Goal: Task Accomplishment & Management: Manage account settings

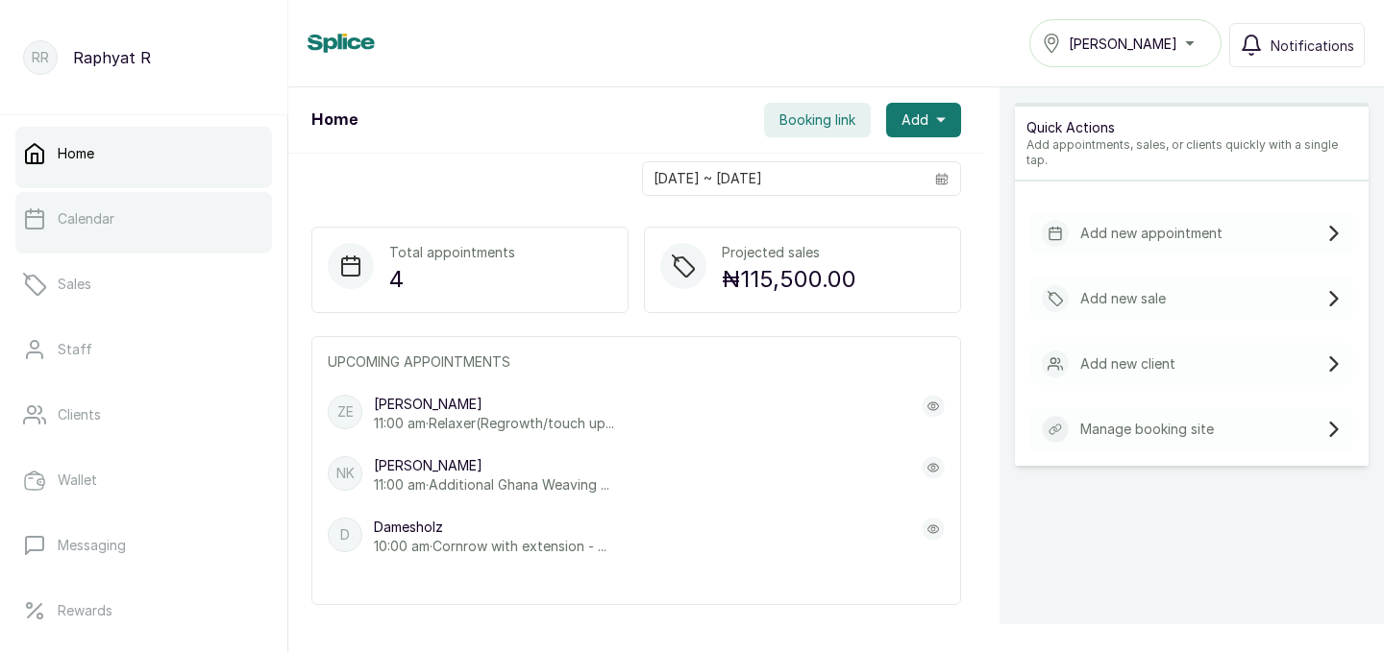
click at [167, 227] on link "Calendar" at bounding box center [143, 219] width 257 height 54
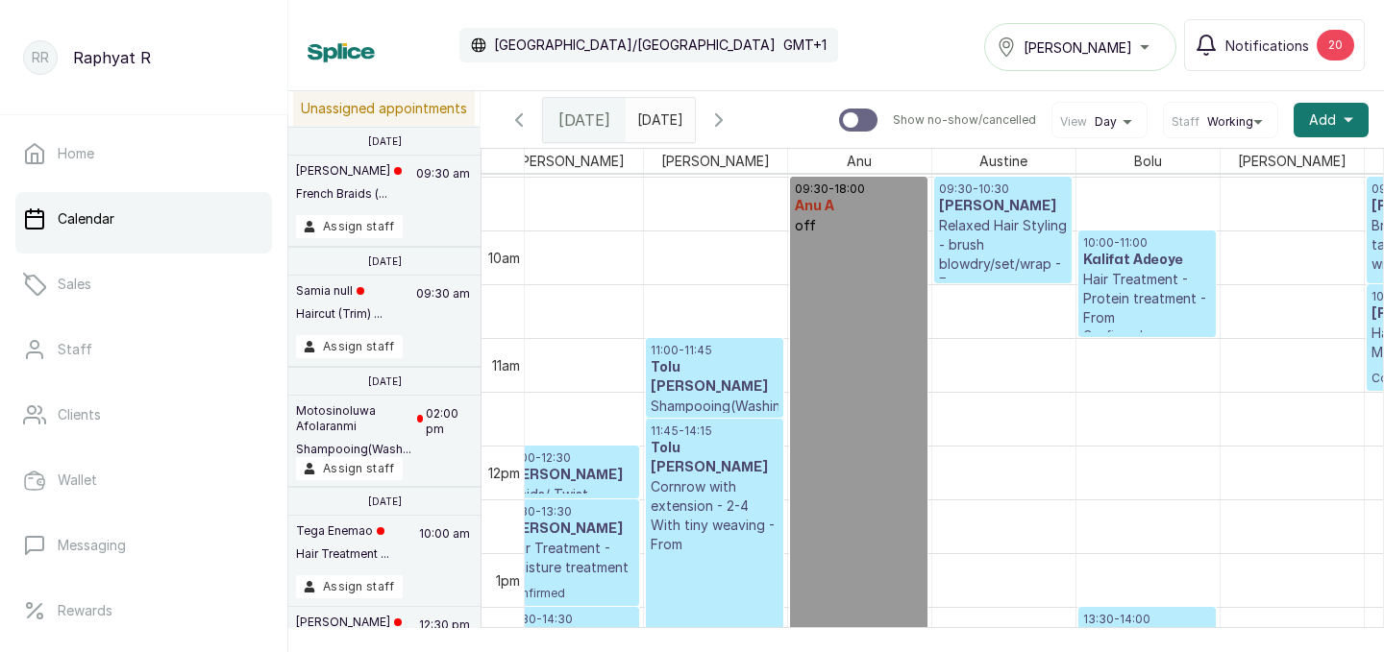
scroll to position [1034, 0]
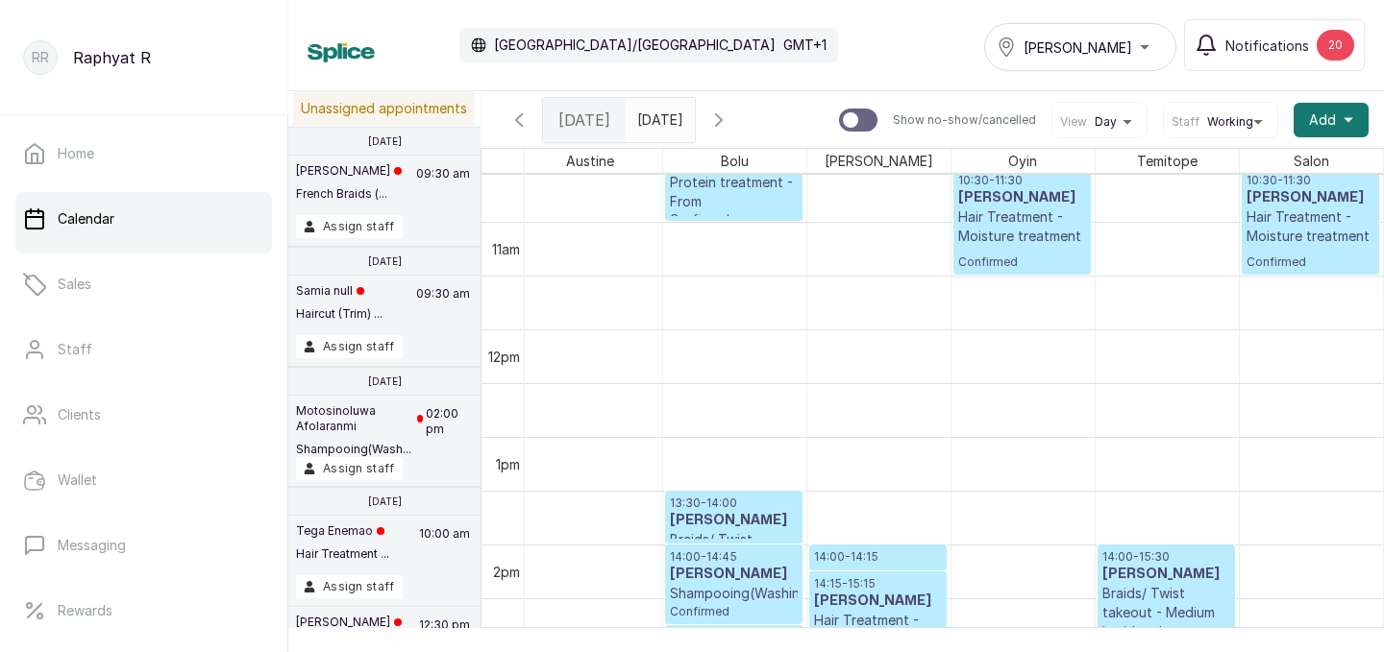
click at [1161, 43] on div "Tasala Lekki" at bounding box center [1079, 47] width 167 height 23
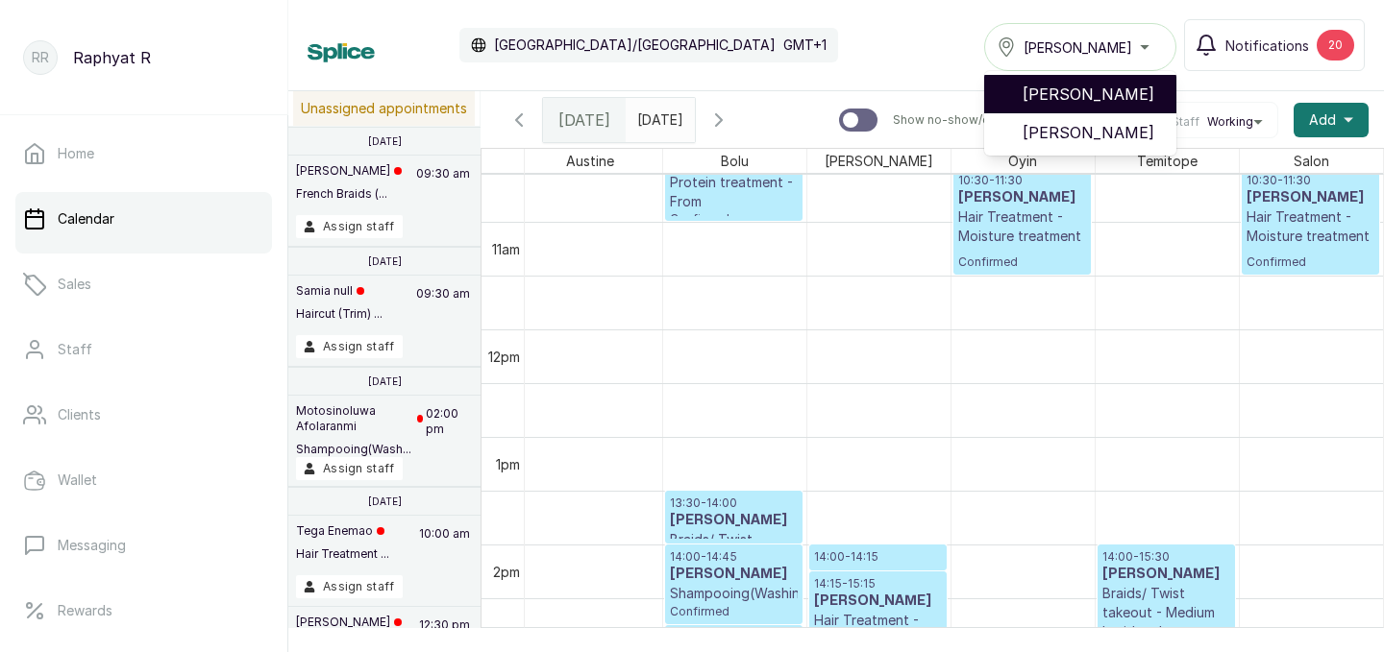
click at [1118, 105] on span "[PERSON_NAME]" at bounding box center [1091, 94] width 138 height 23
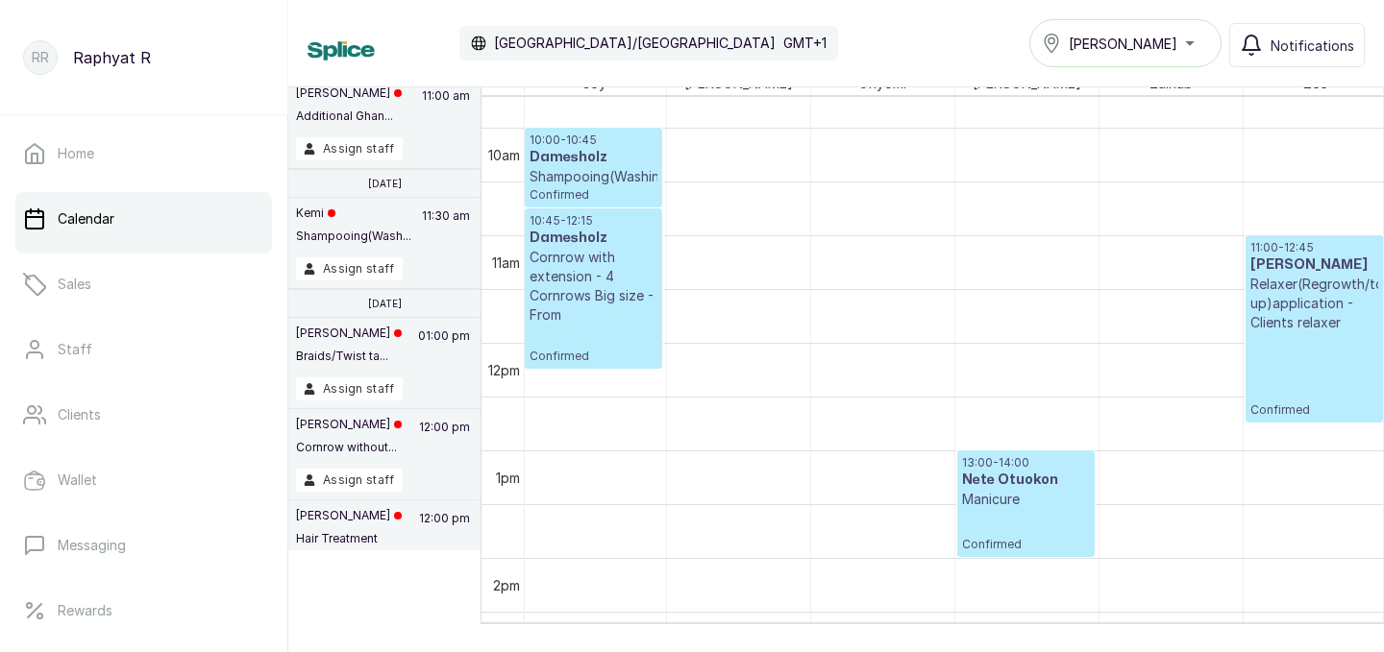
scroll to position [1045, 342]
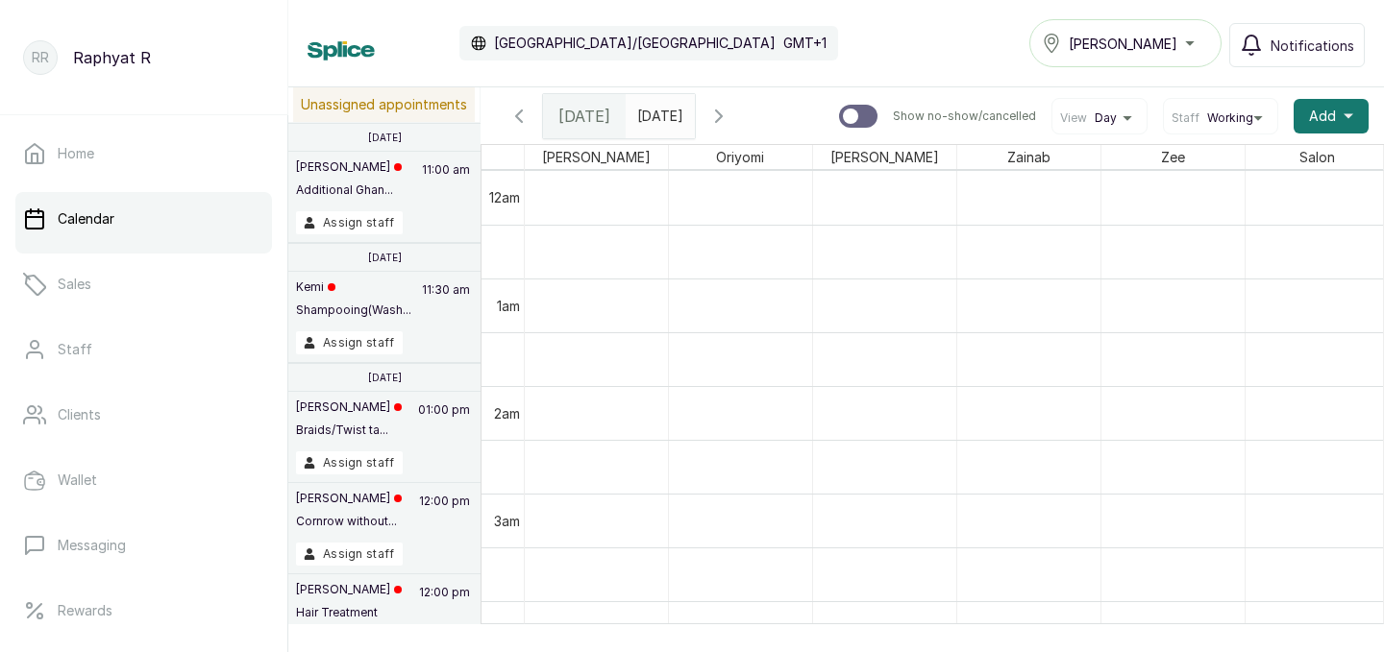
click at [681, 105] on icon "calender simple" at bounding box center [676, 111] width 12 height 12
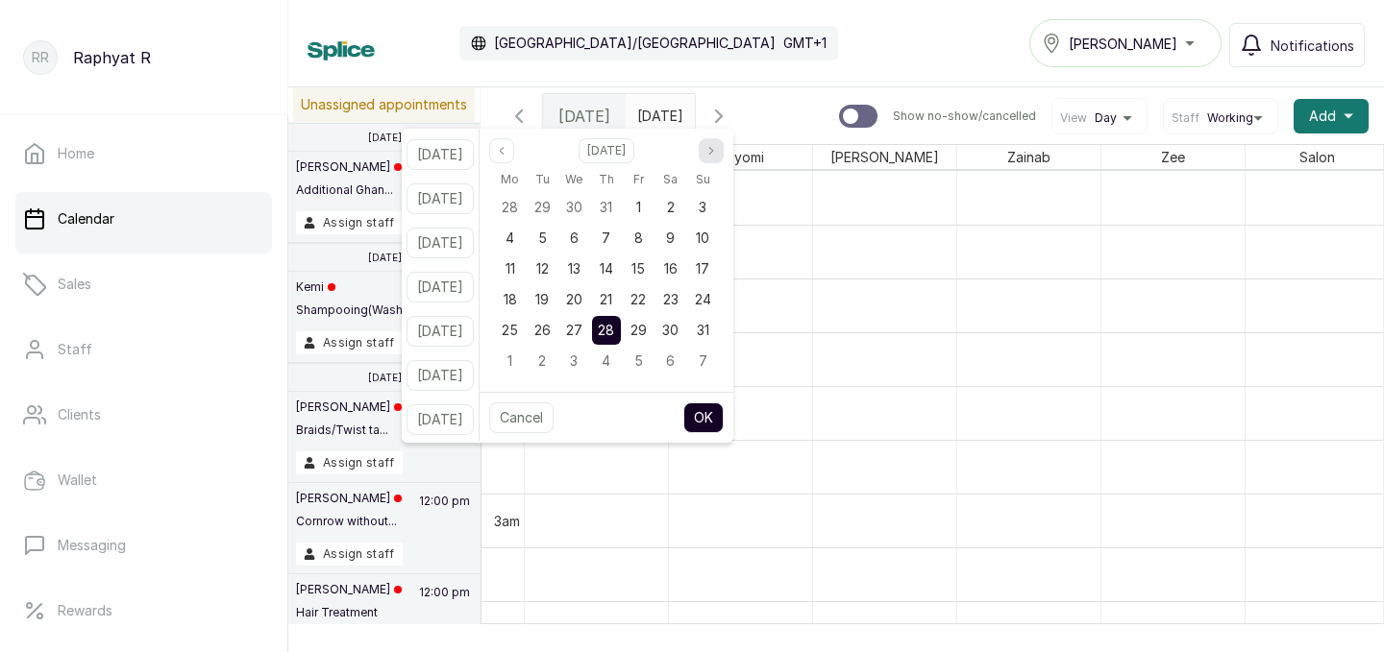
click at [717, 149] on icon "page next" at bounding box center [711, 151] width 12 height 12
click at [546, 207] on span "2" at bounding box center [542, 207] width 8 height 16
click at [713, 411] on button "OK" at bounding box center [703, 418] width 40 height 31
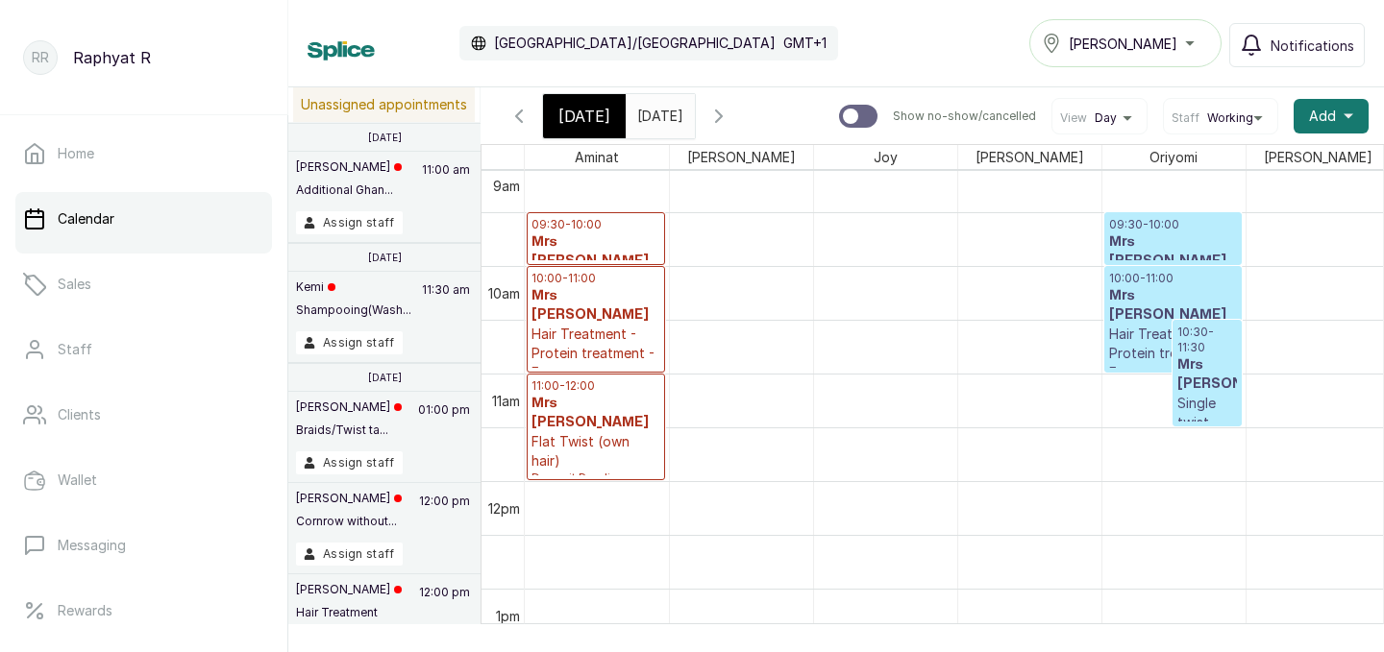
click at [694, 112] on span at bounding box center [675, 111] width 37 height 33
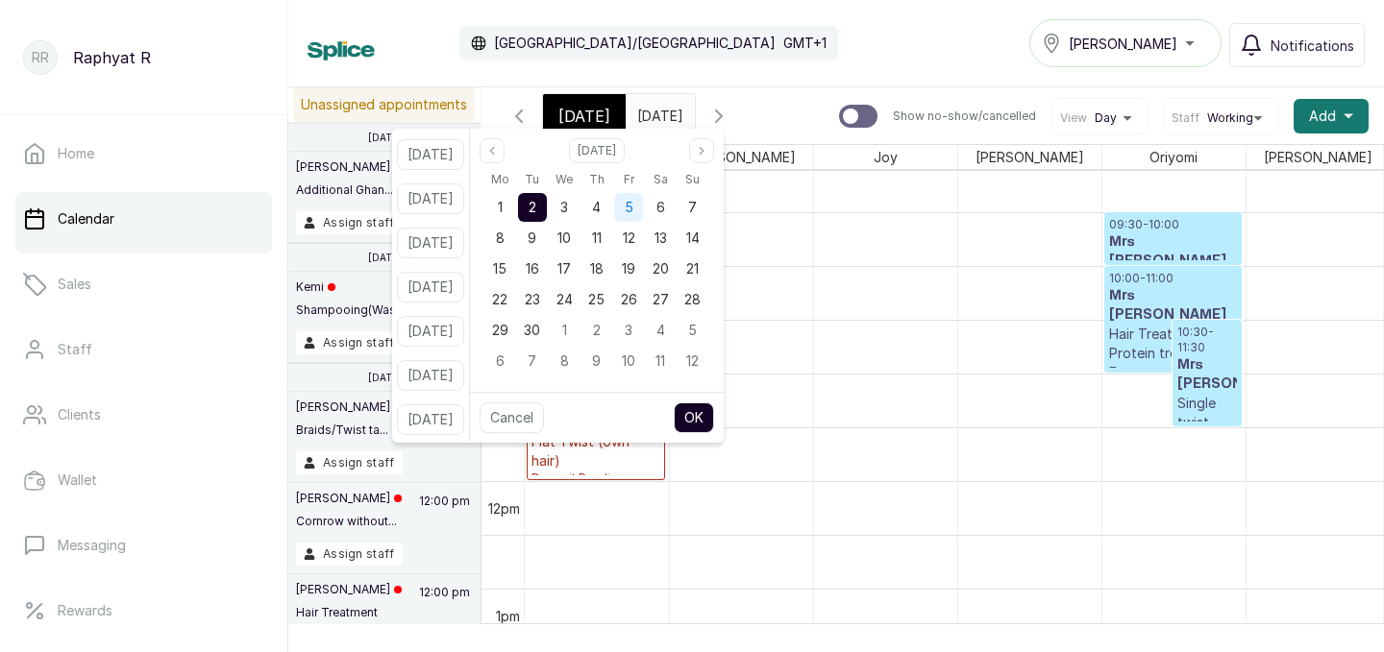
click at [633, 203] on span "5" at bounding box center [629, 207] width 9 height 16
click at [714, 410] on button "OK" at bounding box center [694, 418] width 40 height 31
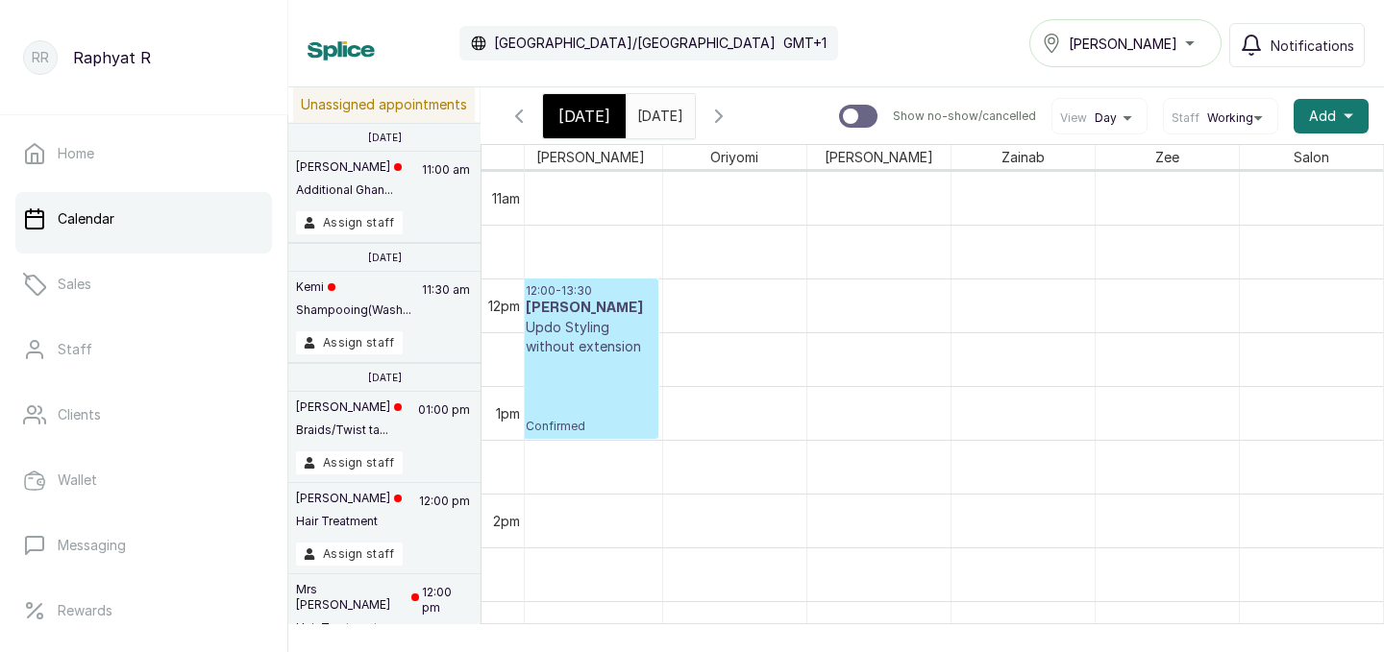
scroll to position [0, 0]
click at [590, 114] on span "[DATE]" at bounding box center [584, 116] width 52 height 23
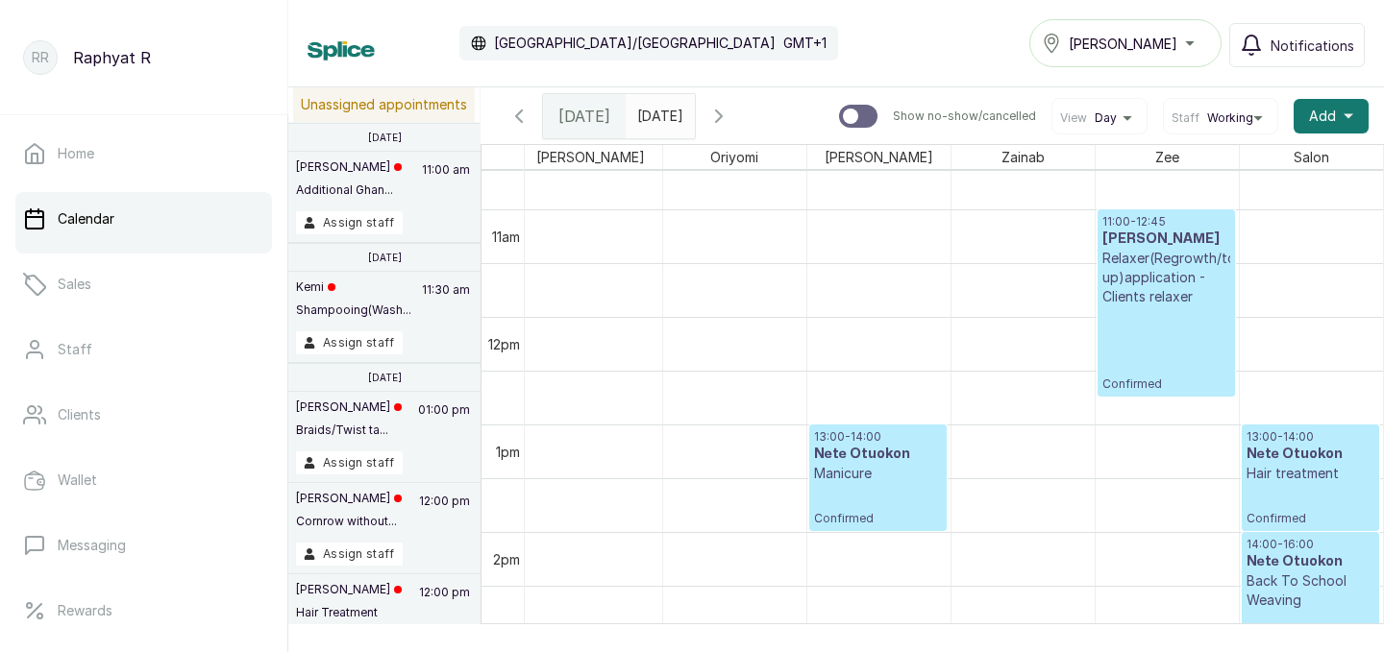
scroll to position [1178, 439]
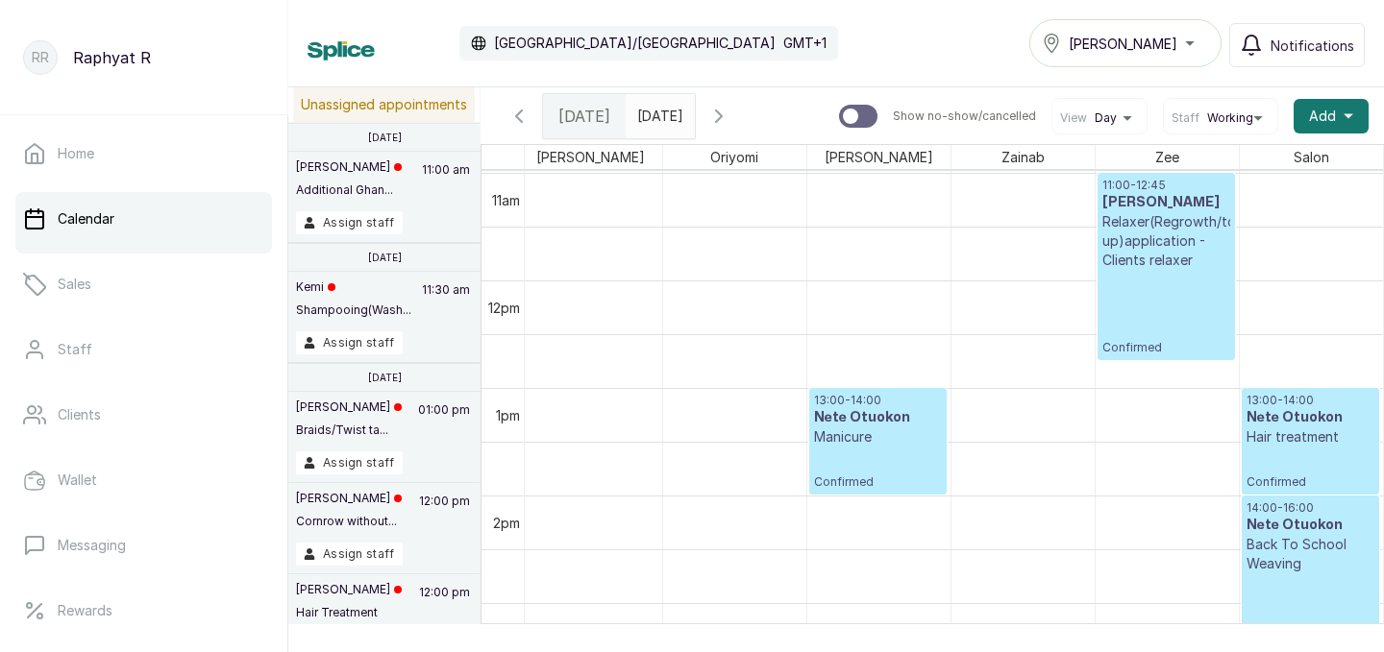
click at [694, 110] on span at bounding box center [675, 111] width 37 height 33
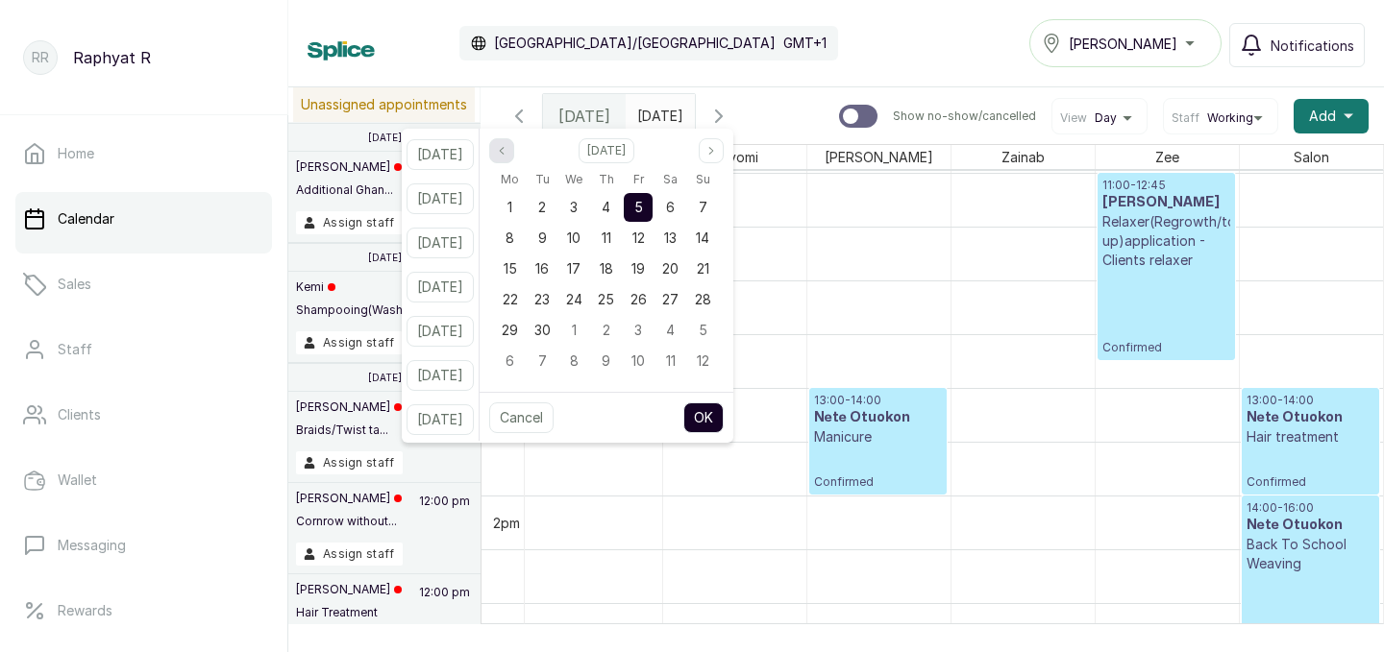
click at [507, 152] on icon "page previous" at bounding box center [502, 151] width 12 height 12
click at [621, 327] on div "28" at bounding box center [606, 330] width 29 height 29
click at [647, 328] on span "29" at bounding box center [638, 330] width 16 height 16
click at [723, 412] on button "OK" at bounding box center [703, 418] width 40 height 31
type input "29/08/2025"
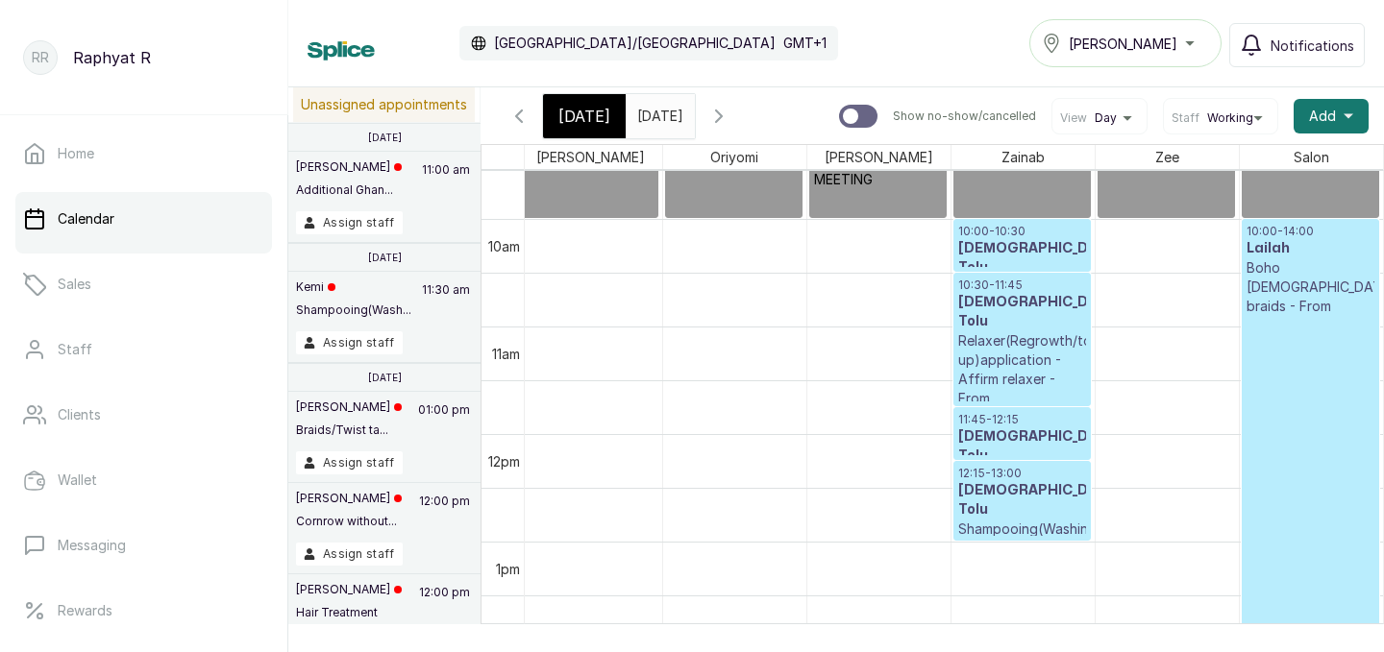
scroll to position [1050, 439]
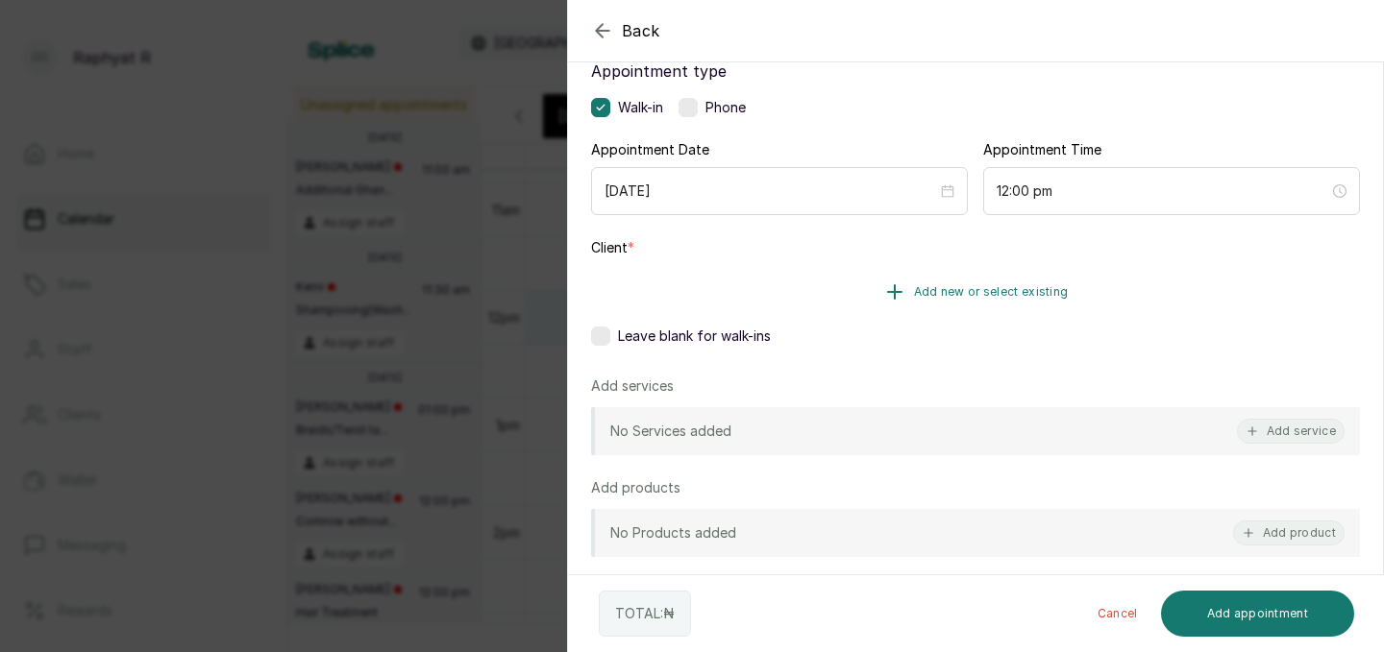
click at [908, 298] on button "Add new or select existing" at bounding box center [975, 292] width 769 height 54
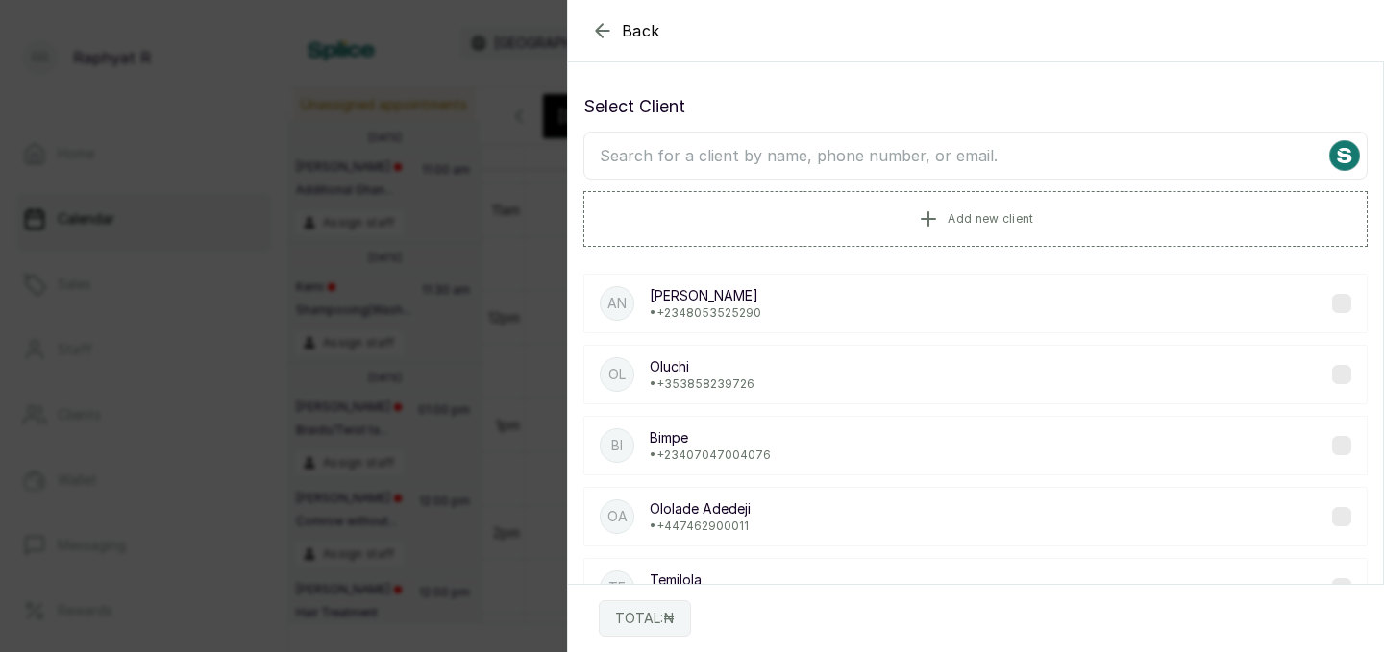
click at [829, 154] on input "text" at bounding box center [975, 156] width 784 height 48
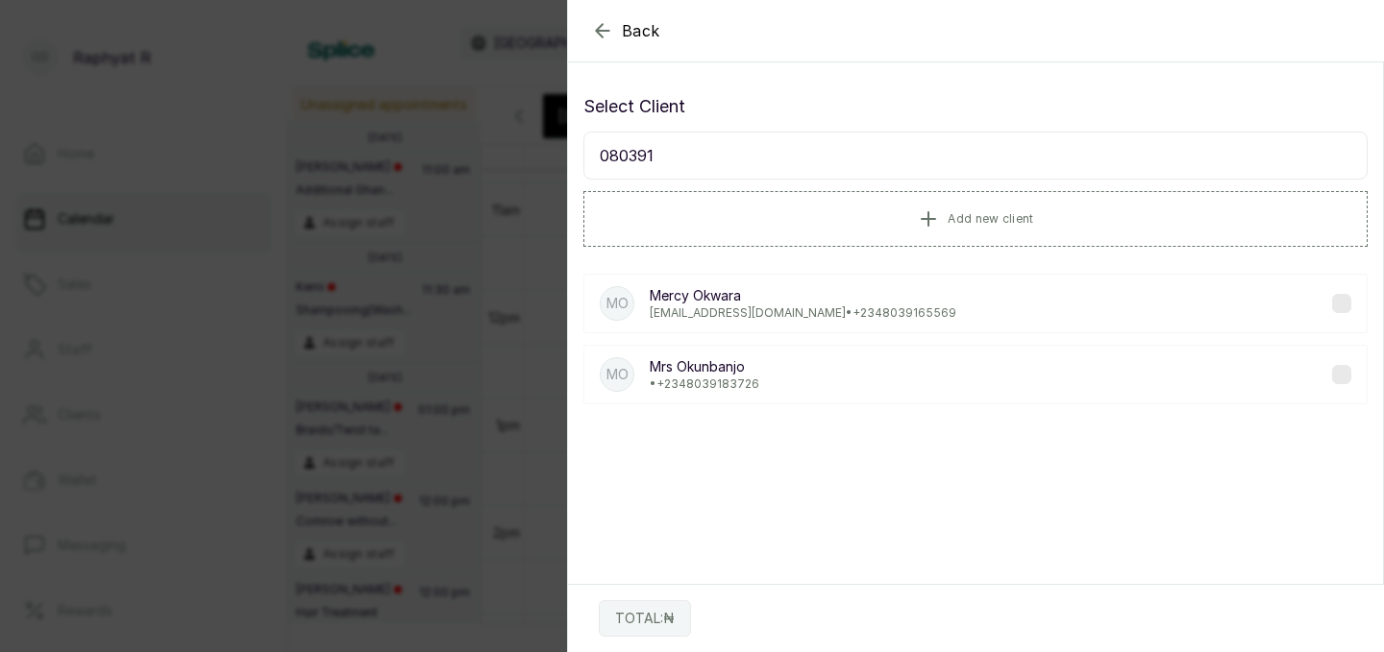
type input "080391"
click at [601, 29] on icon "button" at bounding box center [602, 30] width 23 height 23
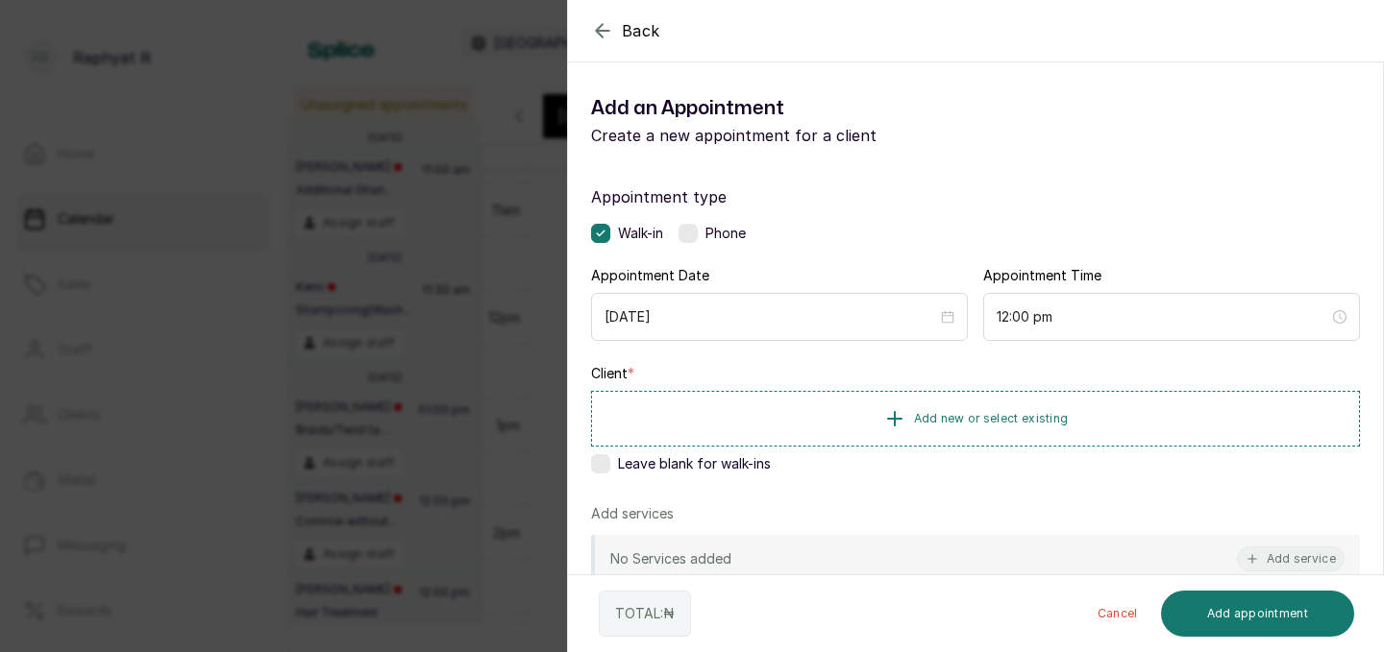
click at [602, 32] on icon "button" at bounding box center [602, 30] width 23 height 23
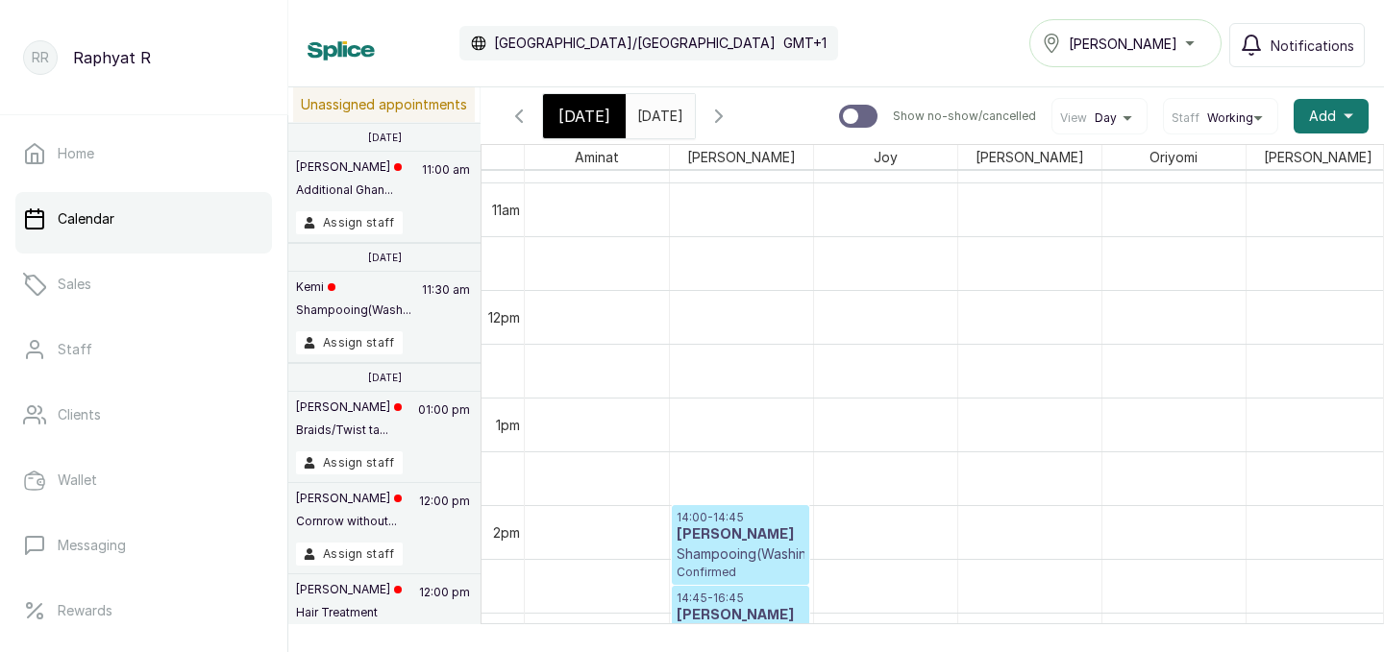
click at [522, 117] on icon "button" at bounding box center [518, 116] width 23 height 23
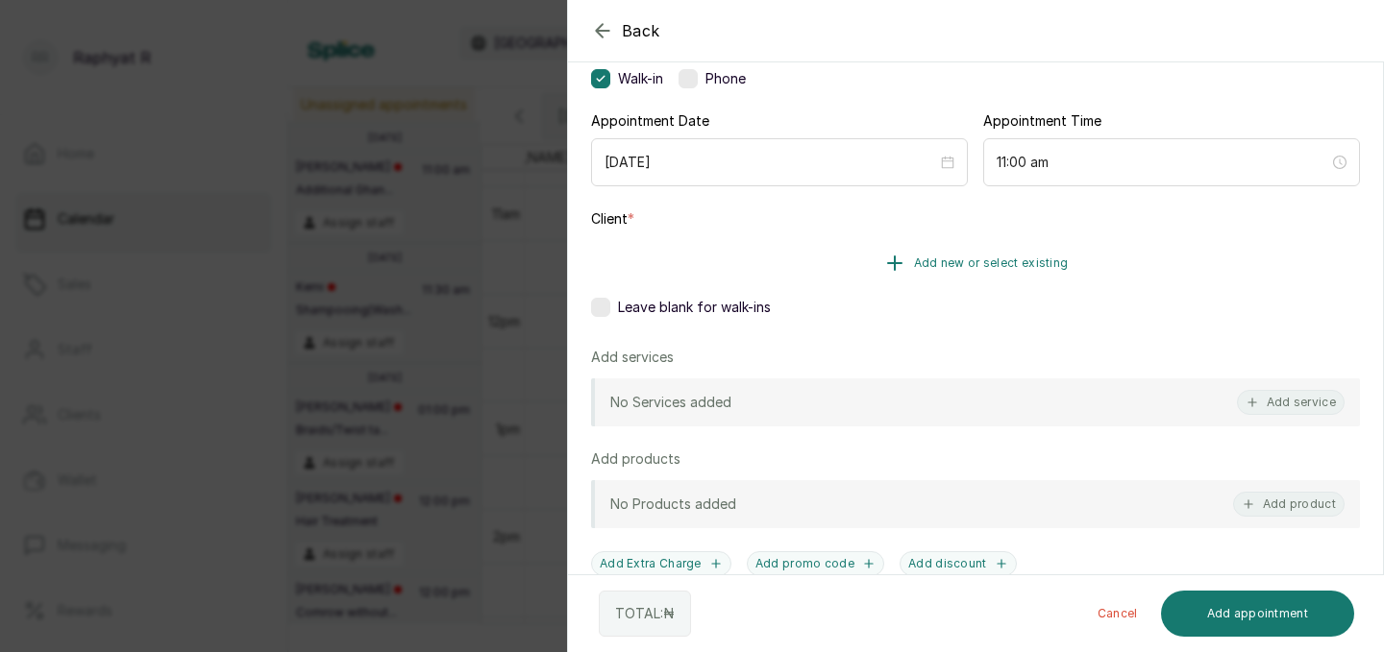
click at [1037, 271] on button "Add new or select existing" at bounding box center [975, 263] width 769 height 54
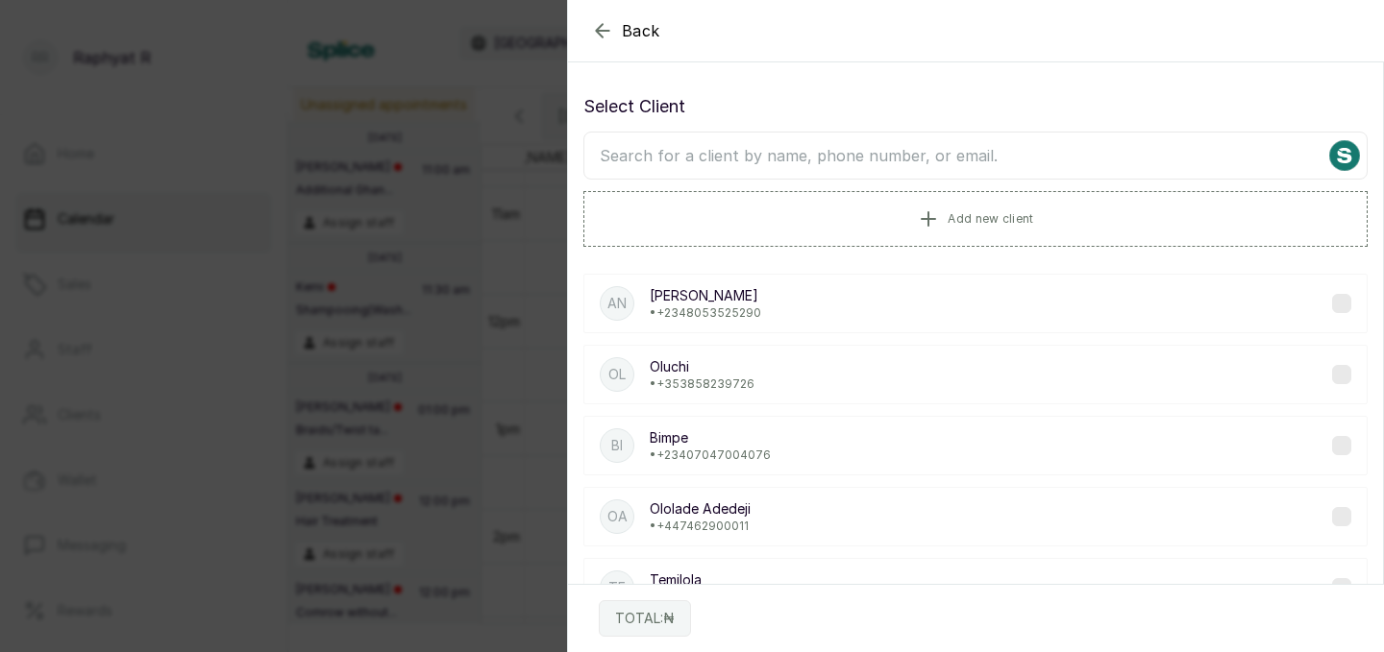
click at [845, 141] on input "text" at bounding box center [975, 156] width 784 height 48
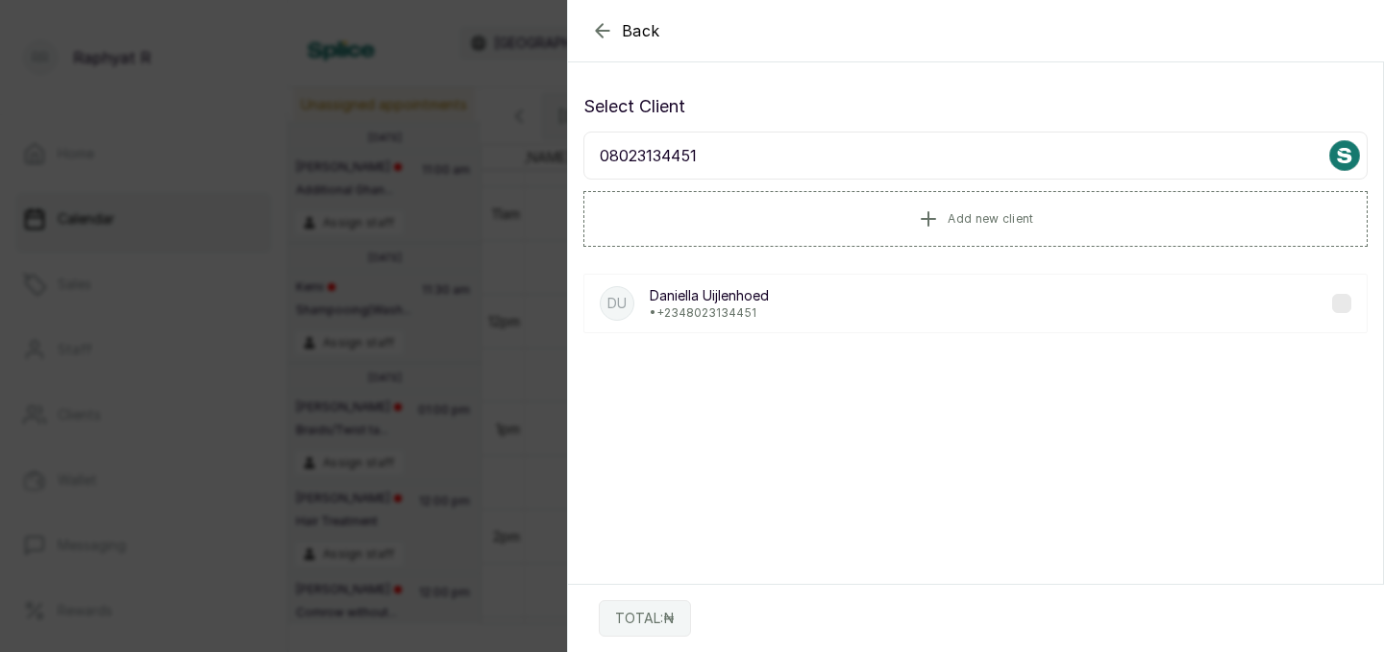
type input "08023134451"
click at [859, 297] on div "DU Daniella Uijlenhoed • +234 8023134451" at bounding box center [975, 304] width 784 height 60
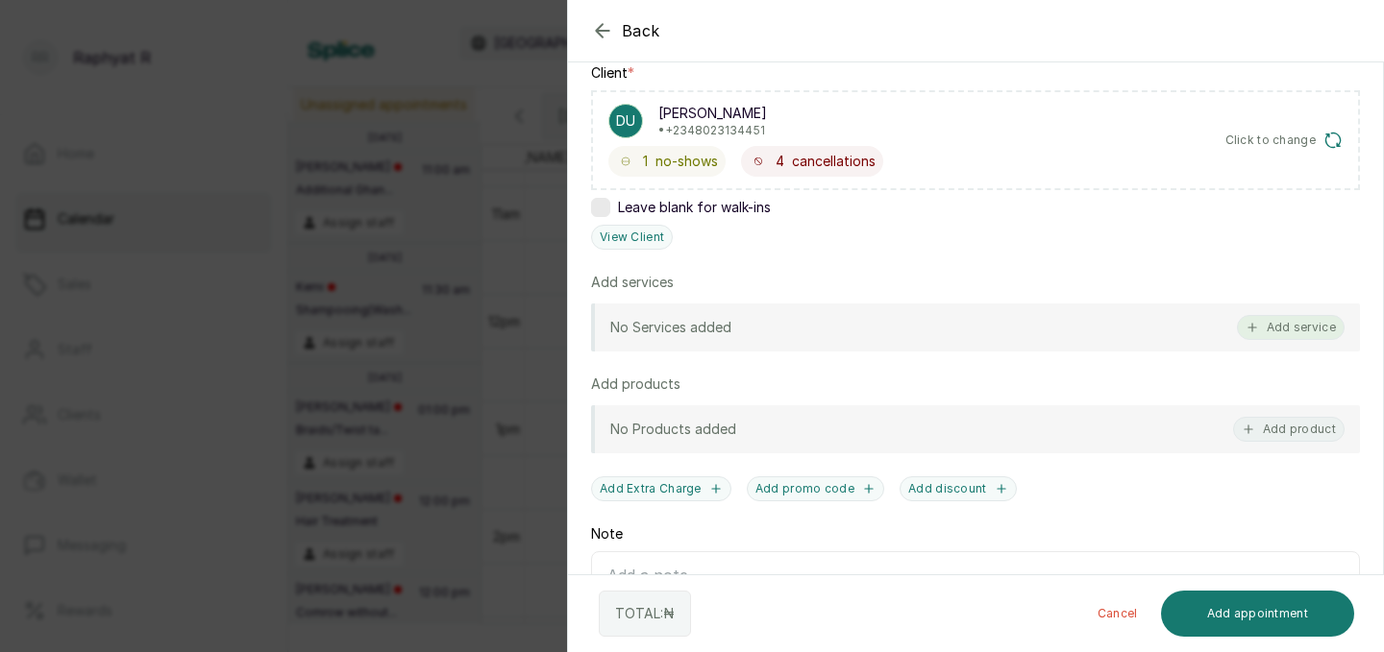
click at [1275, 325] on button "Add service" at bounding box center [1291, 327] width 108 height 25
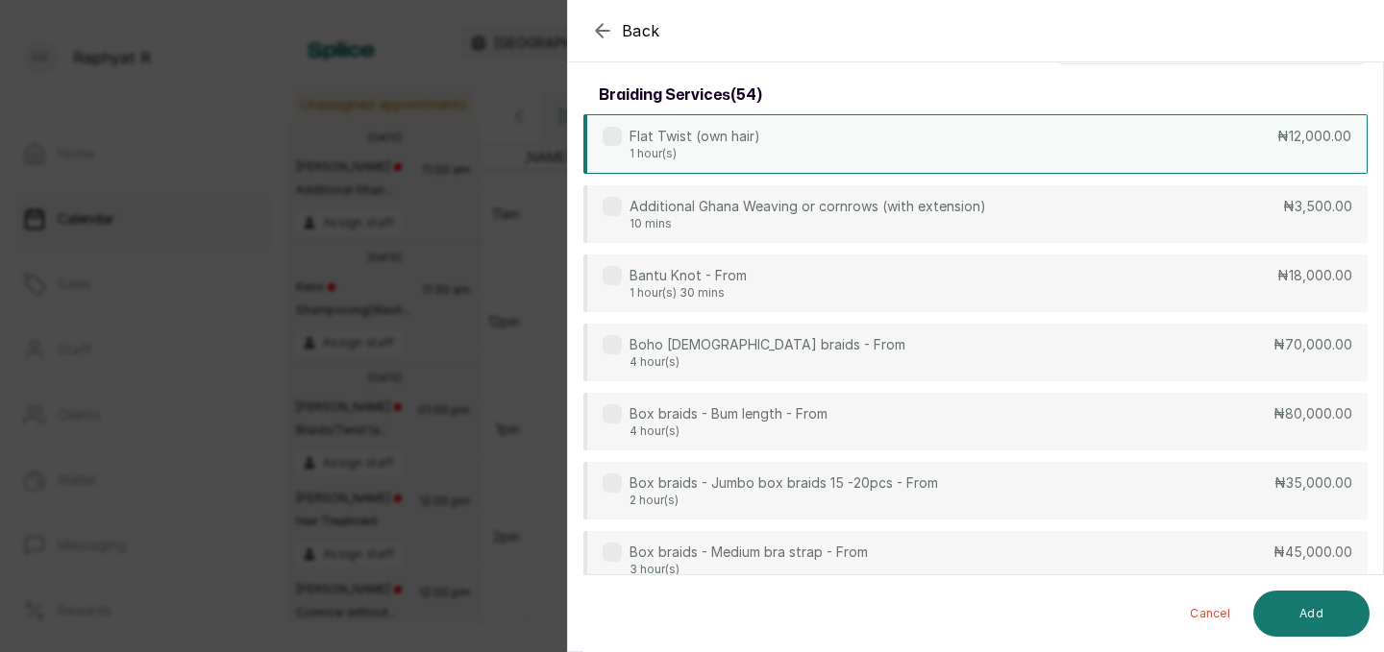
scroll to position [0, 0]
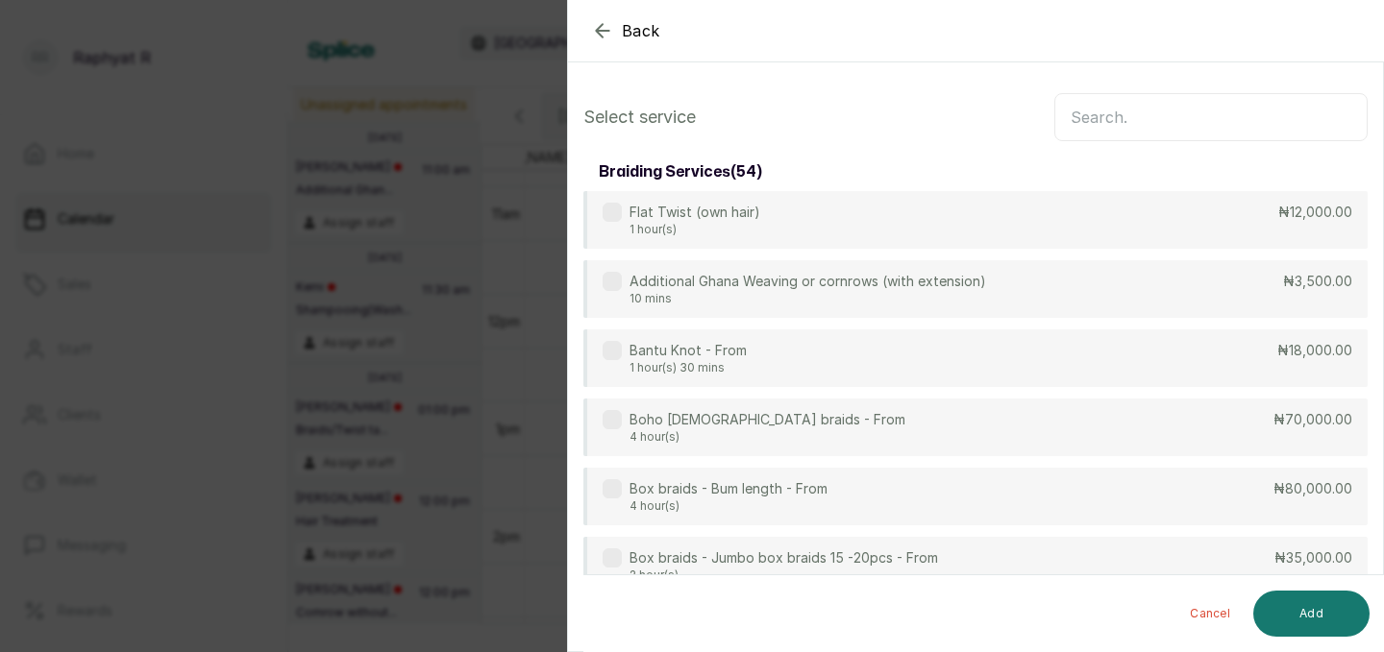
click at [1095, 123] on input "text" at bounding box center [1210, 117] width 313 height 48
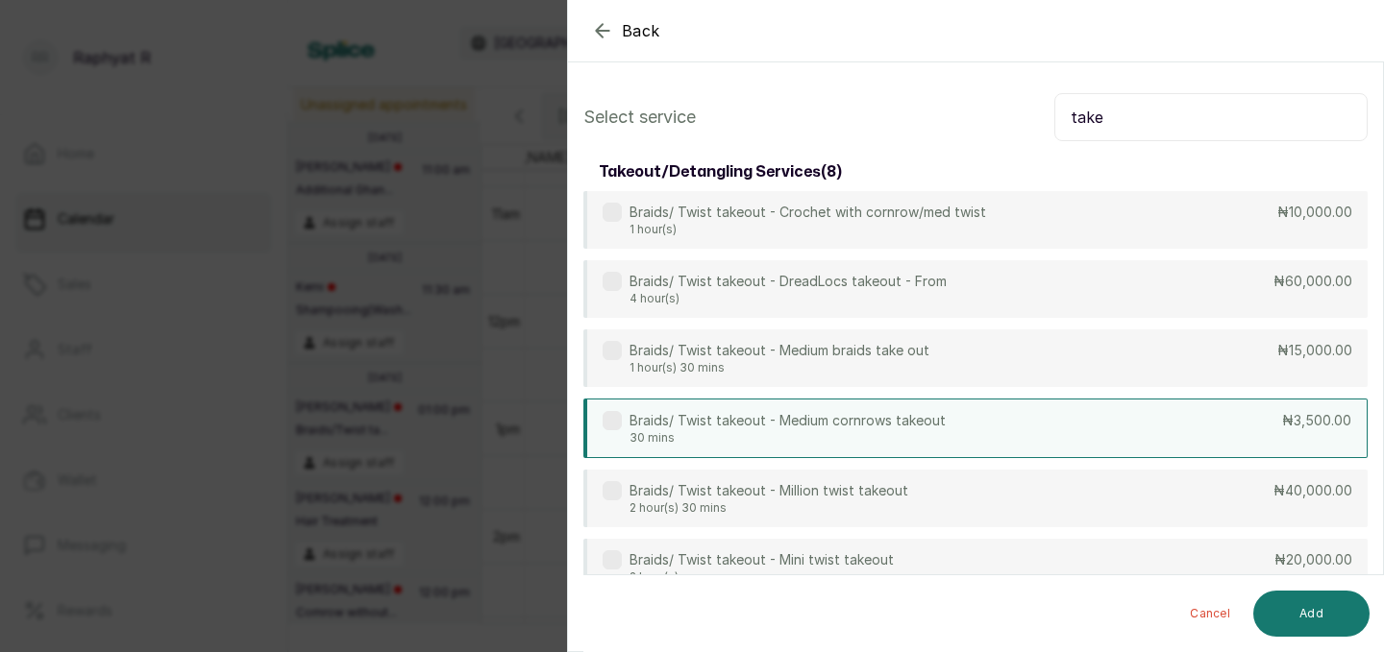
type input "take"
click at [1091, 417] on div "Braids/ Twist takeout - Medium cornrows takeout 30 mins ₦3,500.00" at bounding box center [975, 429] width 784 height 60
click at [1176, 110] on input "take" at bounding box center [1210, 117] width 313 height 48
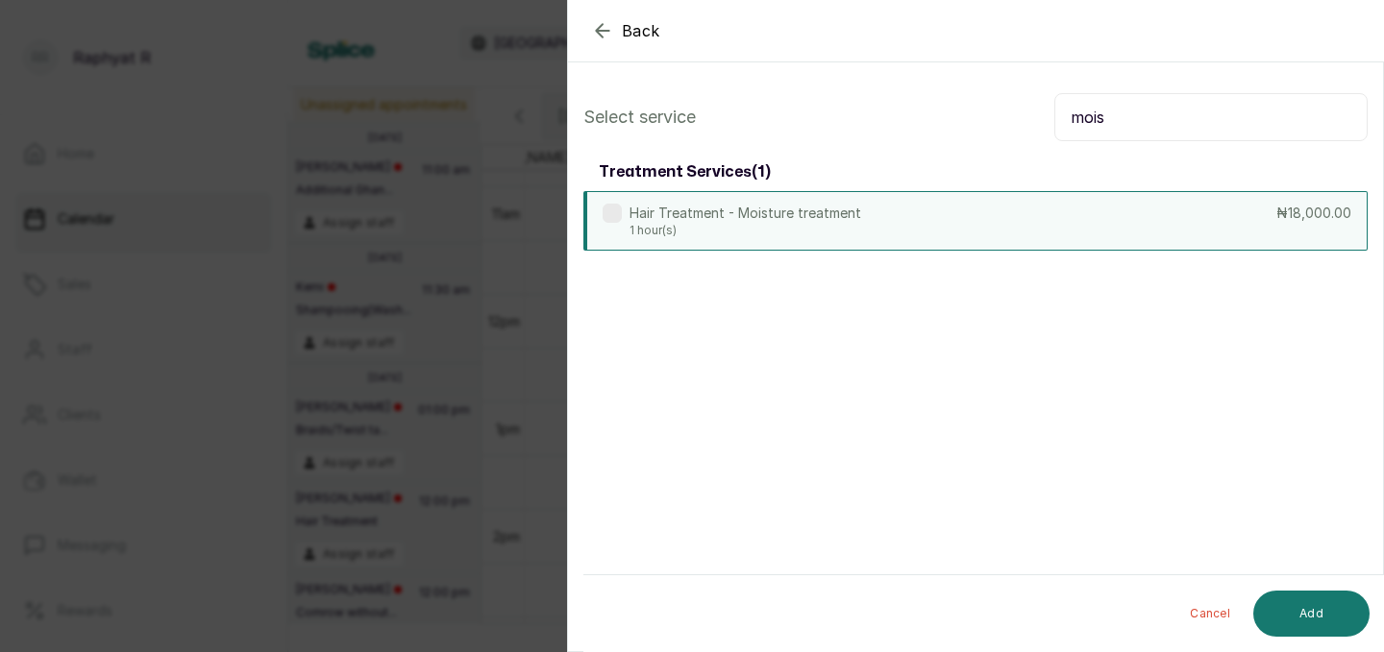
type input "mois"
click at [1082, 239] on div "Hair Treatment - Moisture treatment 1 hour(s) ₦18,000.00" at bounding box center [975, 221] width 784 height 60
click at [1349, 625] on button "Add" at bounding box center [1311, 614] width 116 height 46
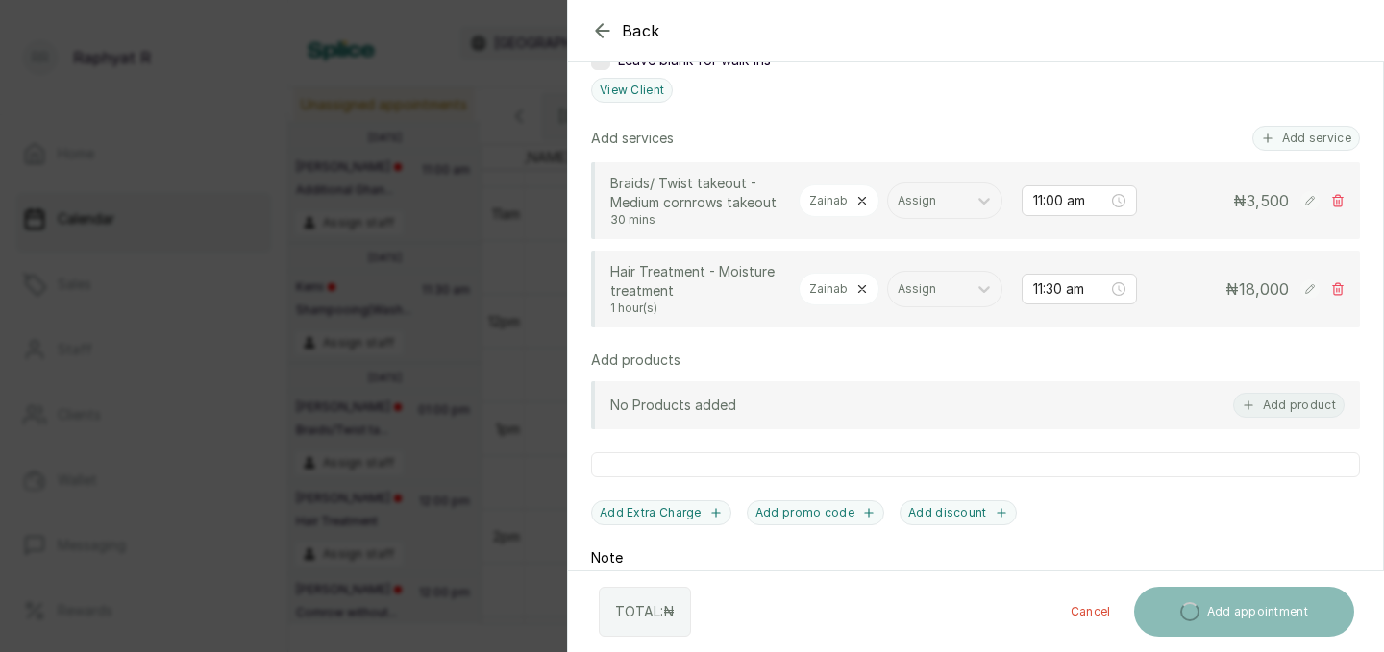
scroll to position [450, 0]
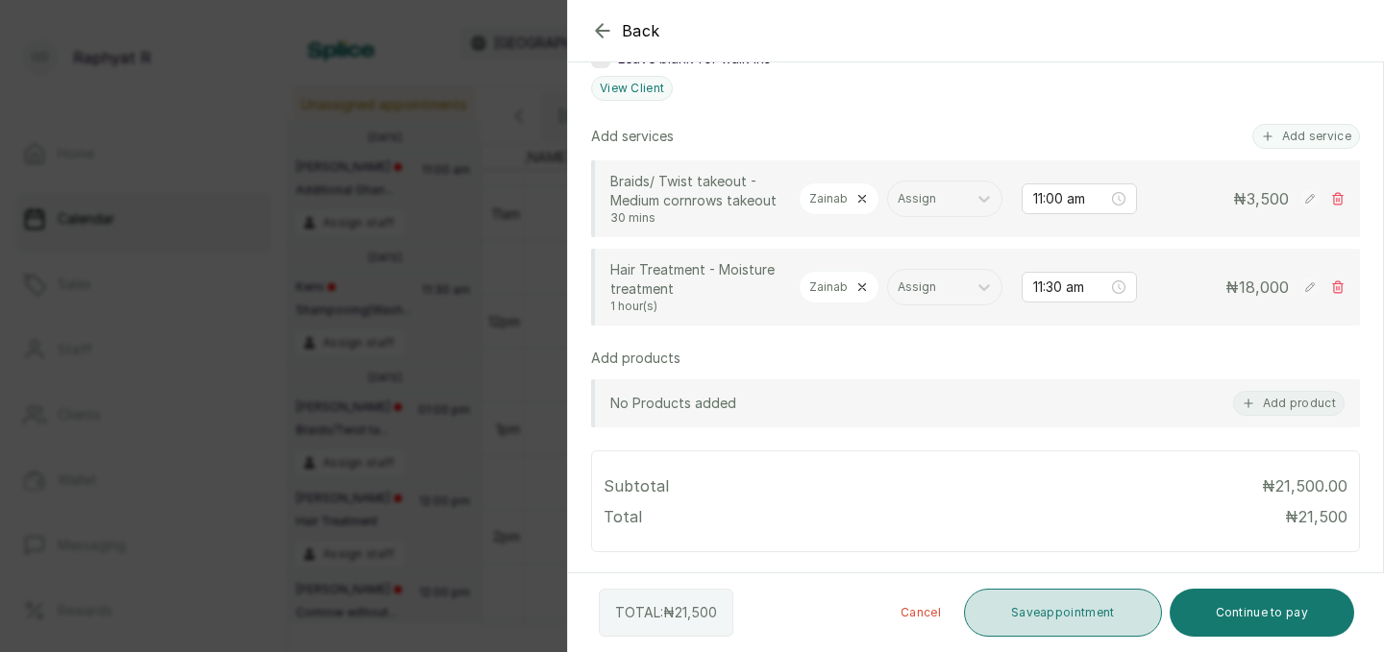
click at [1108, 623] on button "Save appointment" at bounding box center [1063, 613] width 198 height 48
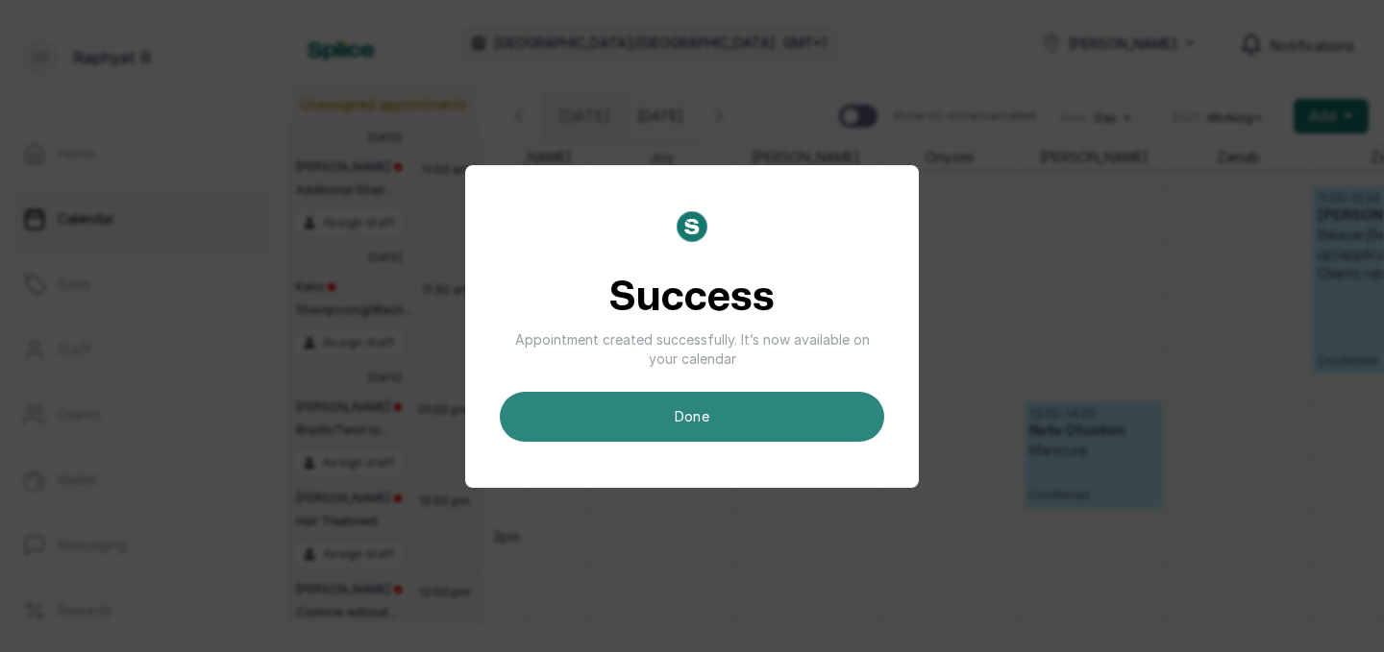
click at [825, 425] on button "done" at bounding box center [692, 417] width 384 height 50
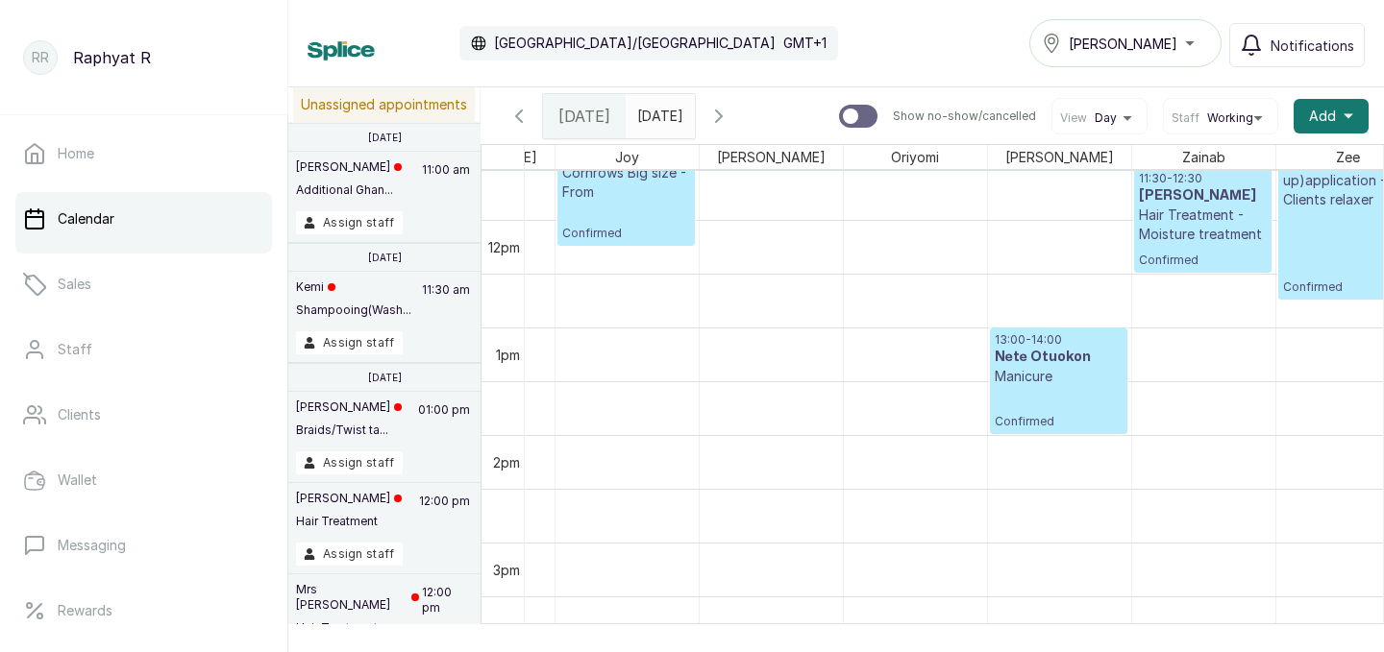
scroll to position [0, 281]
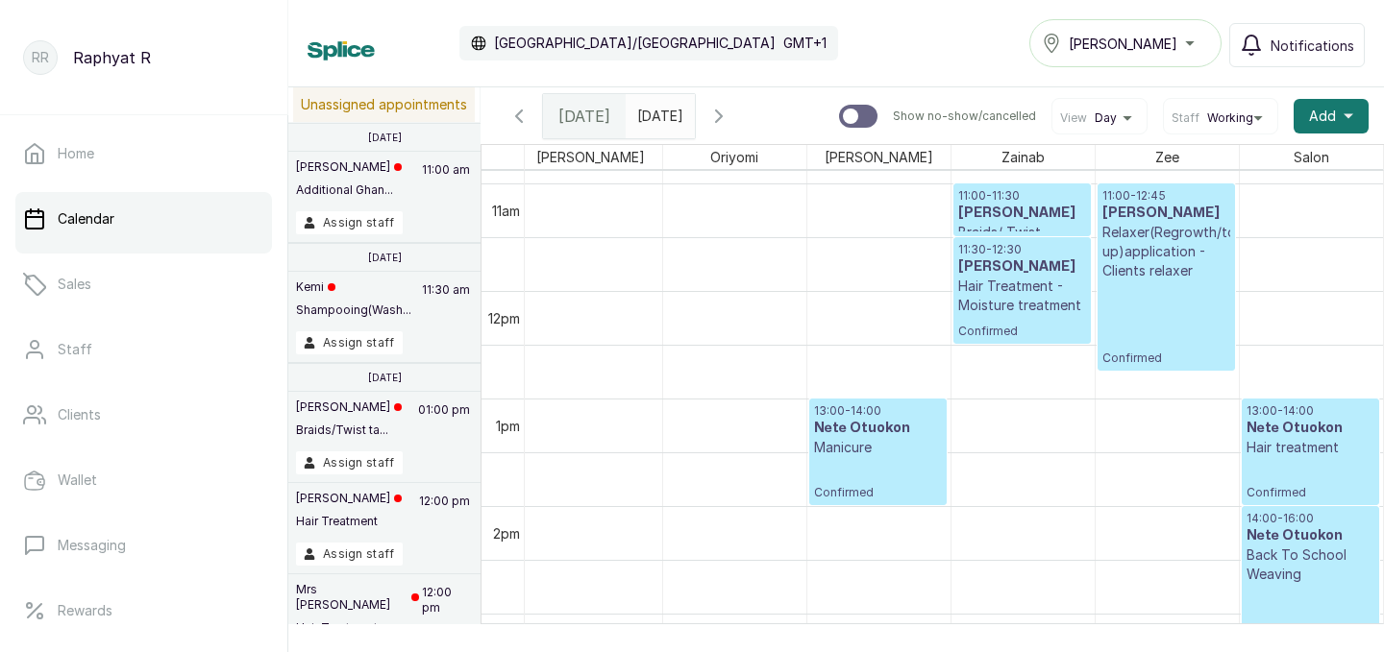
click at [657, 113] on input "29/08/2025" at bounding box center [641, 111] width 31 height 33
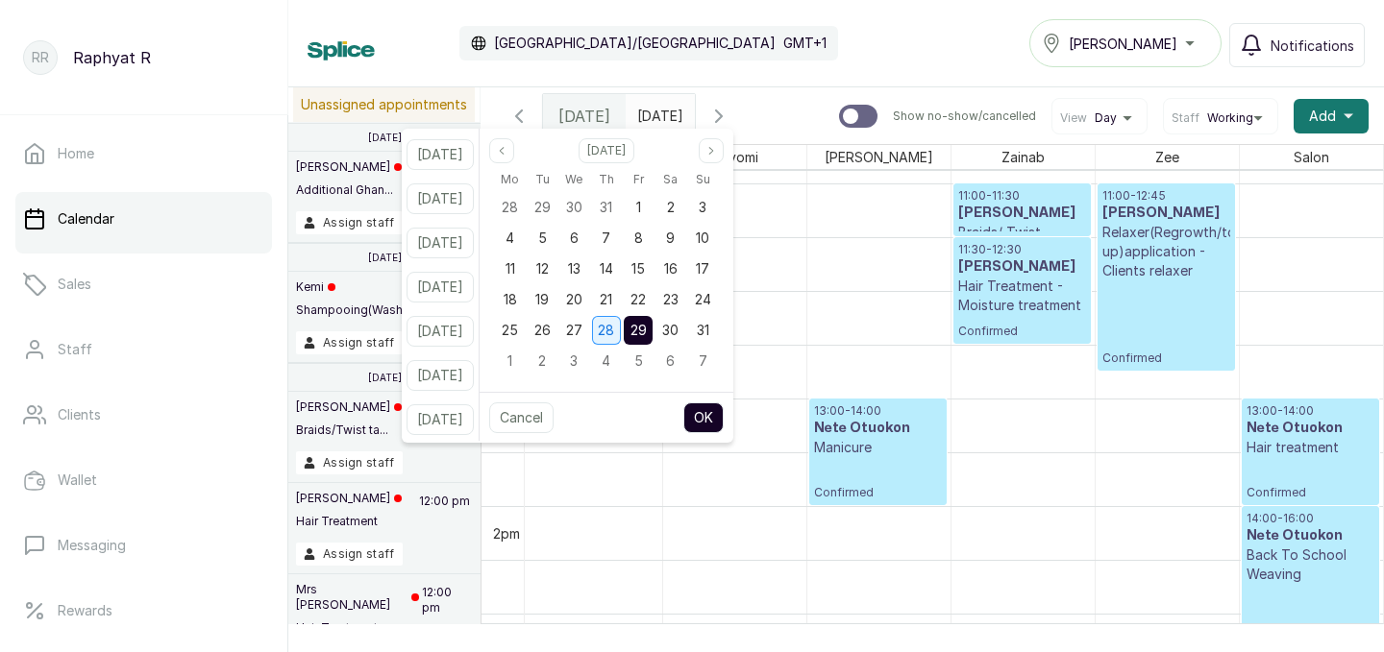
click at [614, 322] on span "28" at bounding box center [606, 330] width 16 height 16
click at [647, 331] on span "29" at bounding box center [638, 330] width 16 height 16
click at [723, 424] on button "OK" at bounding box center [703, 418] width 40 height 31
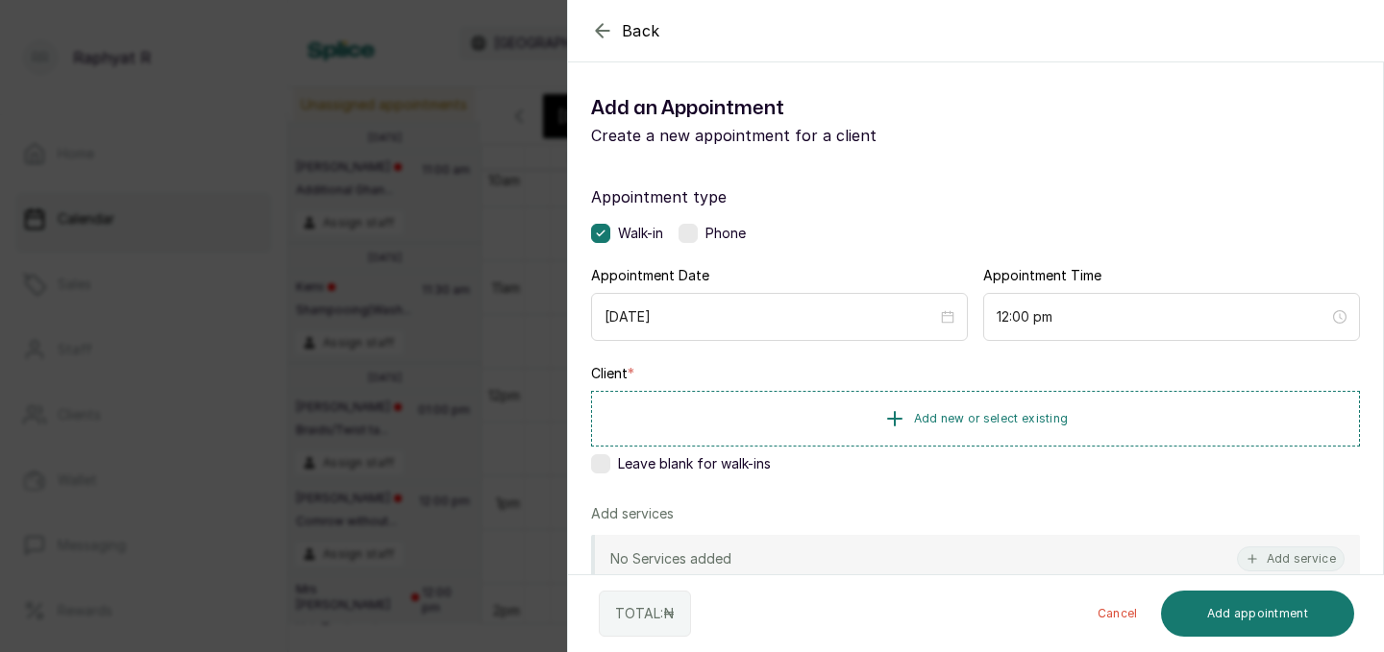
click at [467, 18] on div "Back Add Appointment Add an Appointment Create a new appointment for a client A…" at bounding box center [692, 326] width 1384 height 652
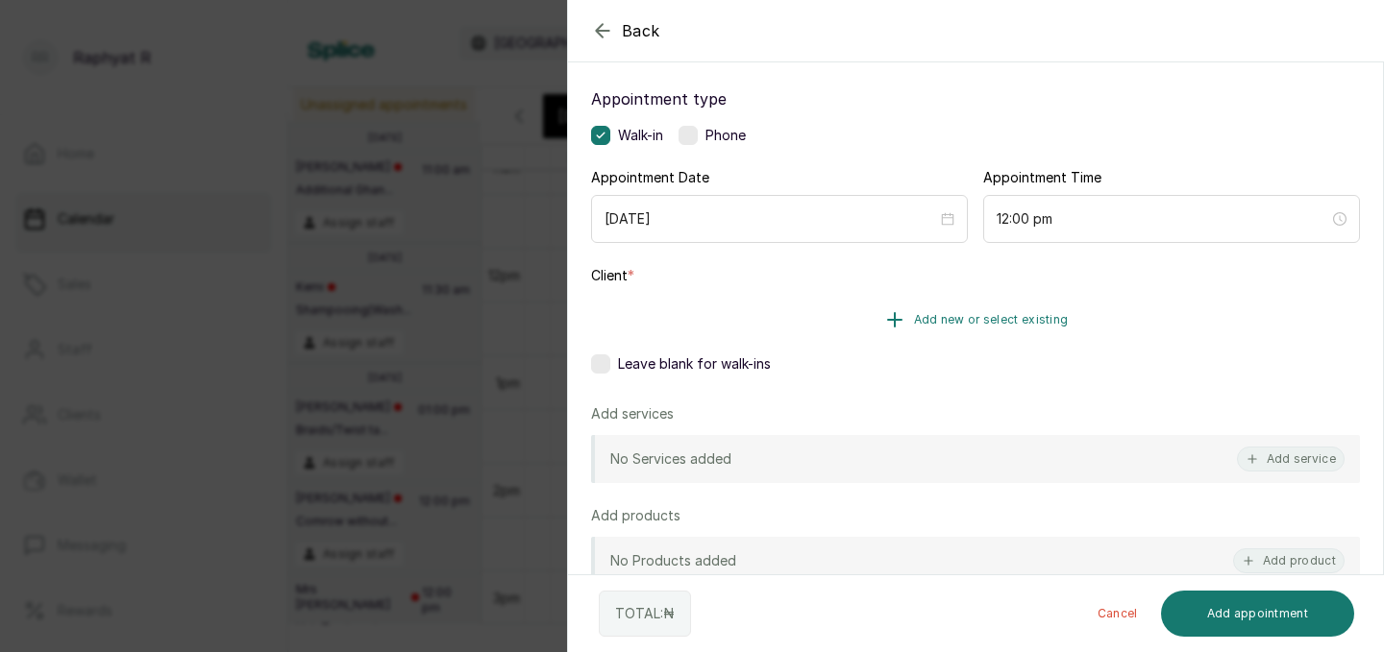
click at [909, 317] on button "Add new or select existing" at bounding box center [975, 320] width 769 height 54
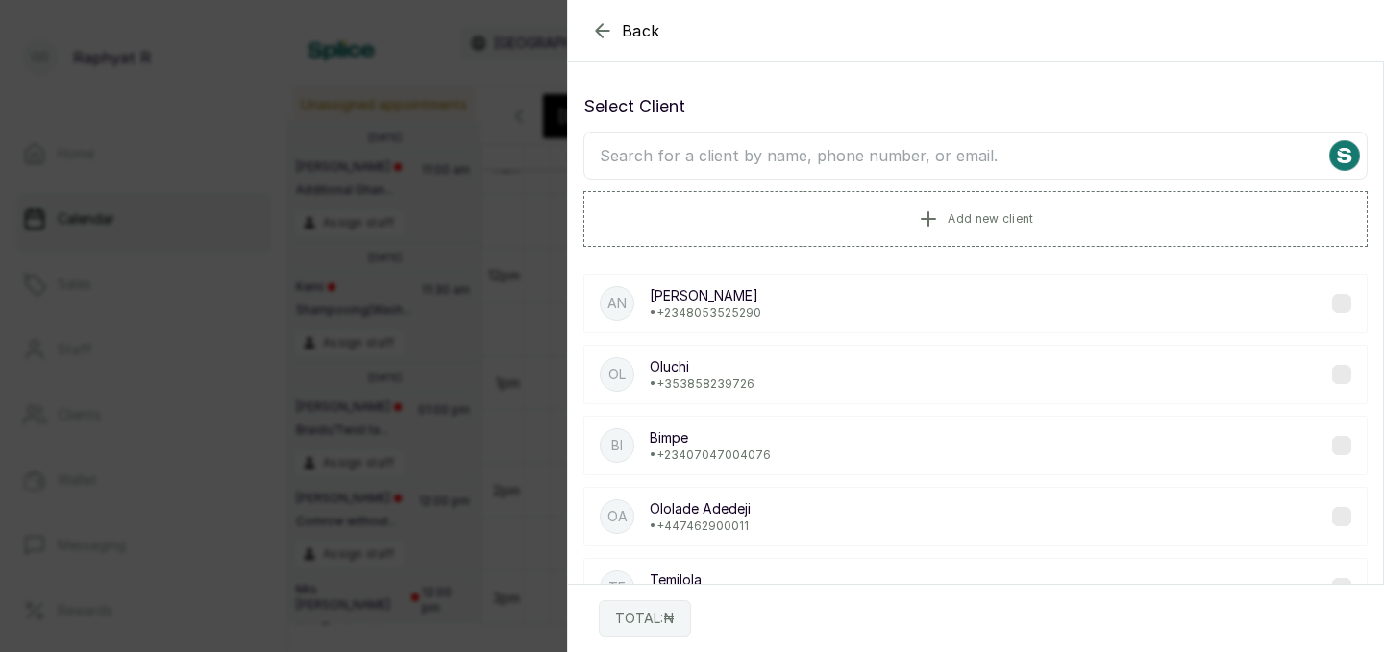
click at [808, 168] on input "text" at bounding box center [975, 156] width 784 height 48
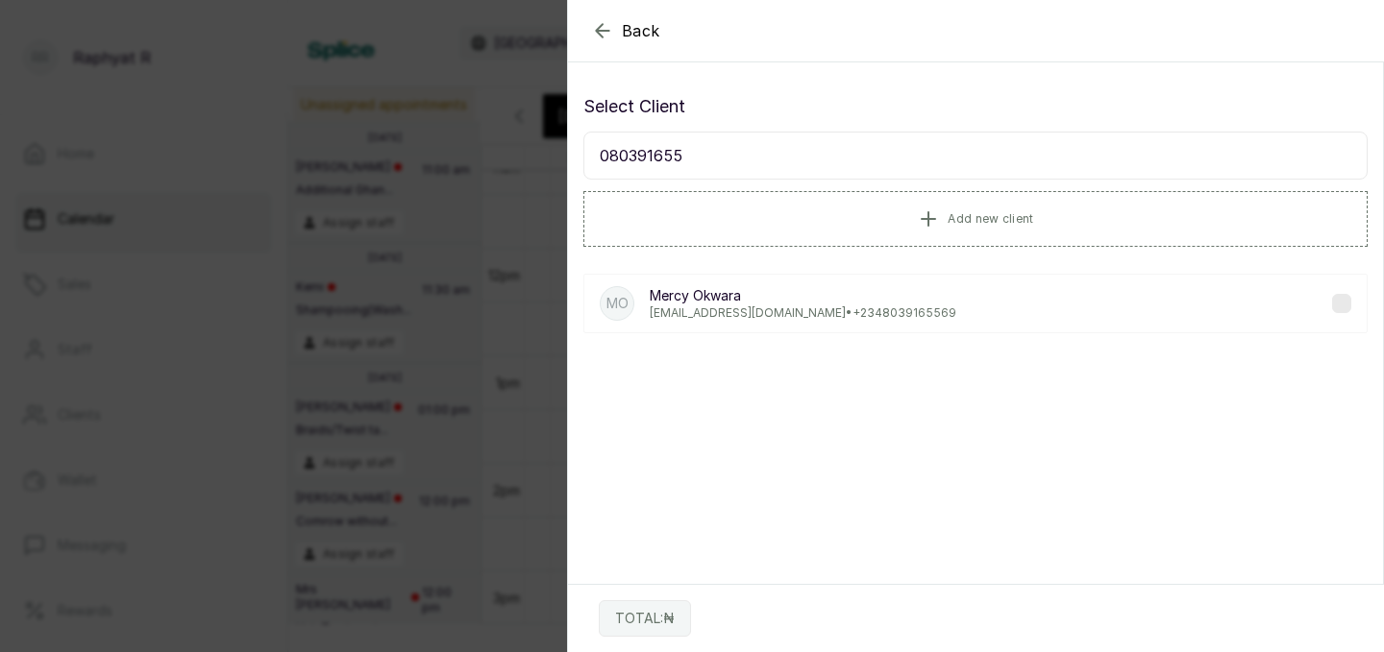
type input "080391655"
click at [803, 295] on p "Mercy Okwara" at bounding box center [803, 295] width 306 height 19
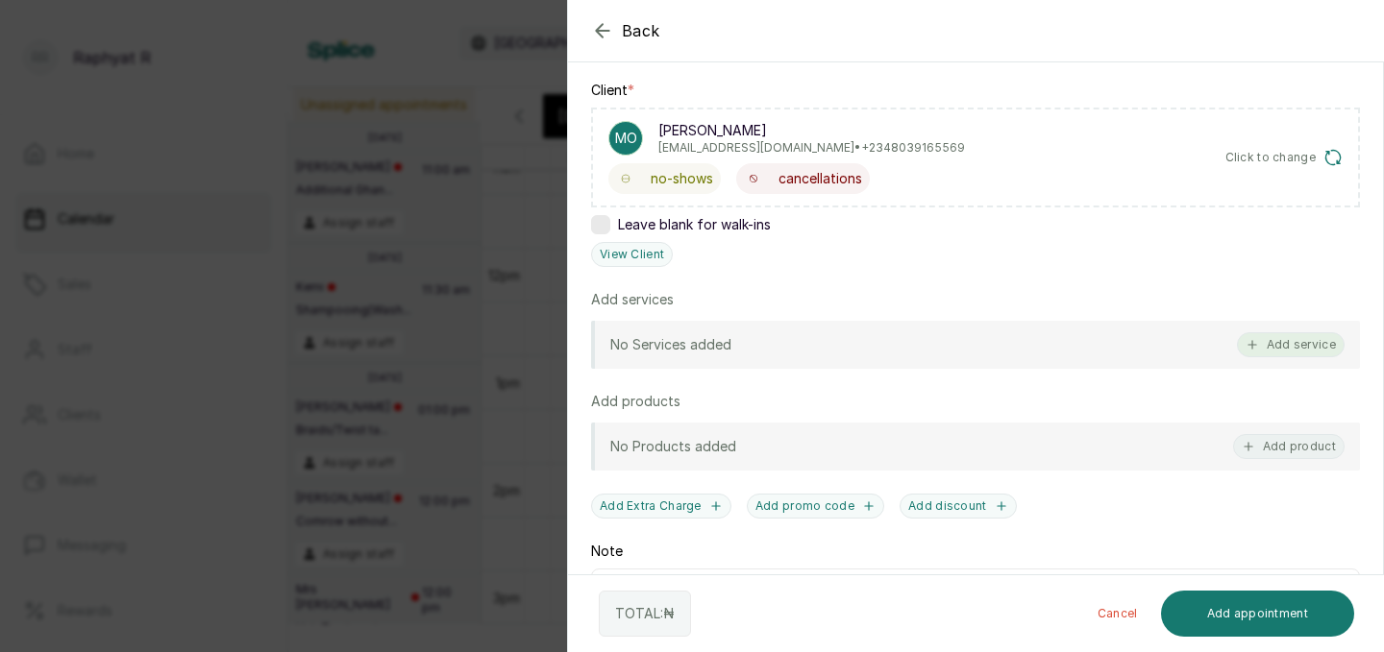
click at [1260, 341] on button "Add service" at bounding box center [1291, 344] width 108 height 25
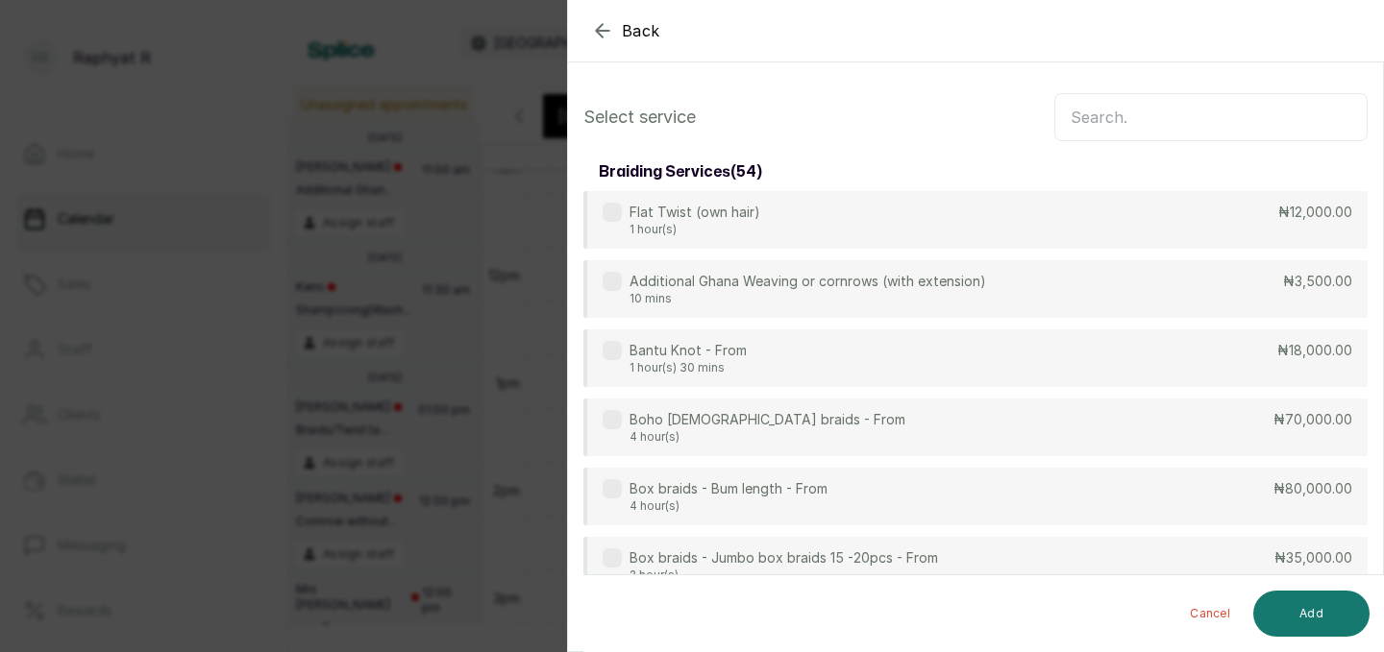
click at [1233, 126] on input "text" at bounding box center [1210, 117] width 313 height 48
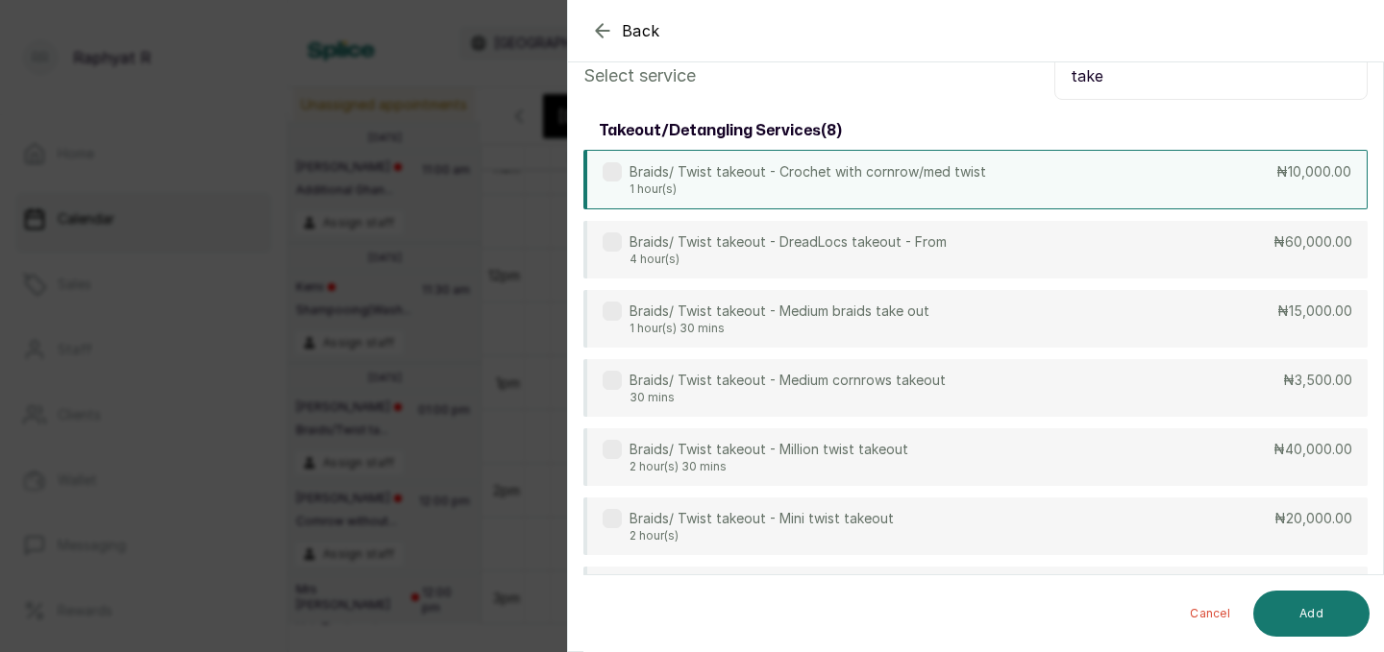
type input "take"
click at [1017, 163] on div "Braids/ Twist takeout - Crochet with cornrow/med twist 1 hour(s) ₦10,000.00" at bounding box center [975, 180] width 784 height 60
click at [1136, 78] on input "take" at bounding box center [1210, 76] width 313 height 48
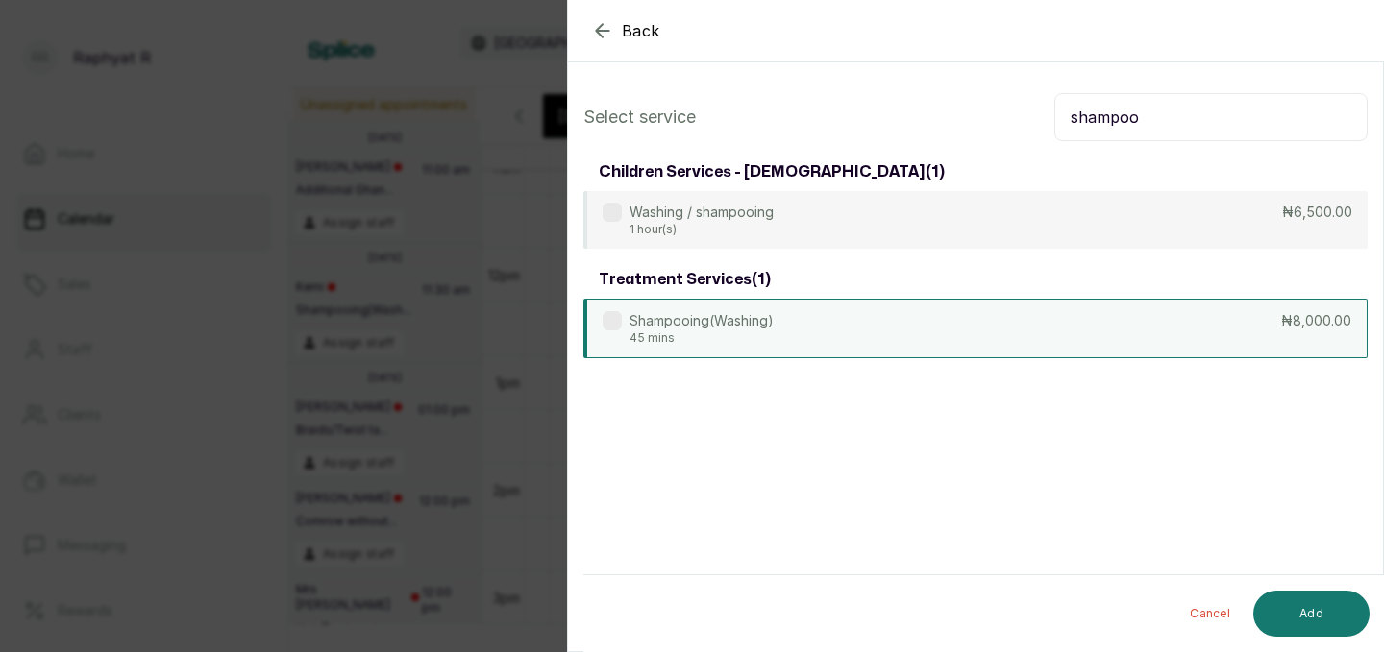
type input "shampoo"
click at [1060, 317] on div "Shampooing(Washing) 45 mins ₦8,000.00" at bounding box center [975, 329] width 784 height 60
click at [1187, 128] on input "shampoo" at bounding box center [1210, 117] width 313 height 48
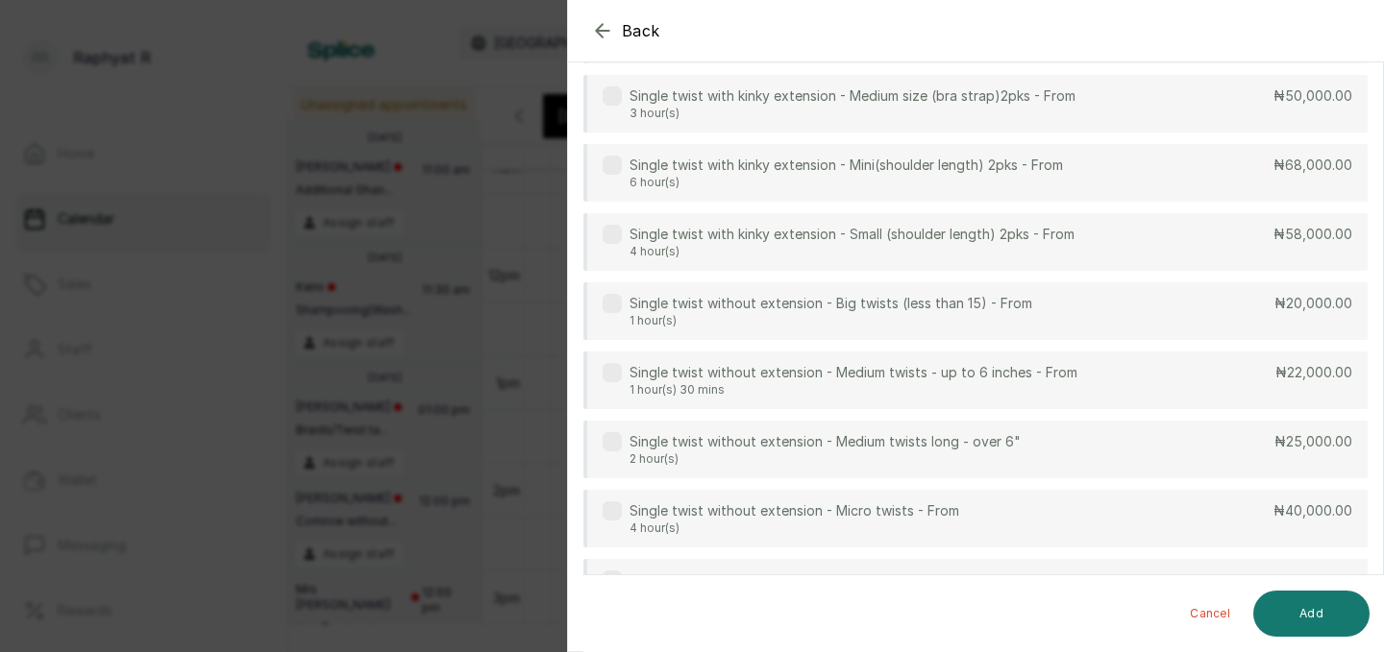
scroll to position [474, 0]
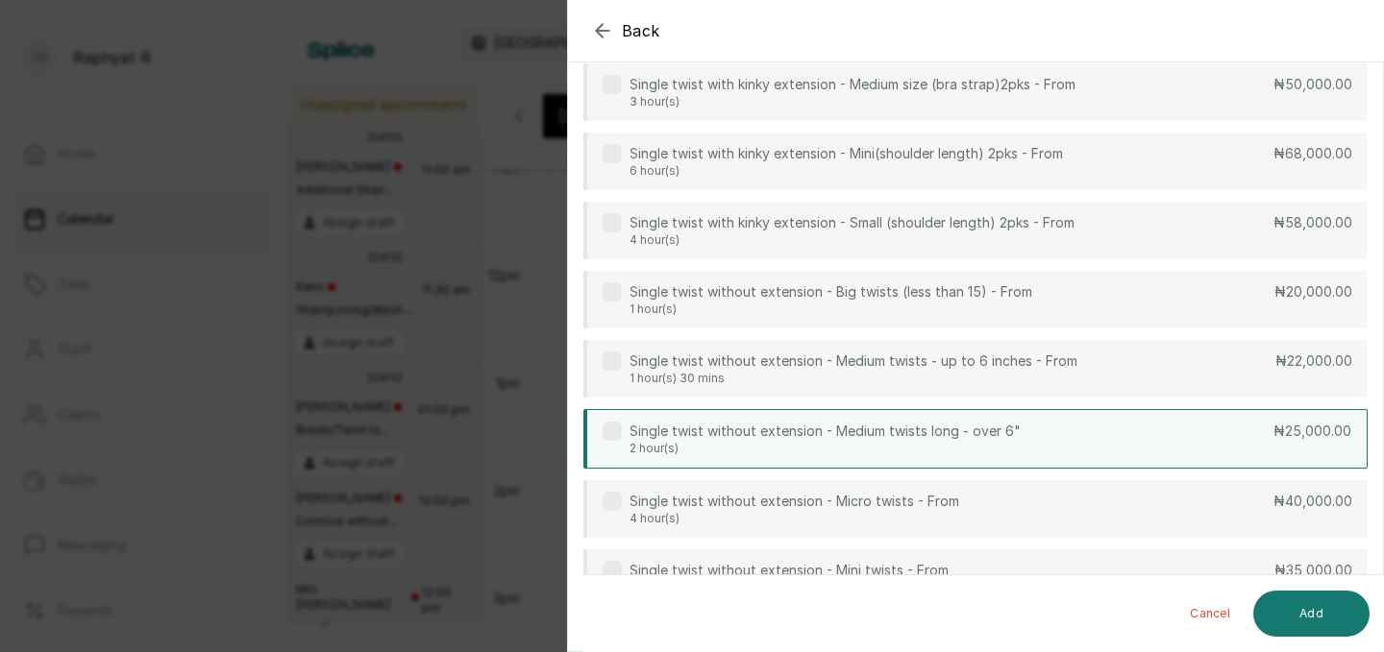
type input "twist"
click at [1011, 430] on p "Single twist without extension - Medium twists long - over 6"" at bounding box center [824, 431] width 391 height 19
click at [1321, 626] on button "Add" at bounding box center [1311, 614] width 116 height 46
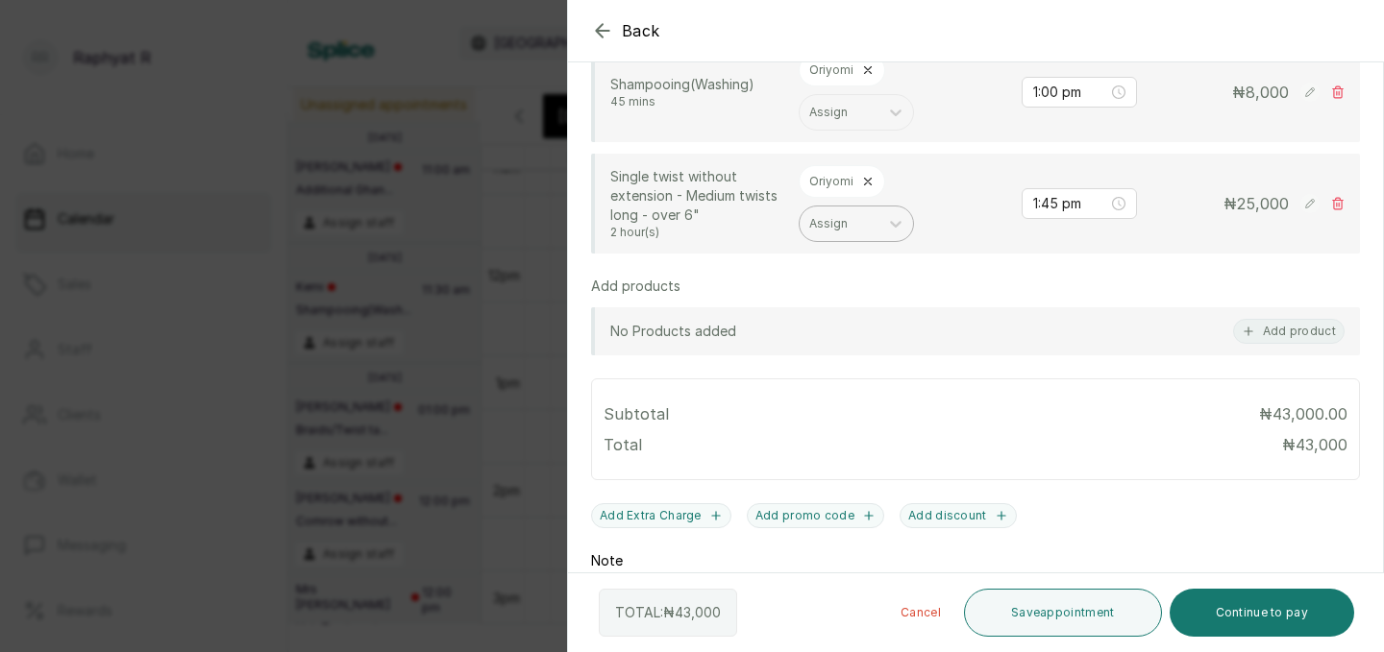
scroll to position [744, 0]
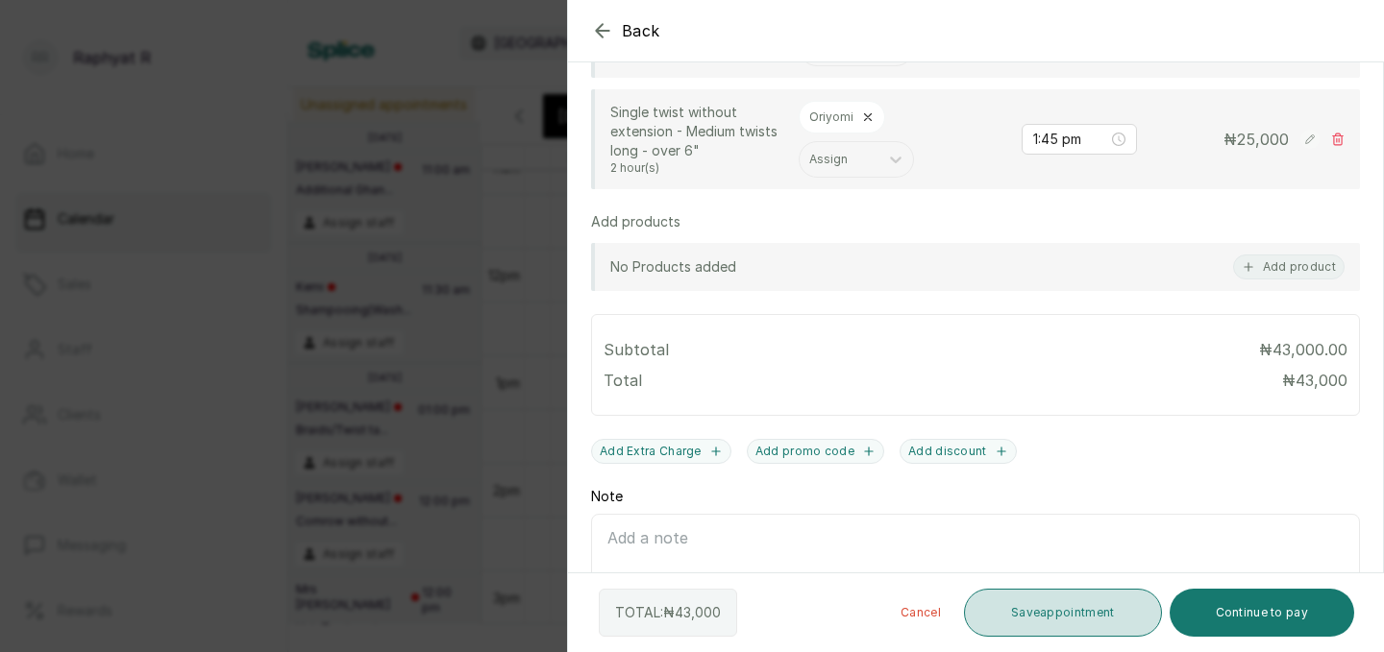
click at [1034, 611] on button "Save appointment" at bounding box center [1063, 613] width 198 height 48
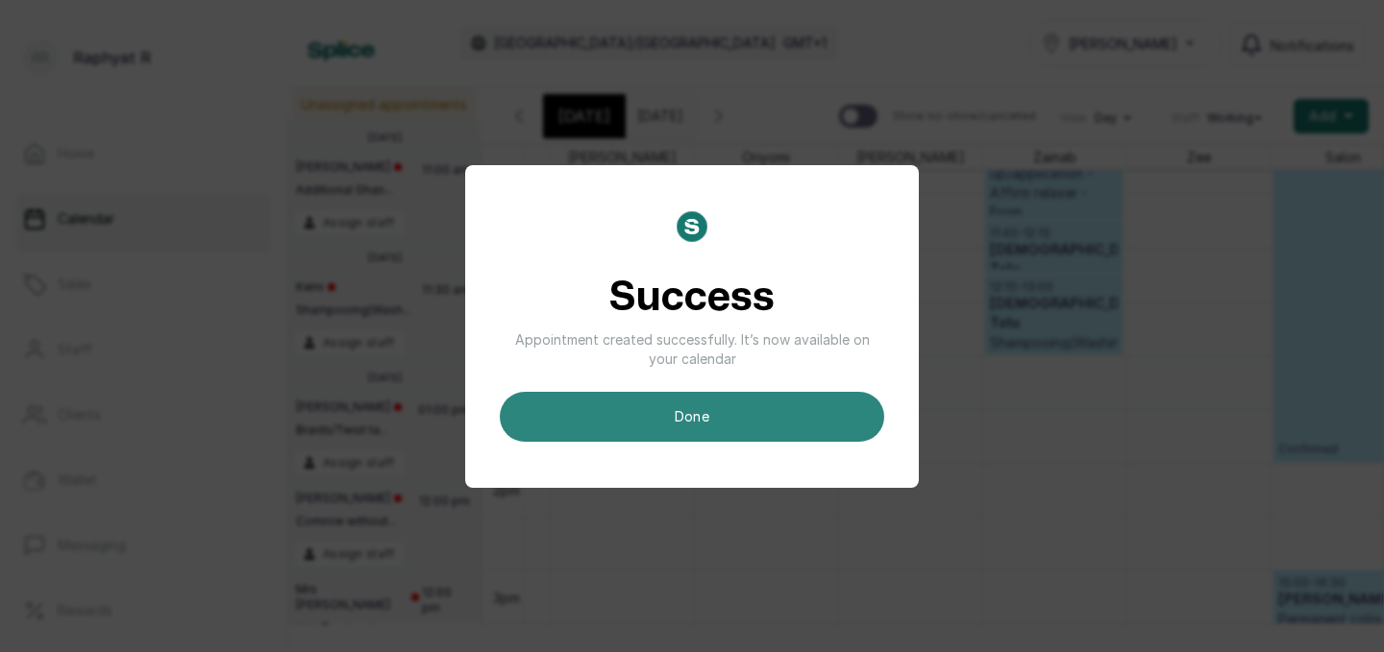
click at [569, 404] on button "done" at bounding box center [692, 417] width 384 height 50
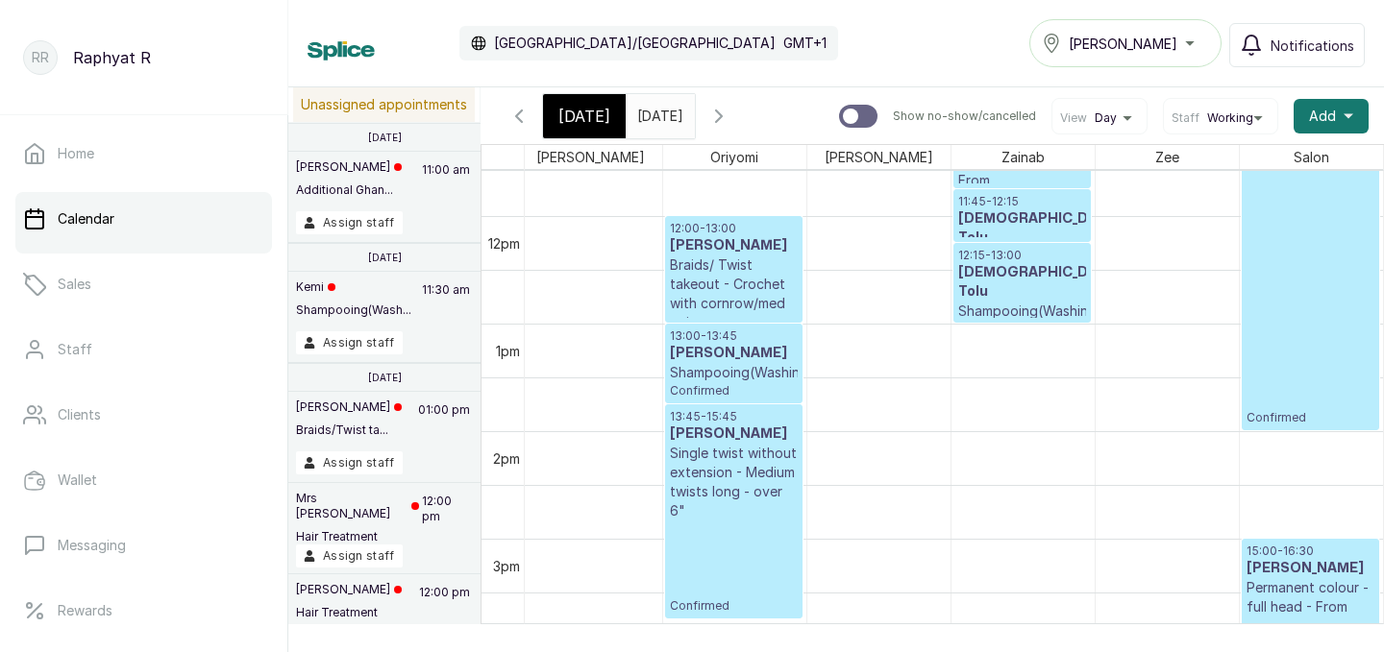
scroll to position [1179, 0]
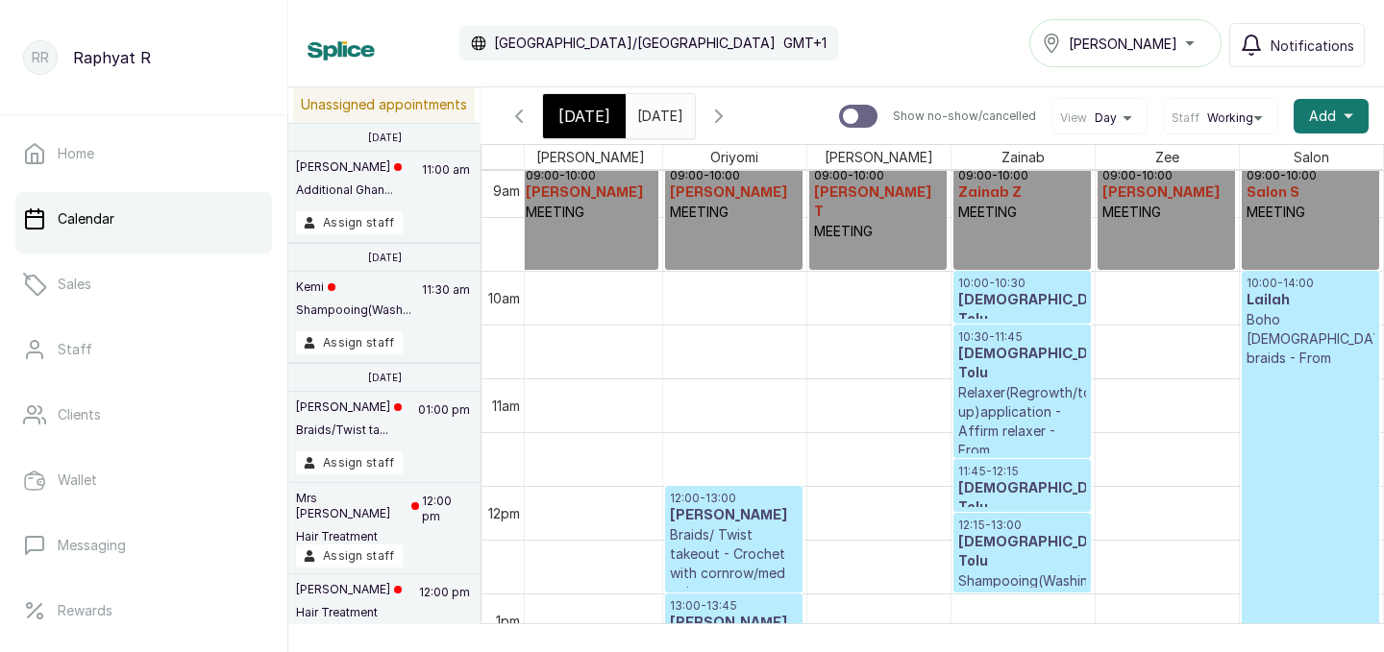
click at [525, 112] on icon "button" at bounding box center [518, 116] width 23 height 23
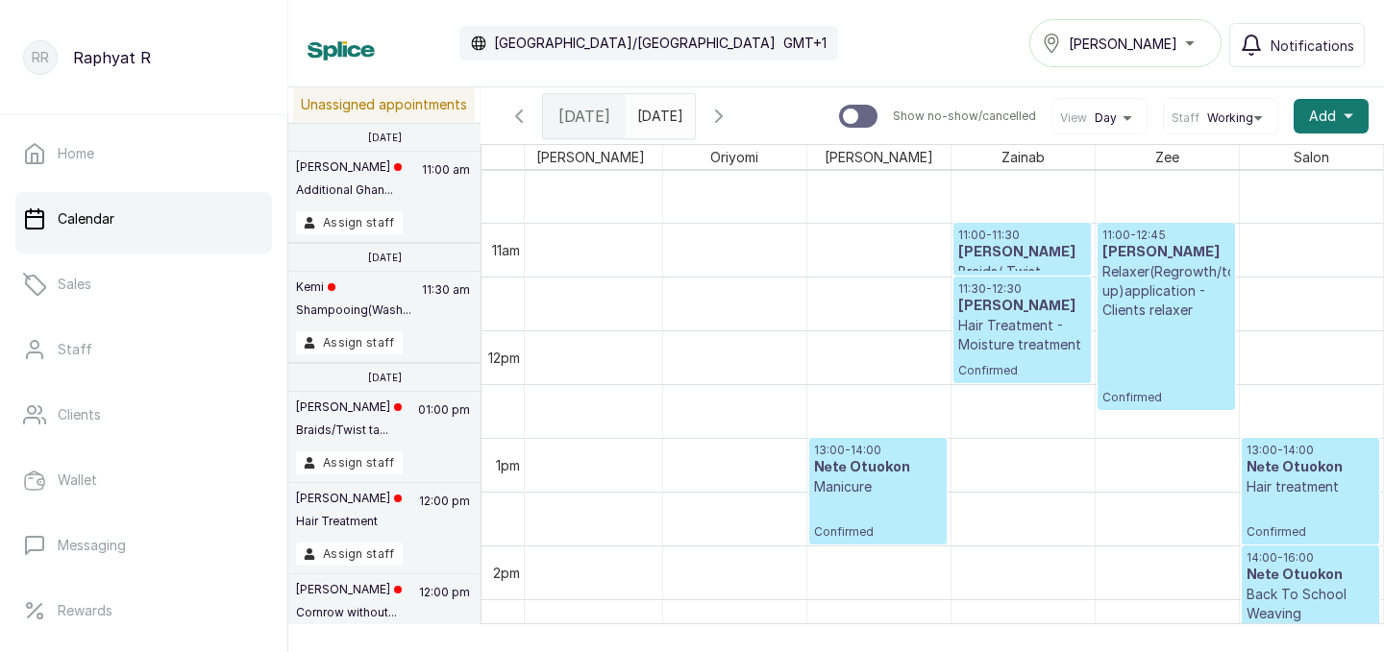
click at [730, 117] on icon "button" at bounding box center [718, 116] width 23 height 23
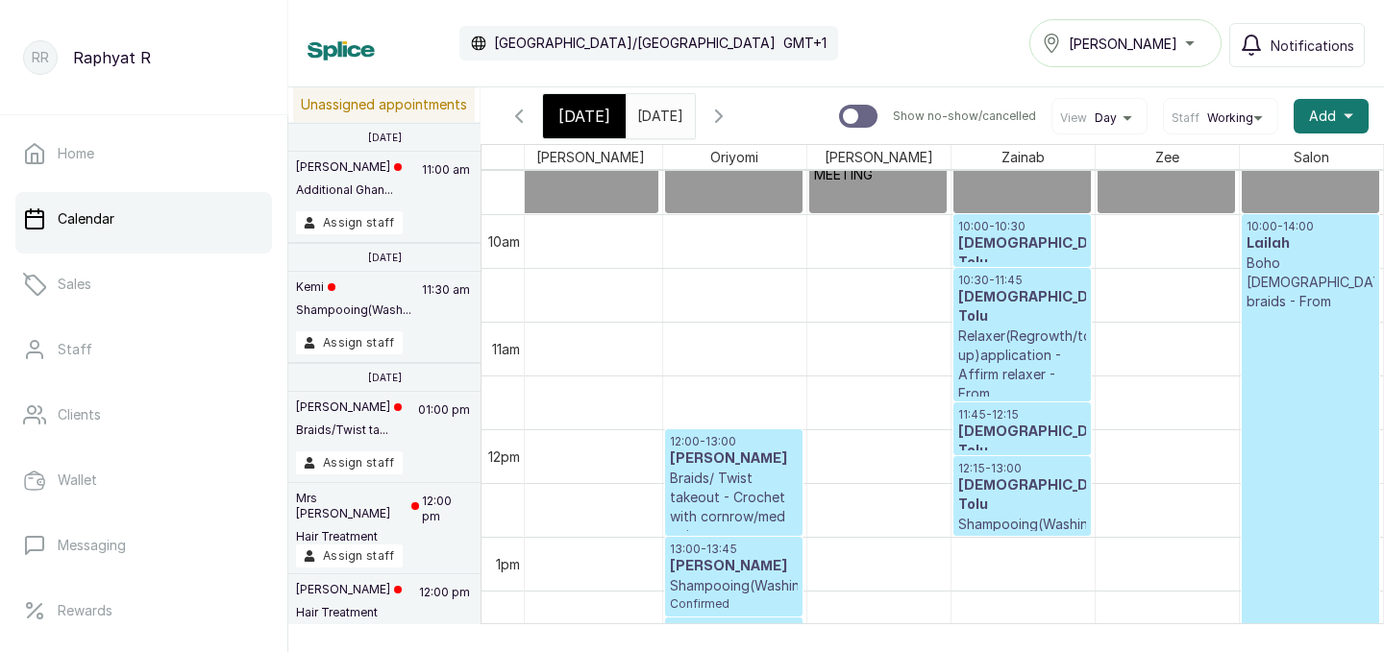
click at [520, 107] on icon "button" at bounding box center [518, 116] width 23 height 23
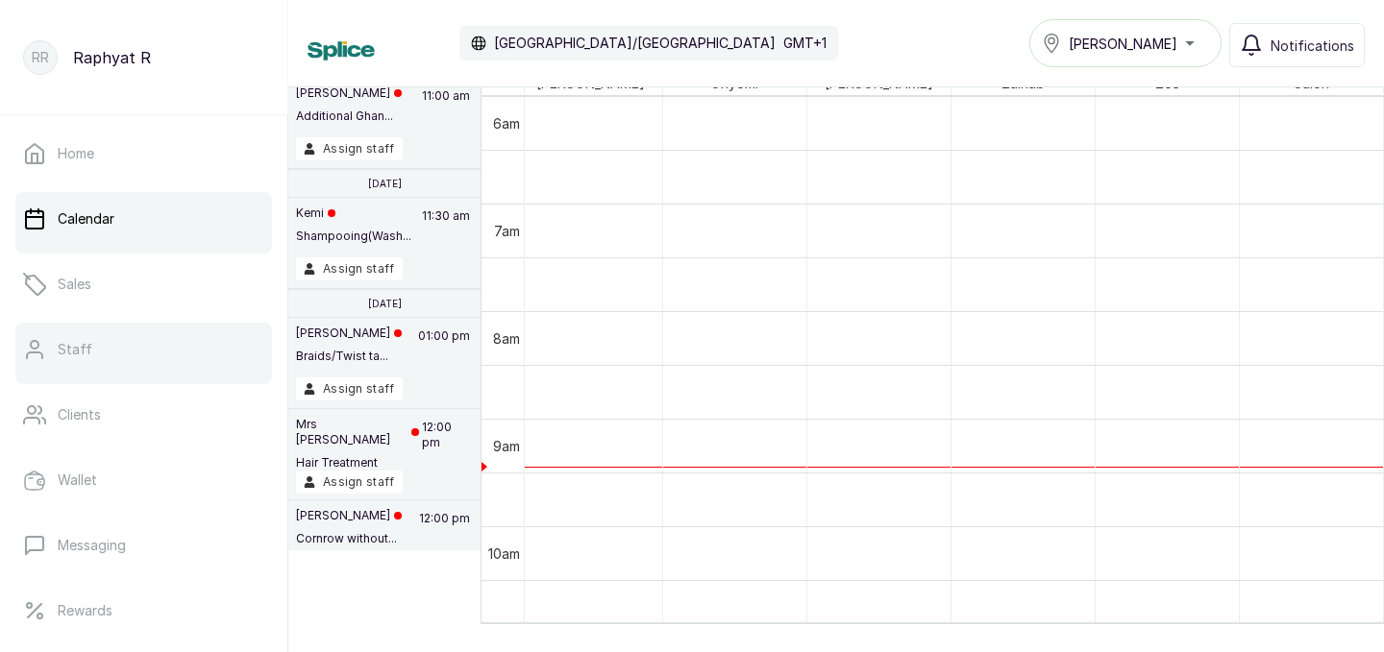
click at [79, 342] on p "Staff" at bounding box center [75, 349] width 35 height 19
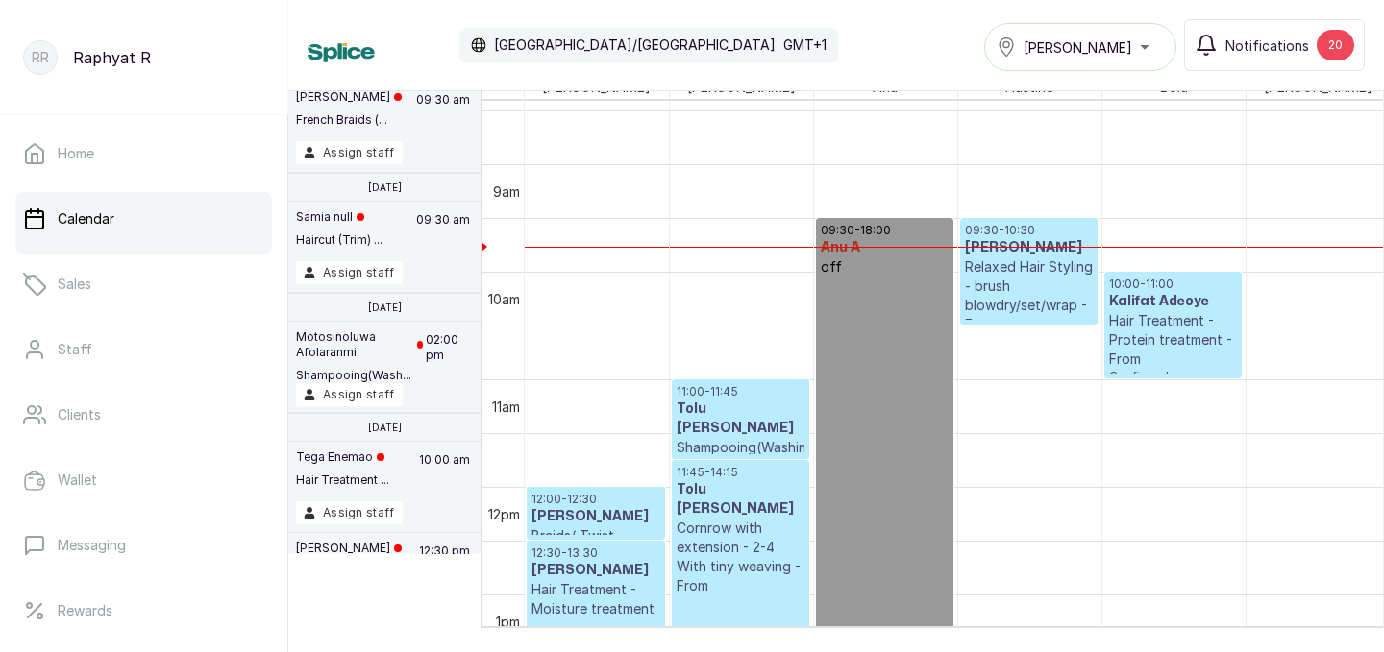
click at [1128, 56] on div "Tasala Lekki" at bounding box center [1079, 47] width 167 height 23
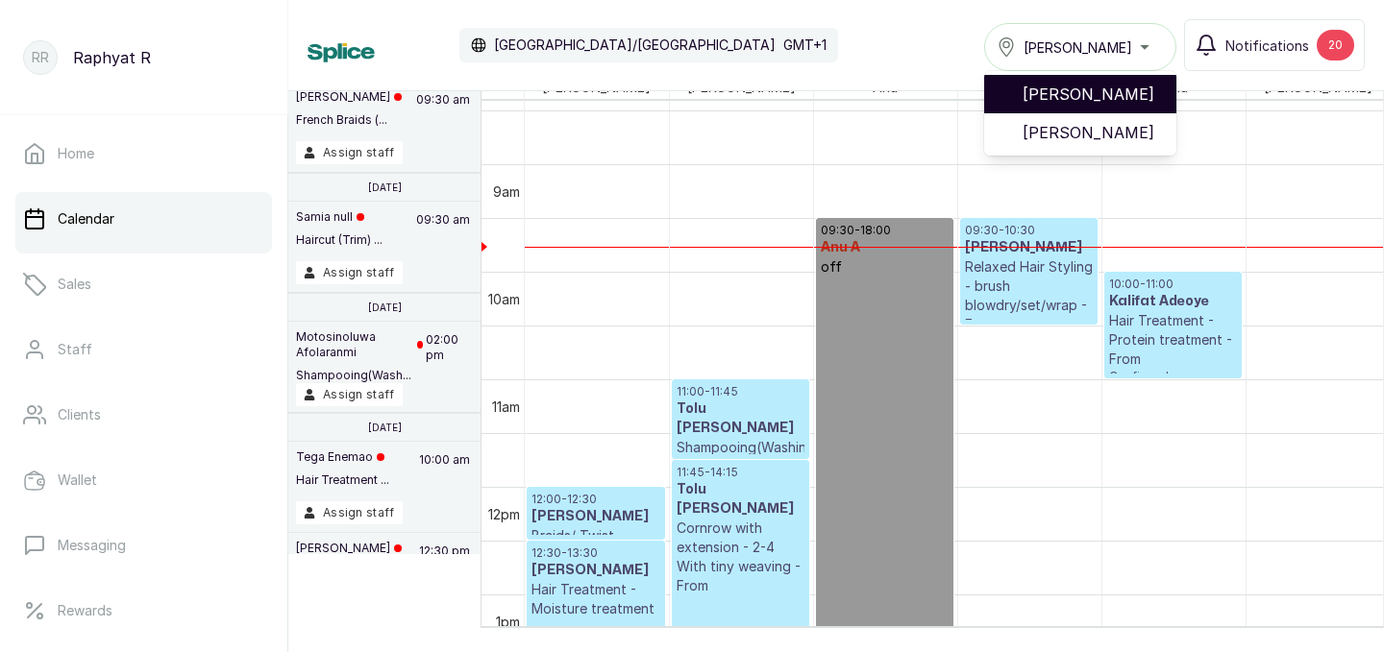
click at [1093, 98] on span "[PERSON_NAME]" at bounding box center [1091, 94] width 138 height 23
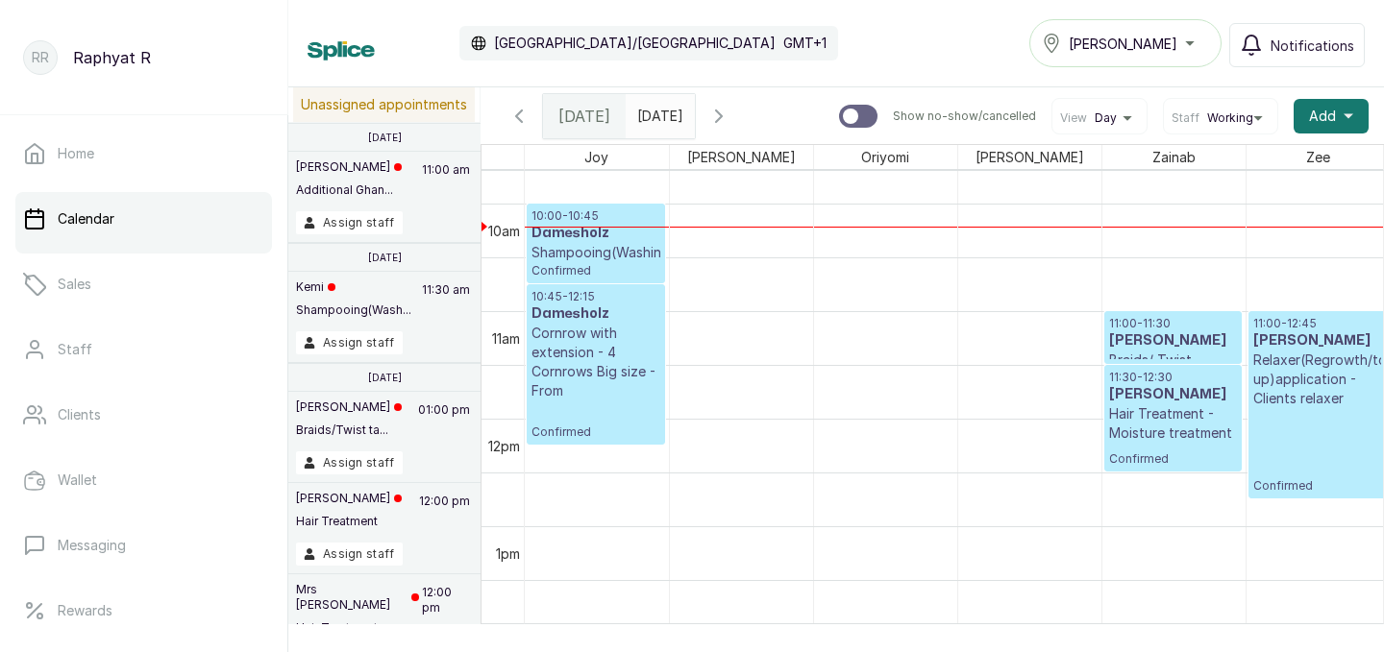
click at [730, 111] on icon "button" at bounding box center [718, 116] width 23 height 23
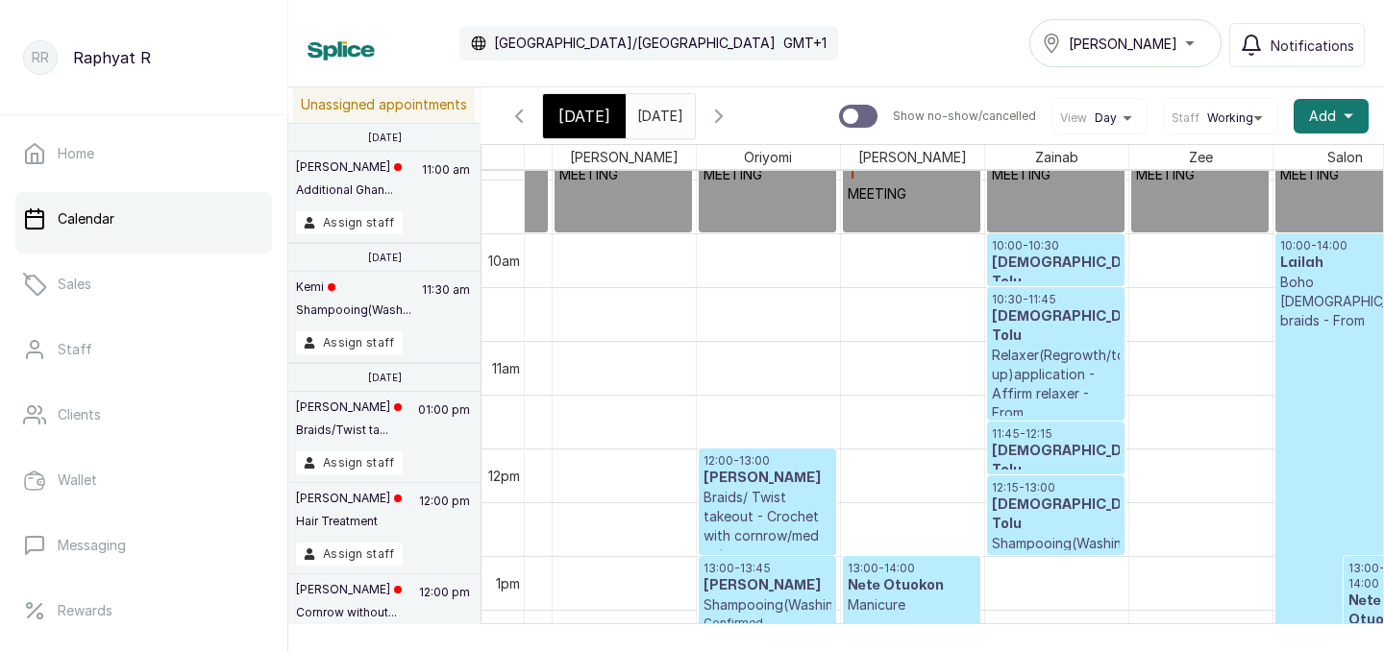
scroll to position [1022, 408]
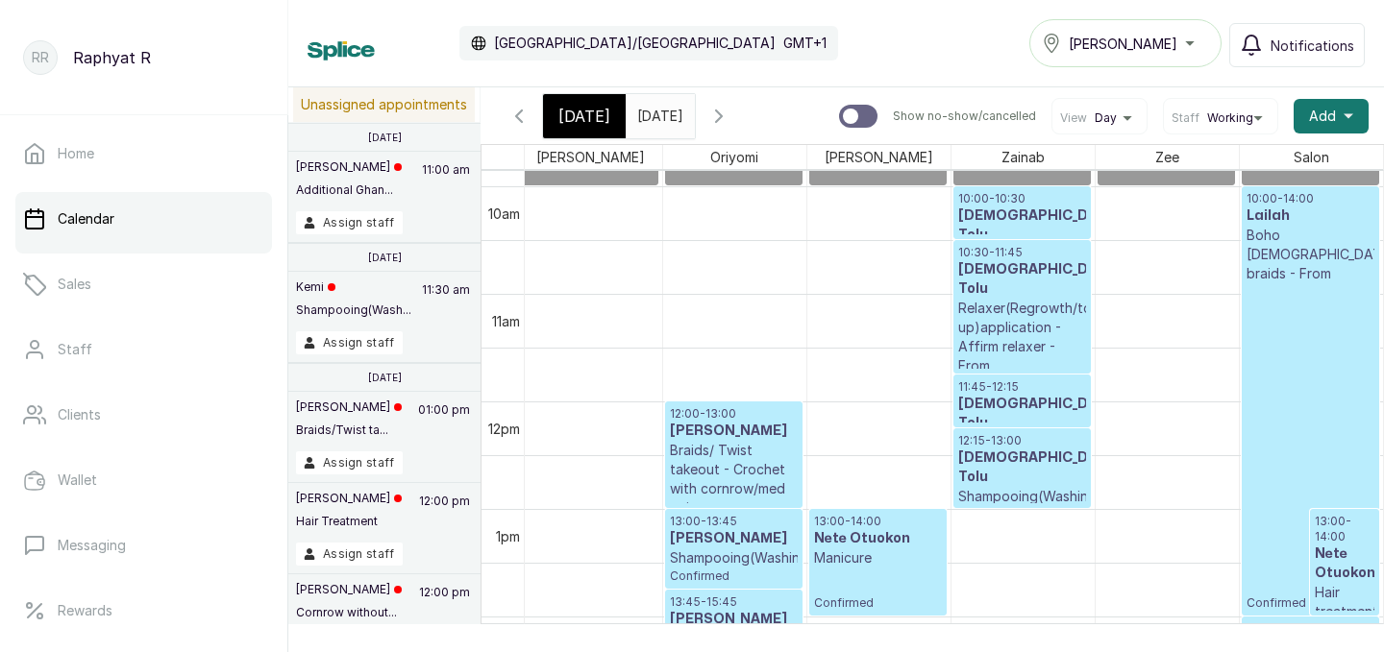
click at [1290, 214] on h3 "Lailah" at bounding box center [1310, 216] width 129 height 19
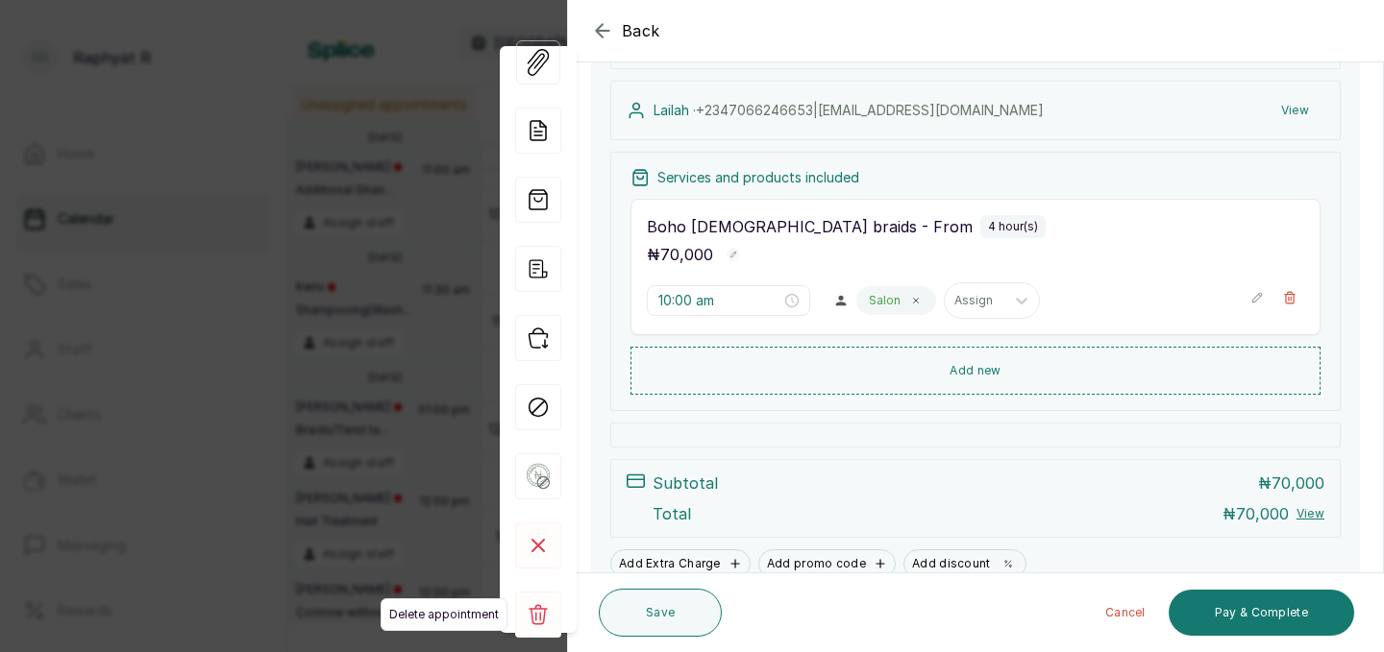
click at [540, 604] on rect at bounding box center [538, 615] width 46 height 46
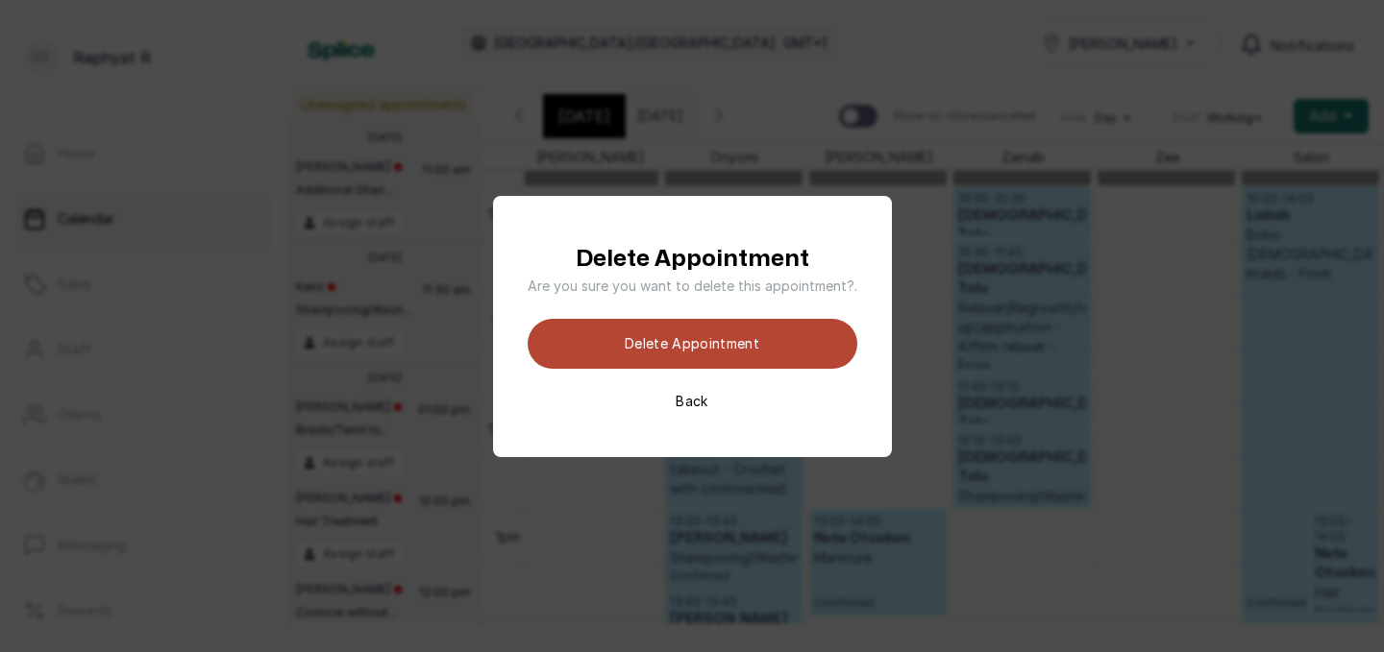
click at [617, 334] on button "Delete appointment" at bounding box center [692, 344] width 330 height 50
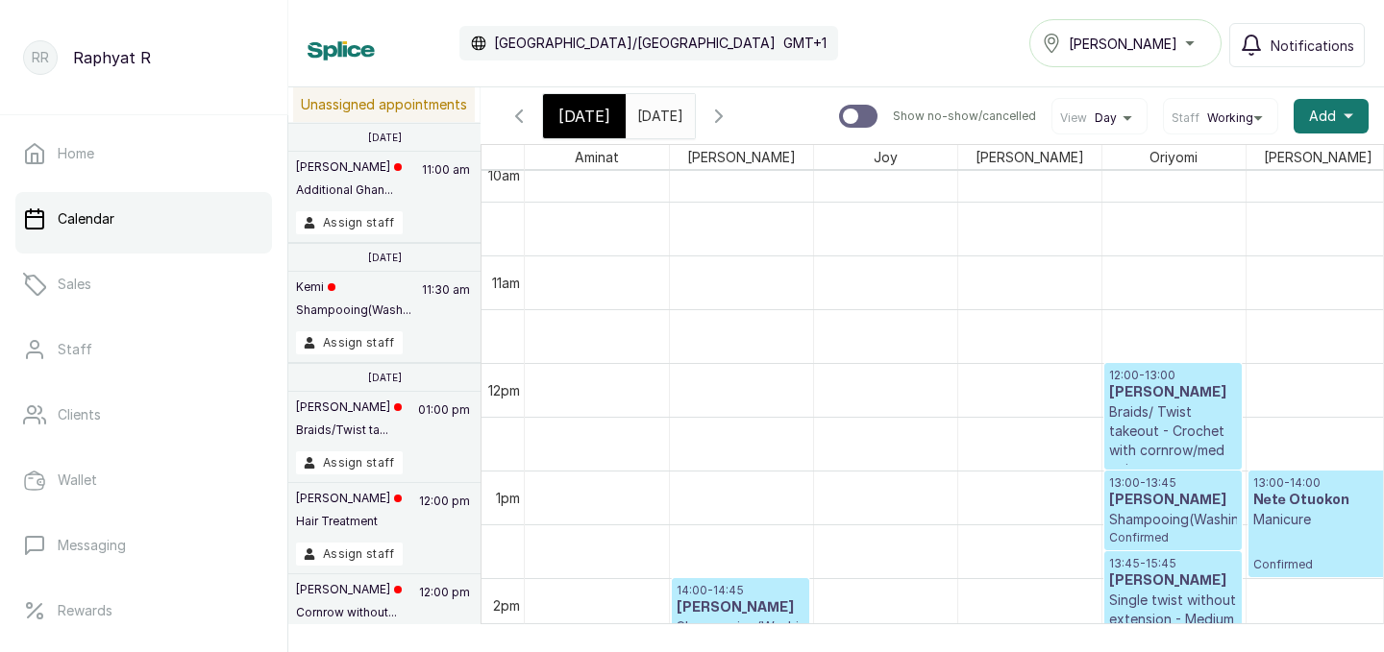
click at [561, 125] on span "[DATE]" at bounding box center [584, 116] width 52 height 23
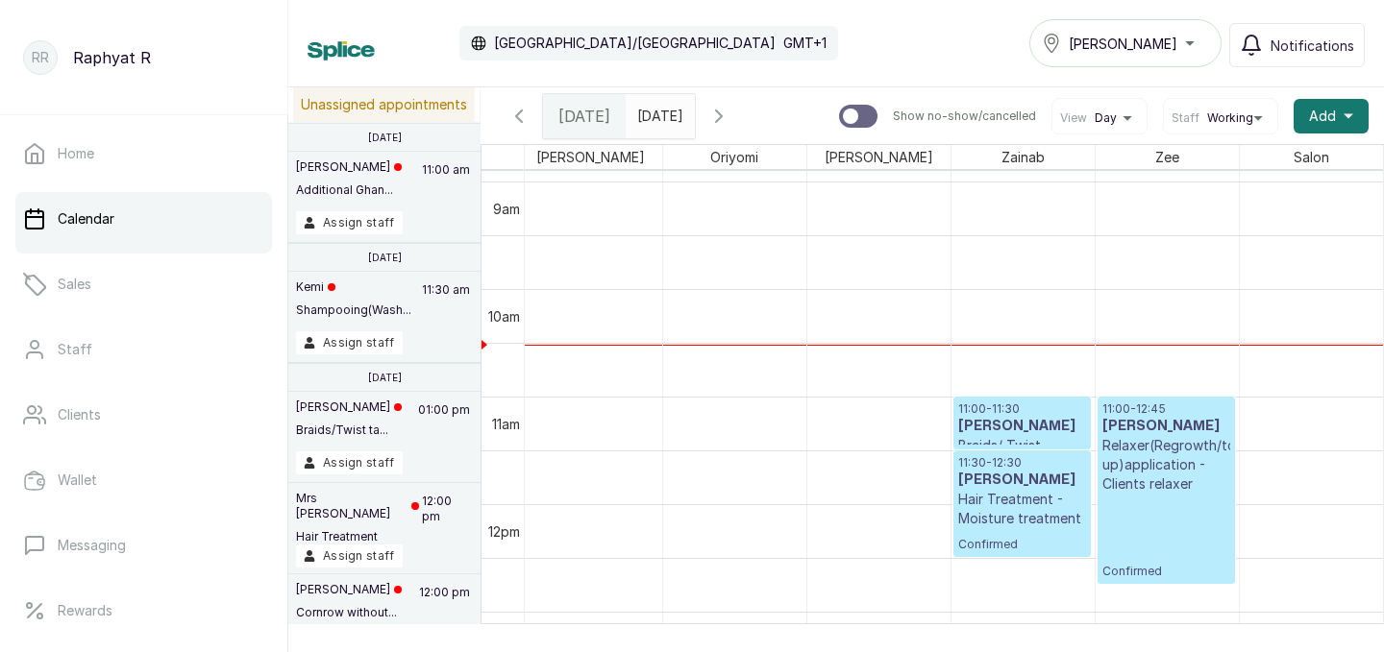
scroll to position [0, 0]
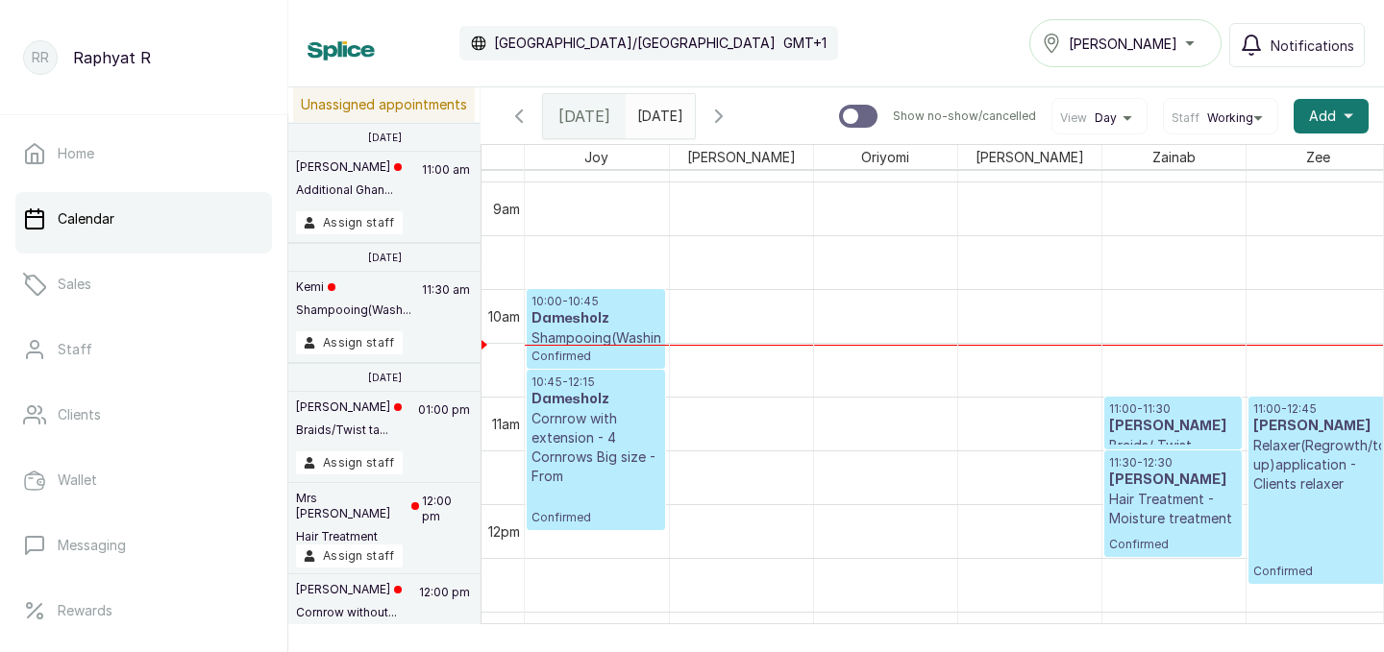
click at [591, 320] on h3 "Damesholz" at bounding box center [595, 318] width 129 height 19
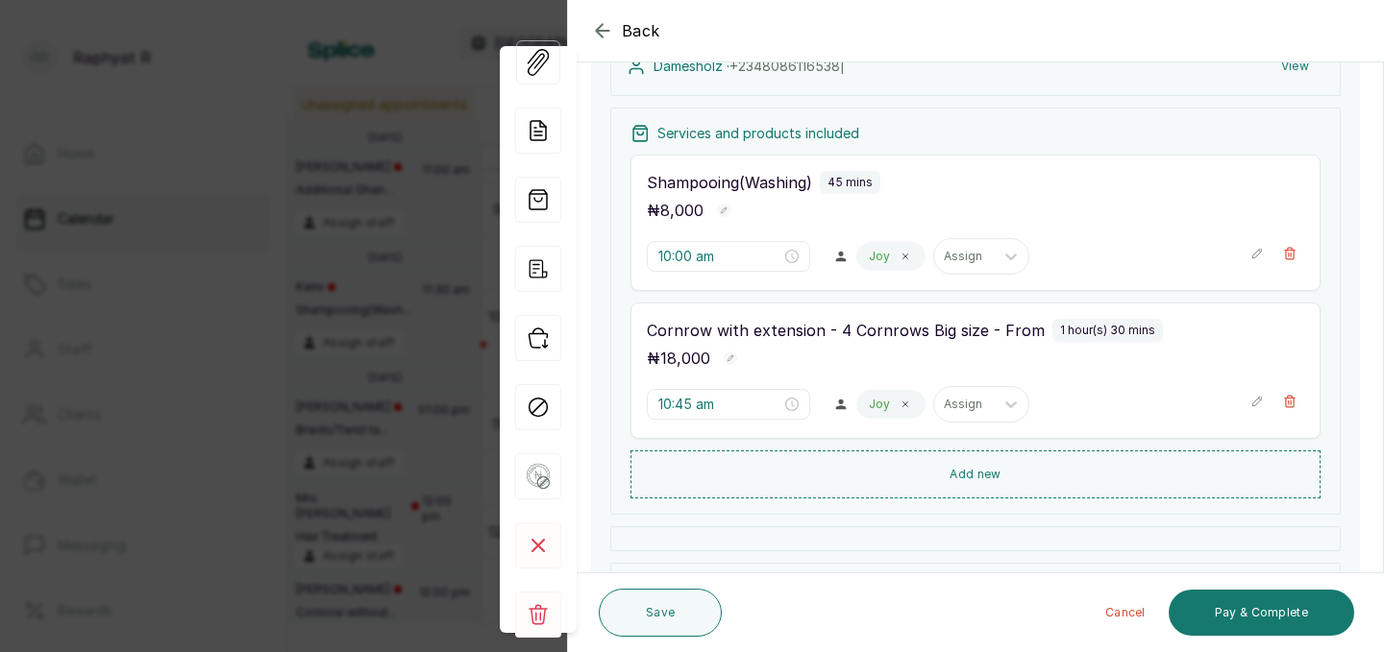
scroll to position [268, 0]
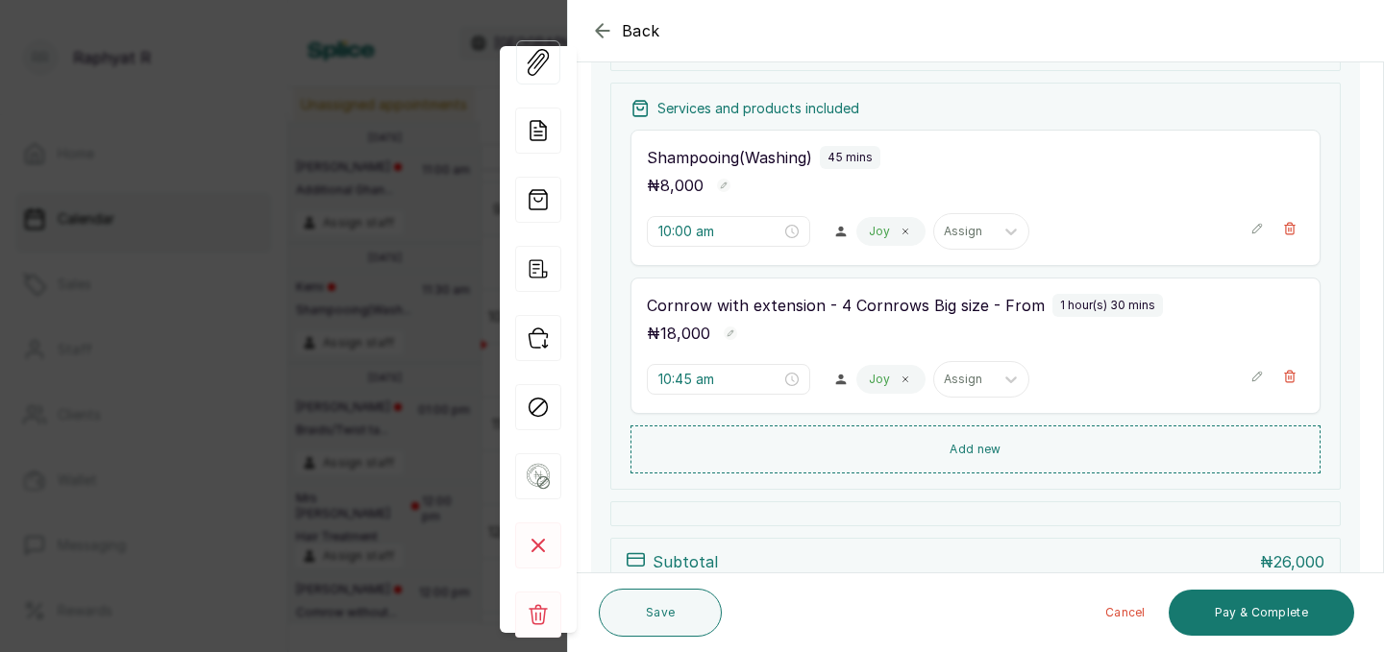
click at [601, 25] on icon "button" at bounding box center [602, 30] width 12 height 12
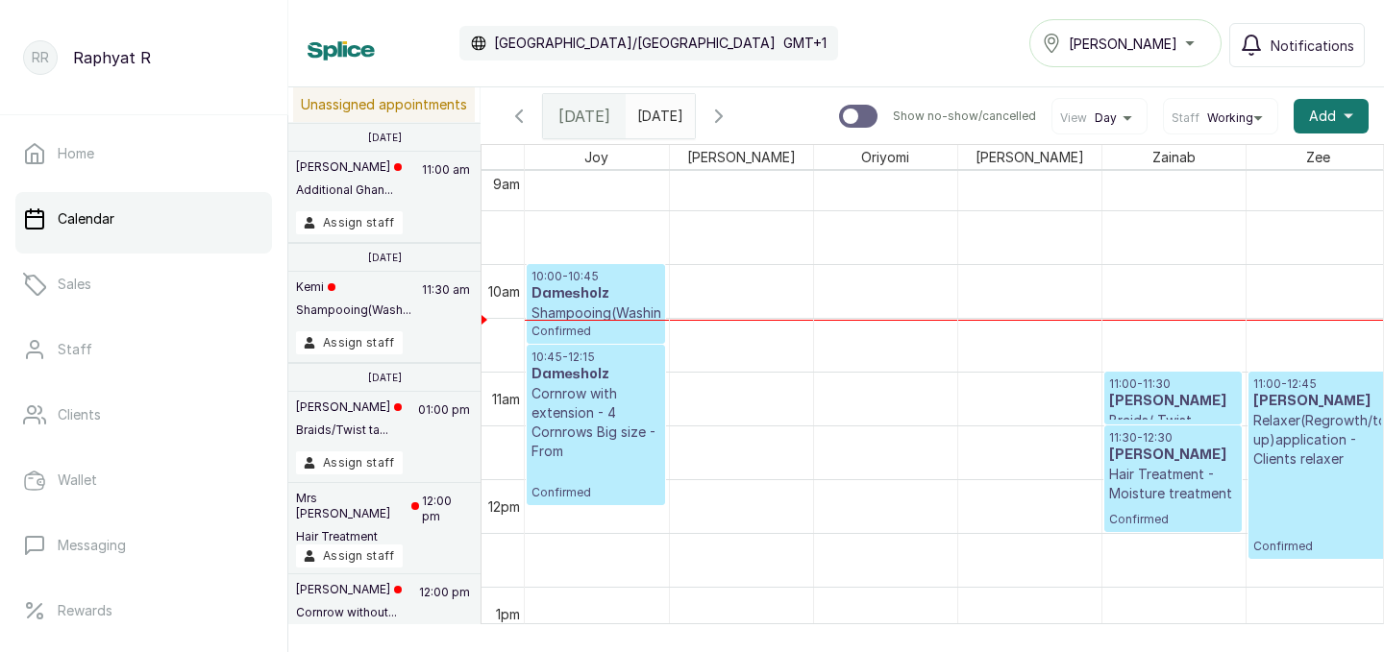
scroll to position [995, 0]
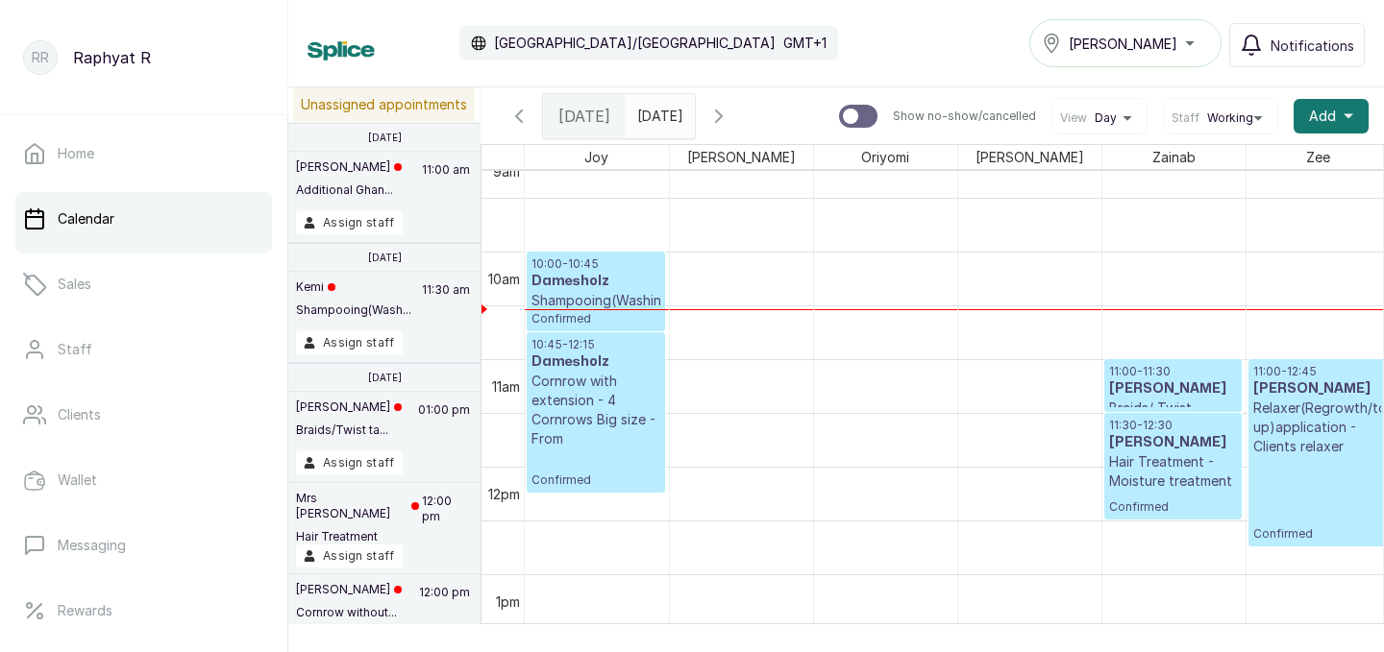
click at [614, 280] on h3 "Damesholz" at bounding box center [595, 281] width 129 height 19
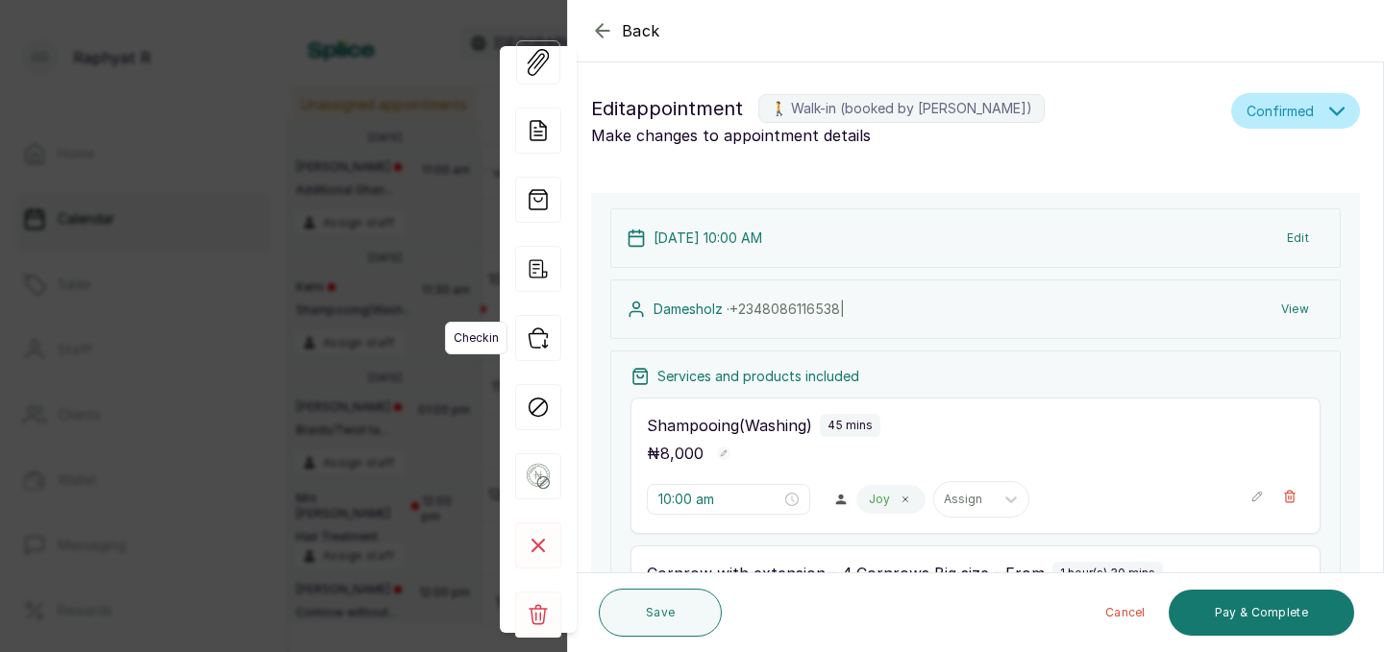
click at [541, 332] on icon "button" at bounding box center [538, 338] width 46 height 46
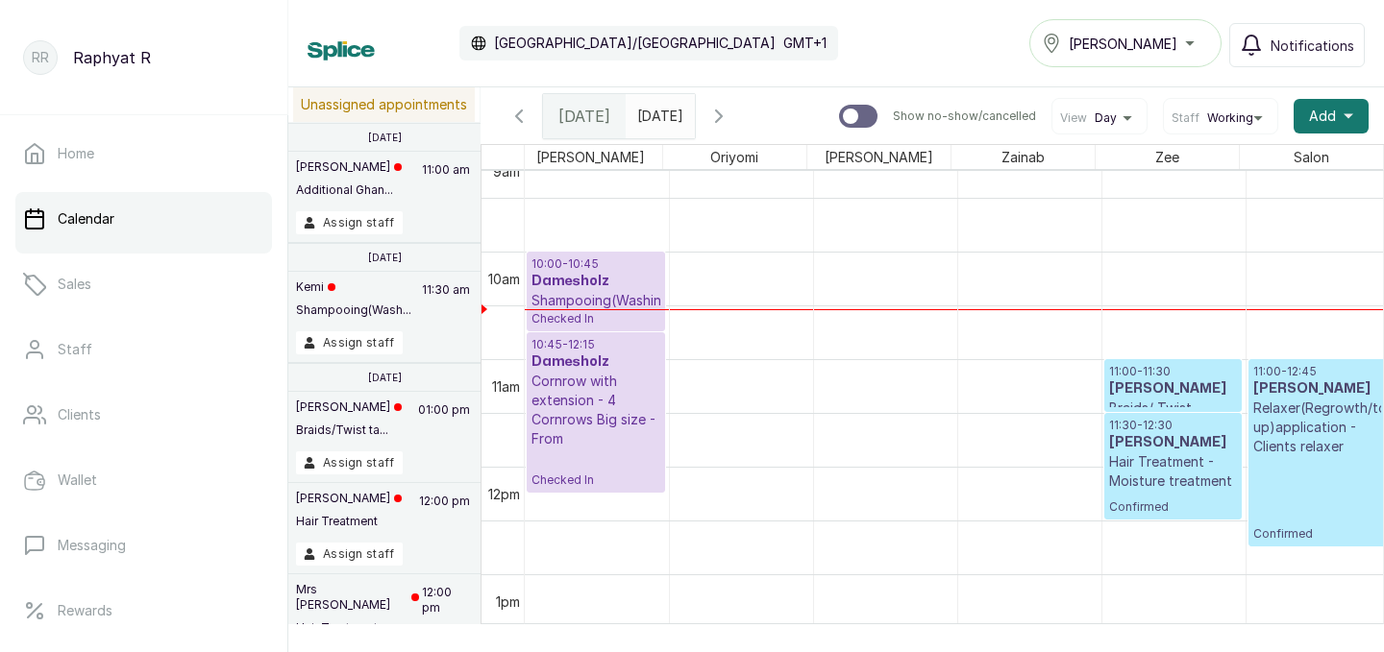
scroll to position [0, 0]
click at [626, 394] on p "Cornrow with extension - 4 Cornrows Big size - From" at bounding box center [595, 410] width 129 height 77
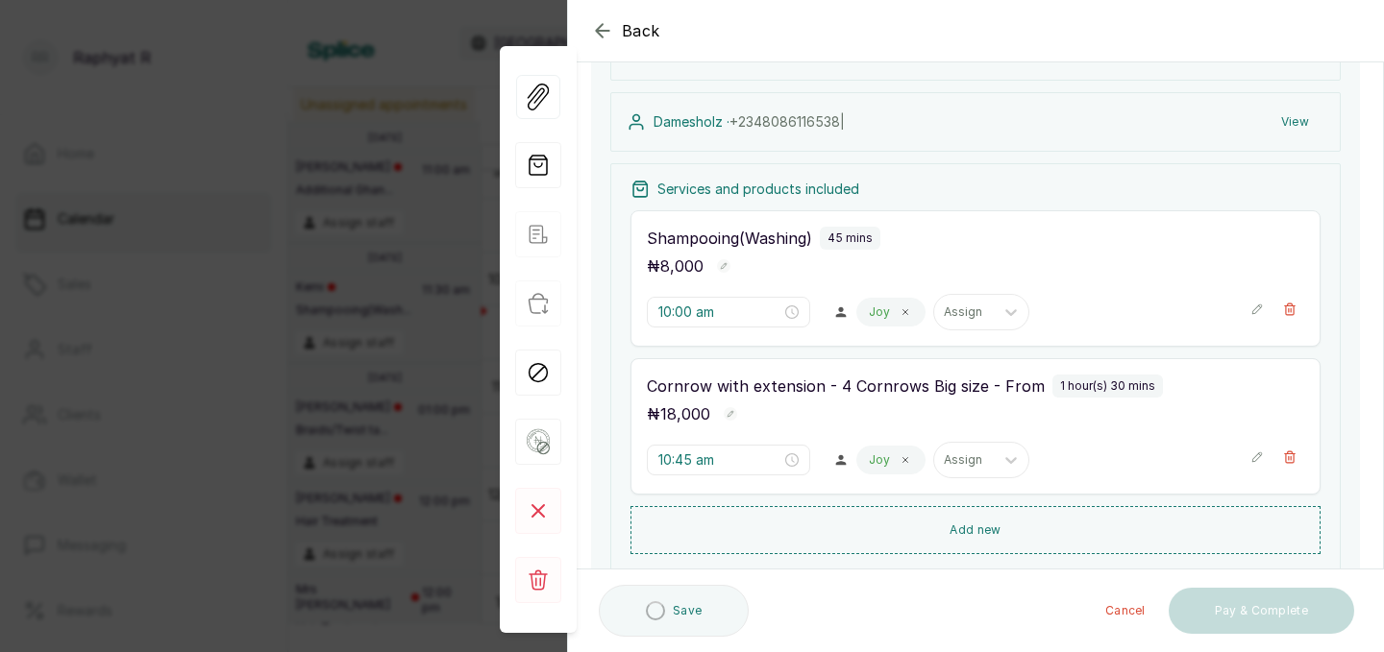
scroll to position [188, 0]
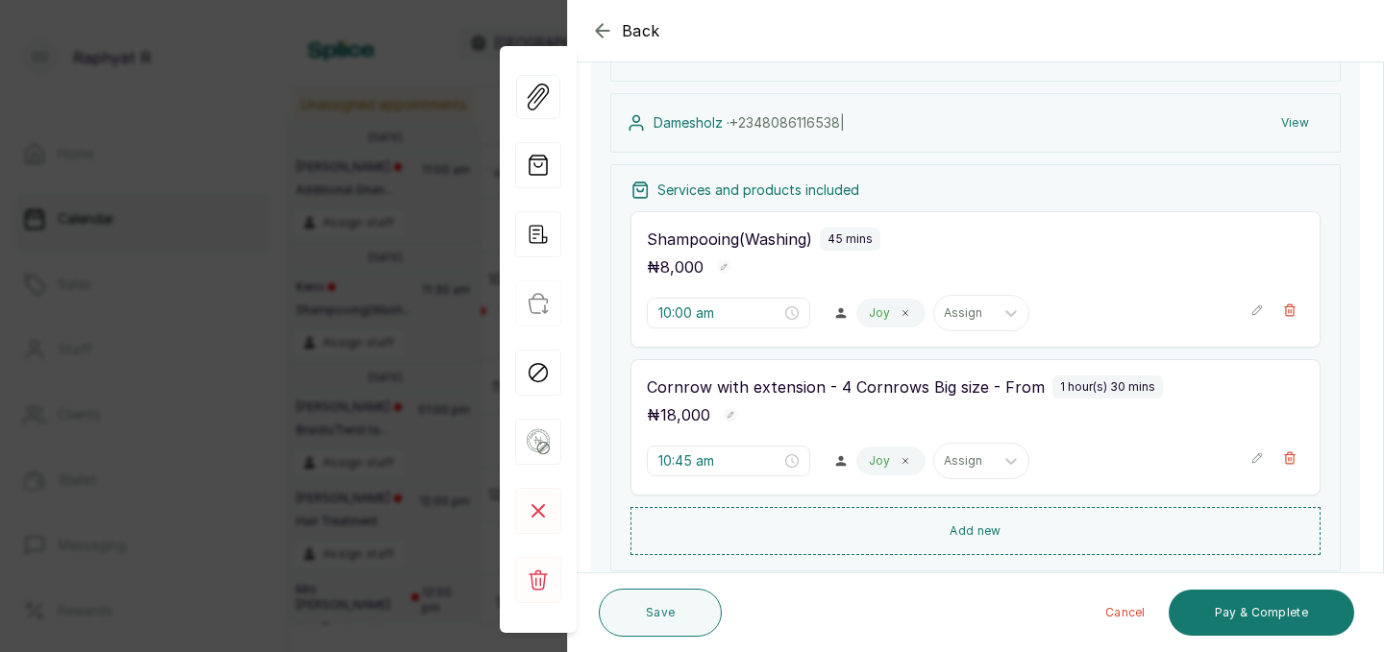
click at [608, 31] on icon "button" at bounding box center [602, 30] width 12 height 12
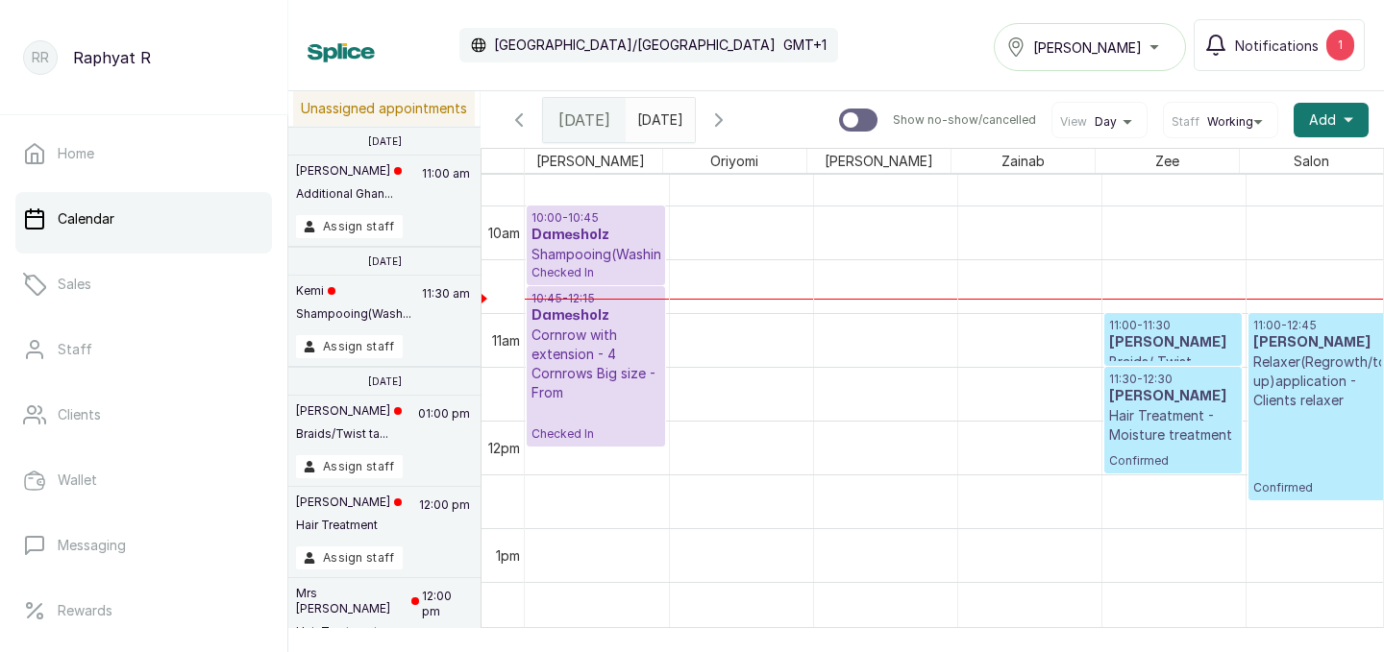
scroll to position [0, 0]
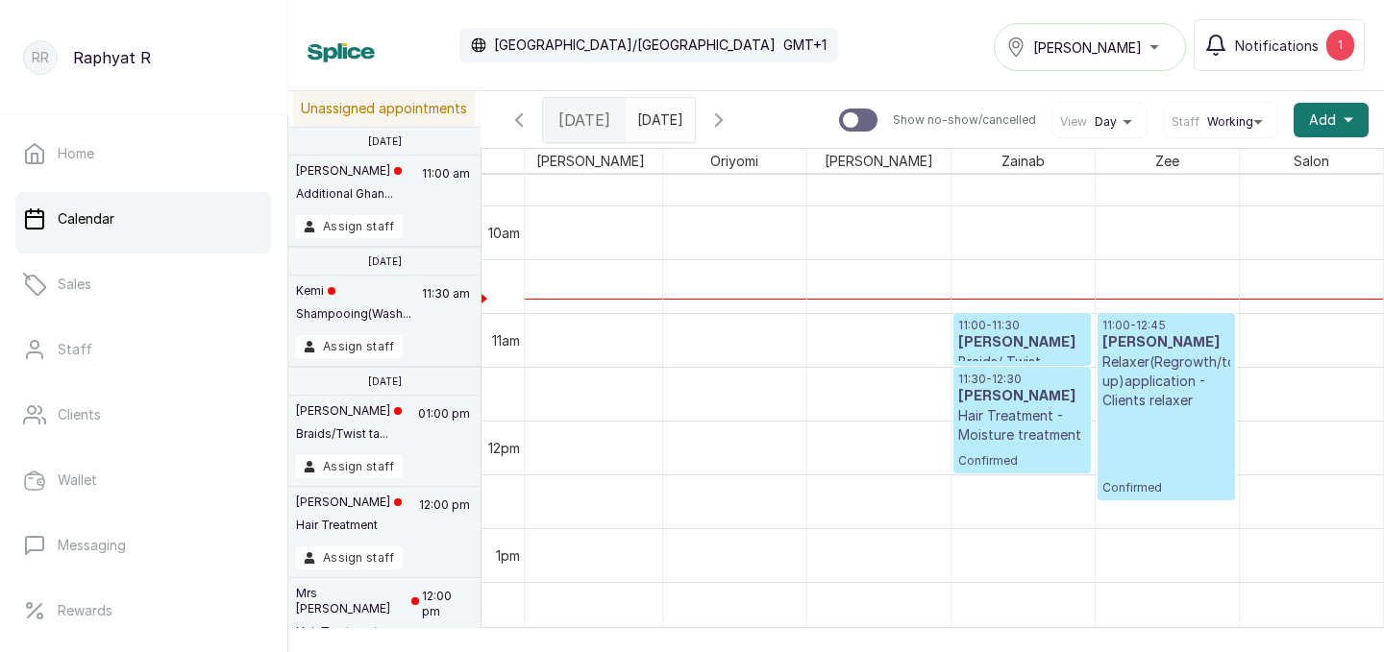
click at [1010, 329] on p "11:00 - 11:30" at bounding box center [1022, 325] width 128 height 15
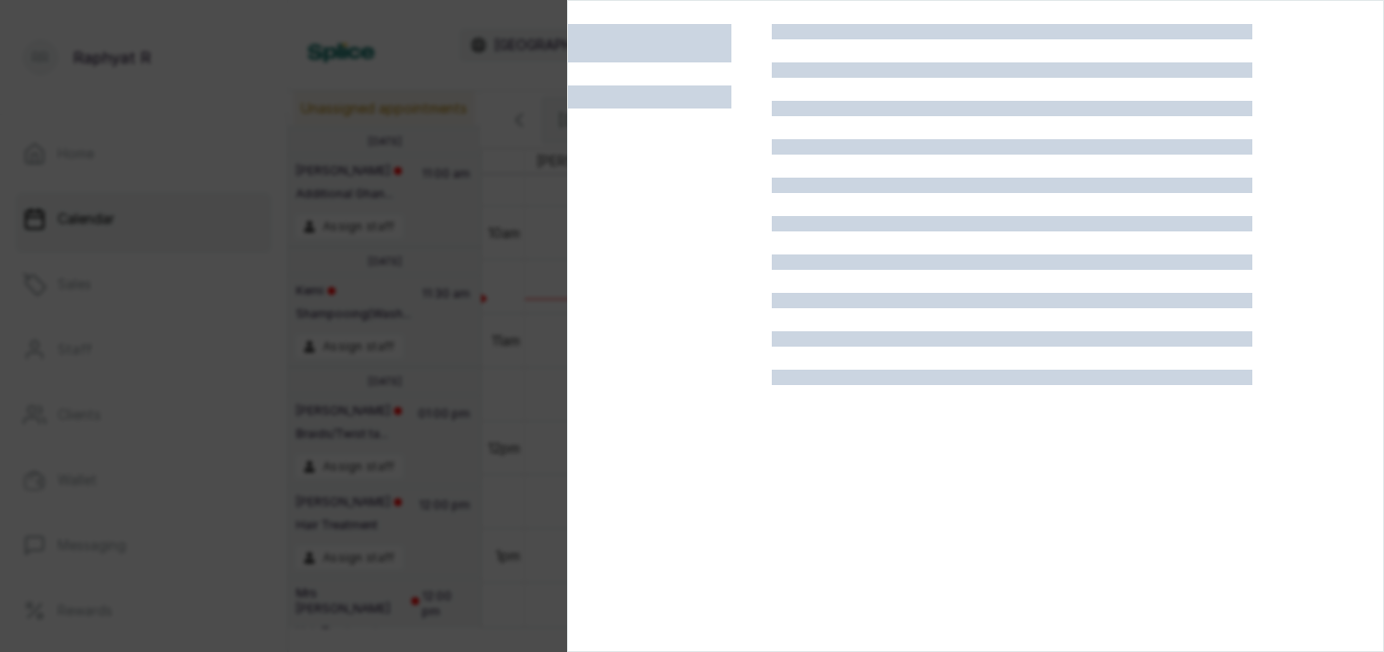
click at [453, 321] on div at bounding box center [692, 326] width 1384 height 652
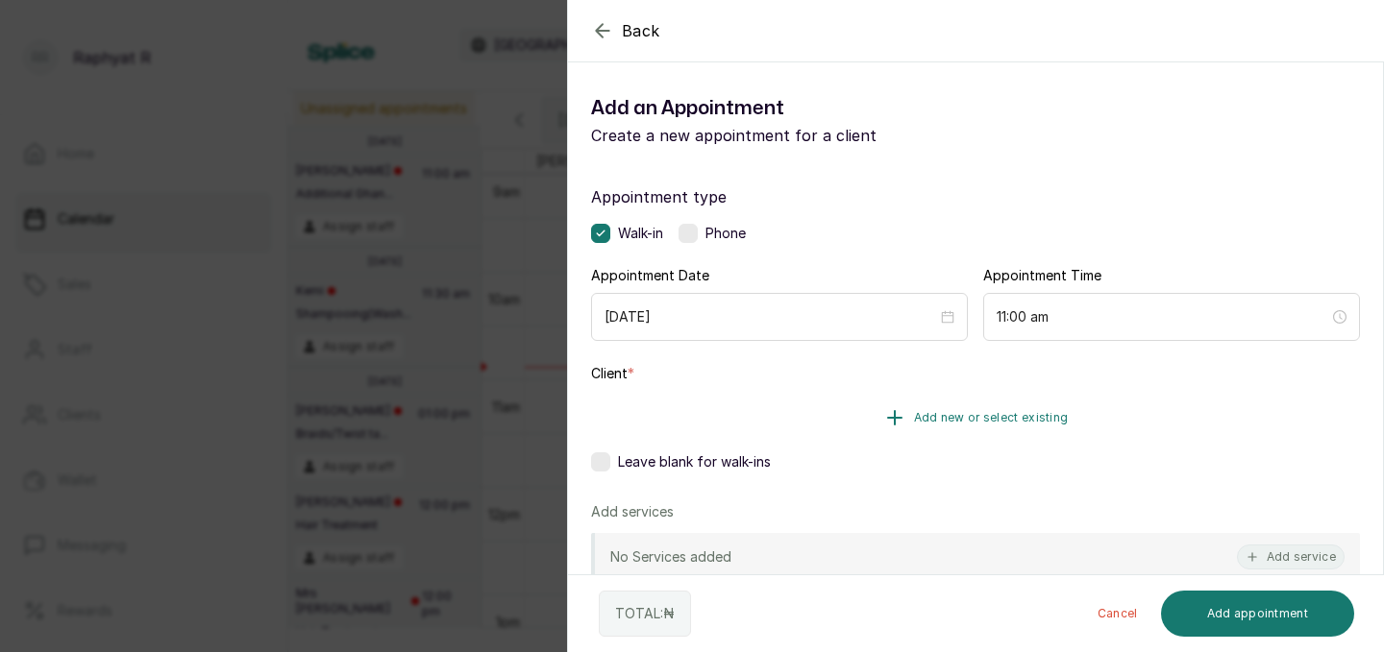
click at [1007, 408] on button "Add new or select existing" at bounding box center [975, 418] width 769 height 54
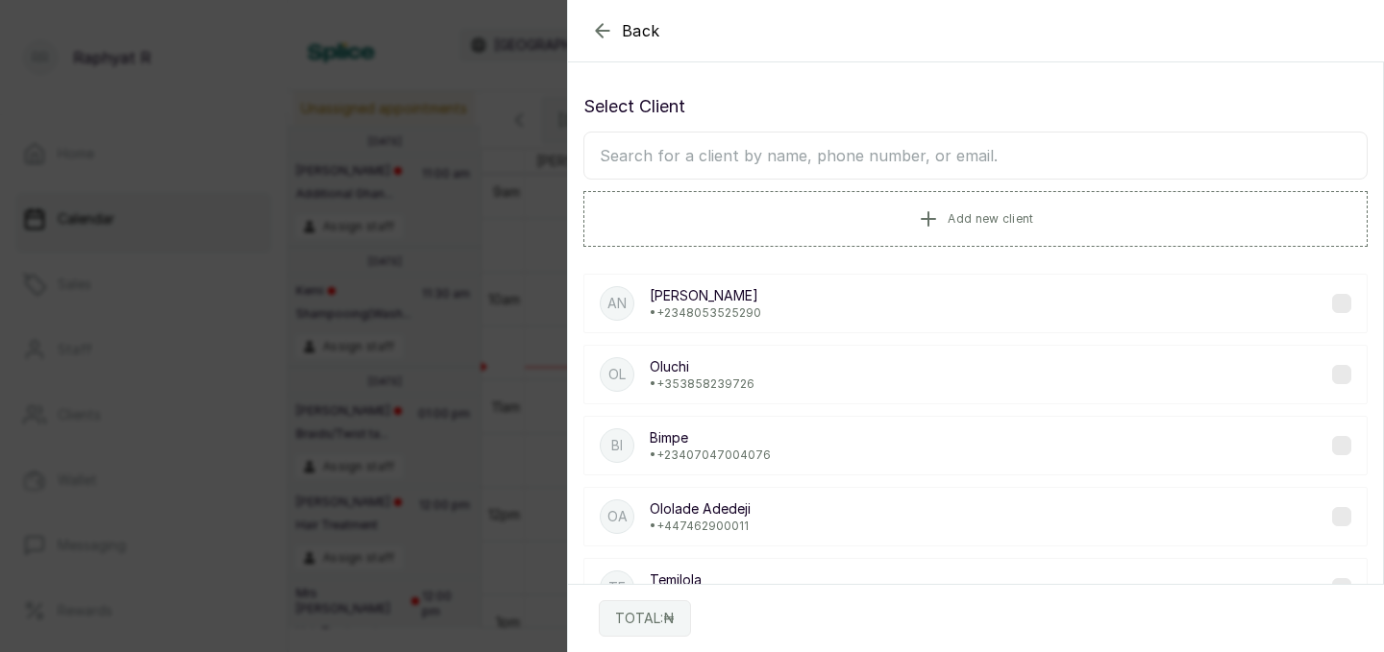
click at [870, 155] on input "text" at bounding box center [975, 156] width 784 height 48
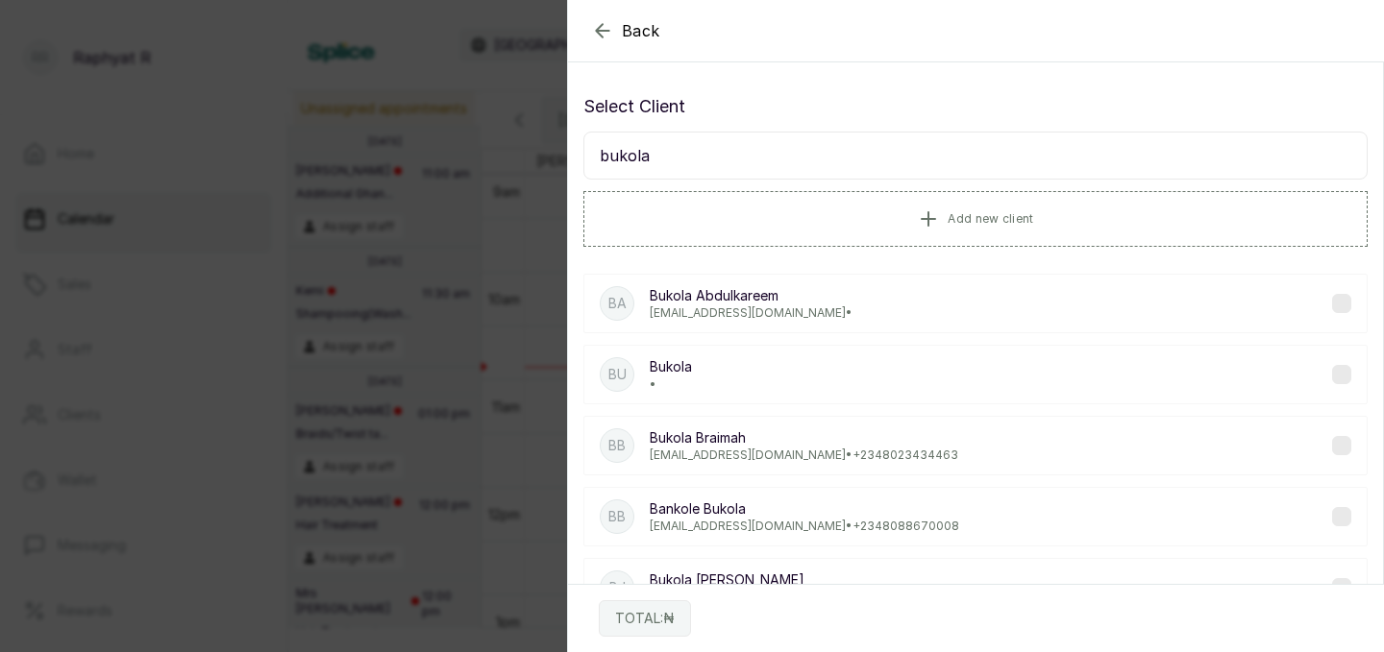
click at [786, 69] on section "Back Add Appointment Select Client bukola Add new client BA [PERSON_NAME] [EMAI…" at bounding box center [975, 326] width 817 height 652
click at [733, 166] on input "bukola" at bounding box center [975, 156] width 784 height 48
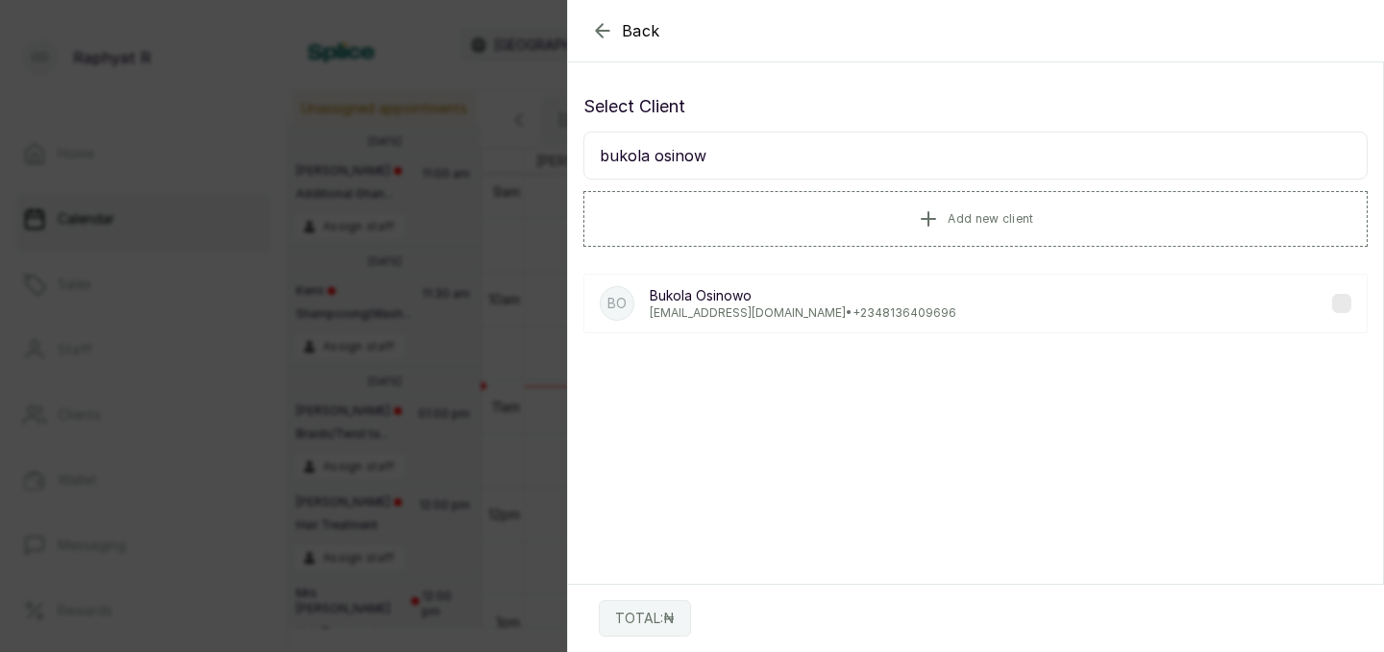
type input "bukola osinow"
click at [680, 317] on p "[EMAIL_ADDRESS][DOMAIN_NAME] • [PHONE_NUMBER]" at bounding box center [803, 313] width 306 height 15
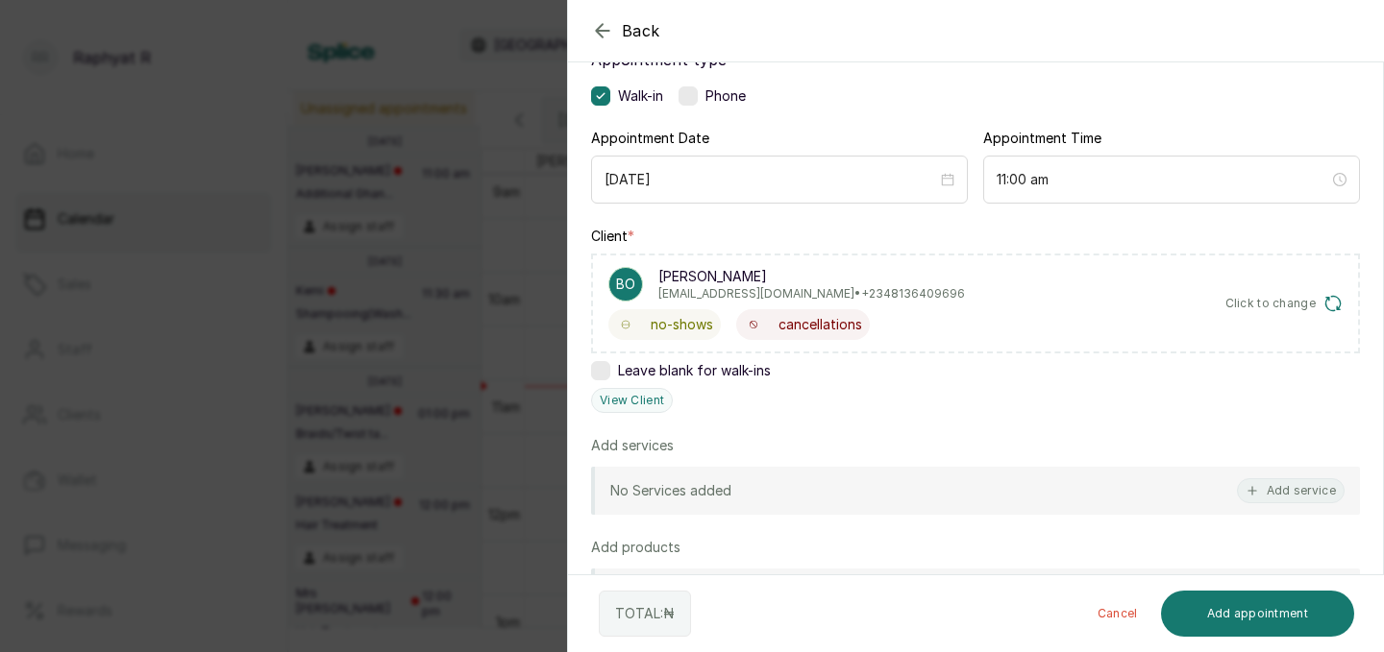
scroll to position [164, 0]
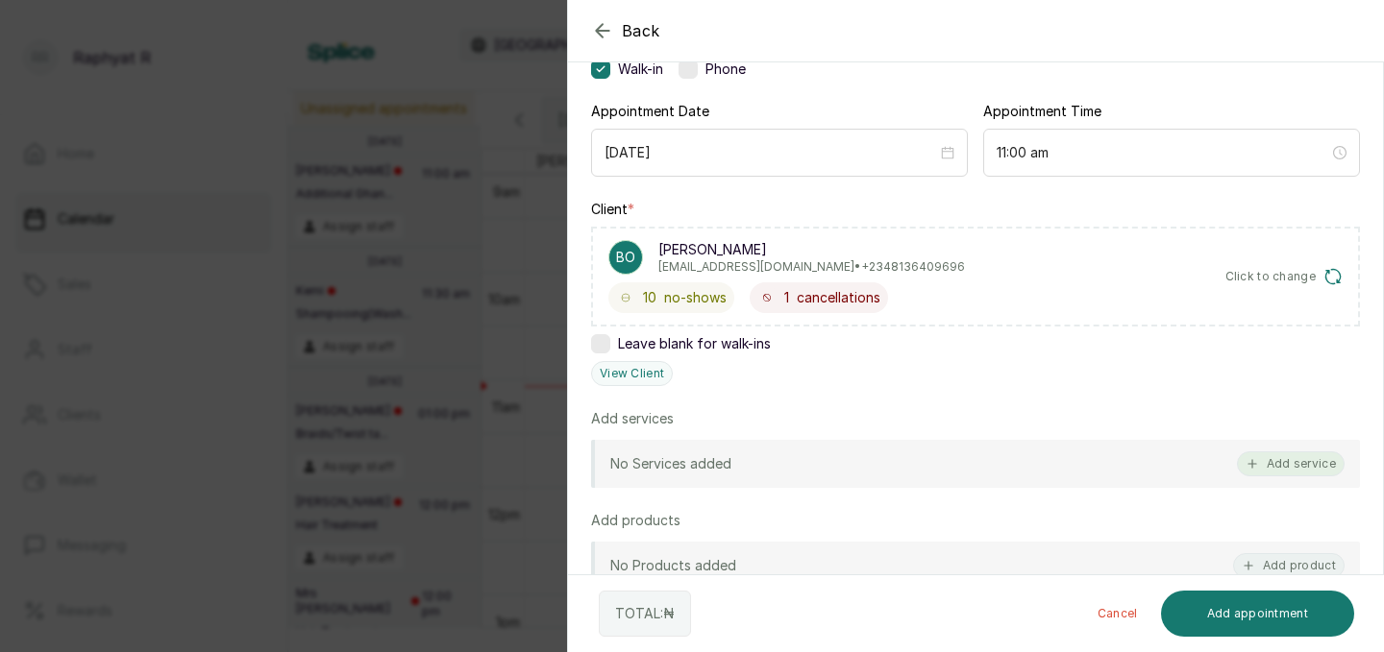
click at [1287, 456] on button "Add service" at bounding box center [1291, 464] width 108 height 25
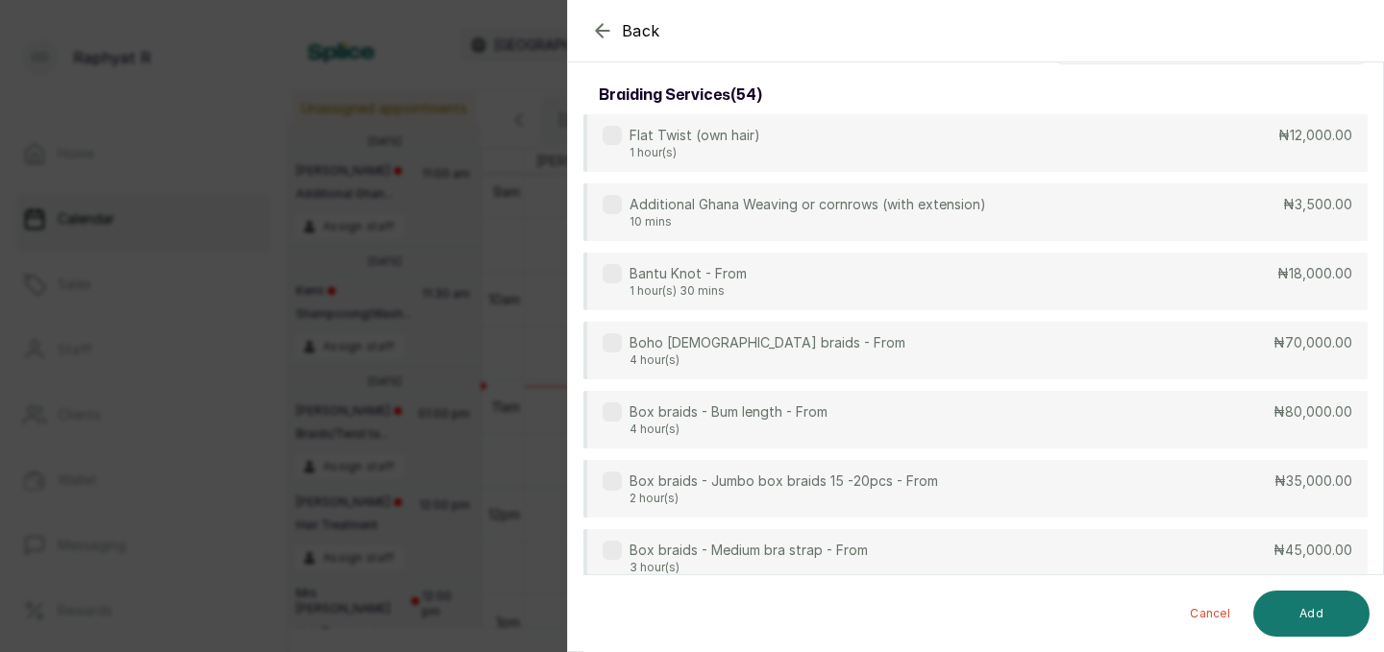
scroll to position [0, 0]
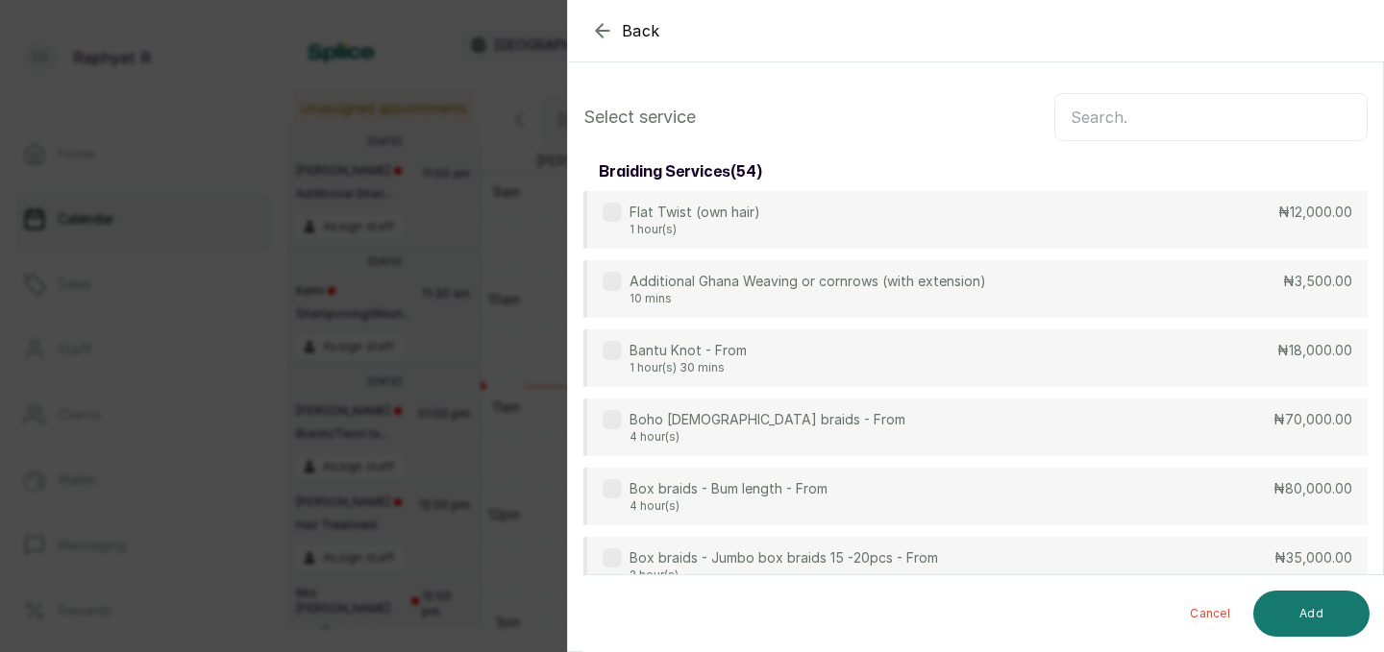
click at [1148, 109] on input "text" at bounding box center [1210, 117] width 313 height 48
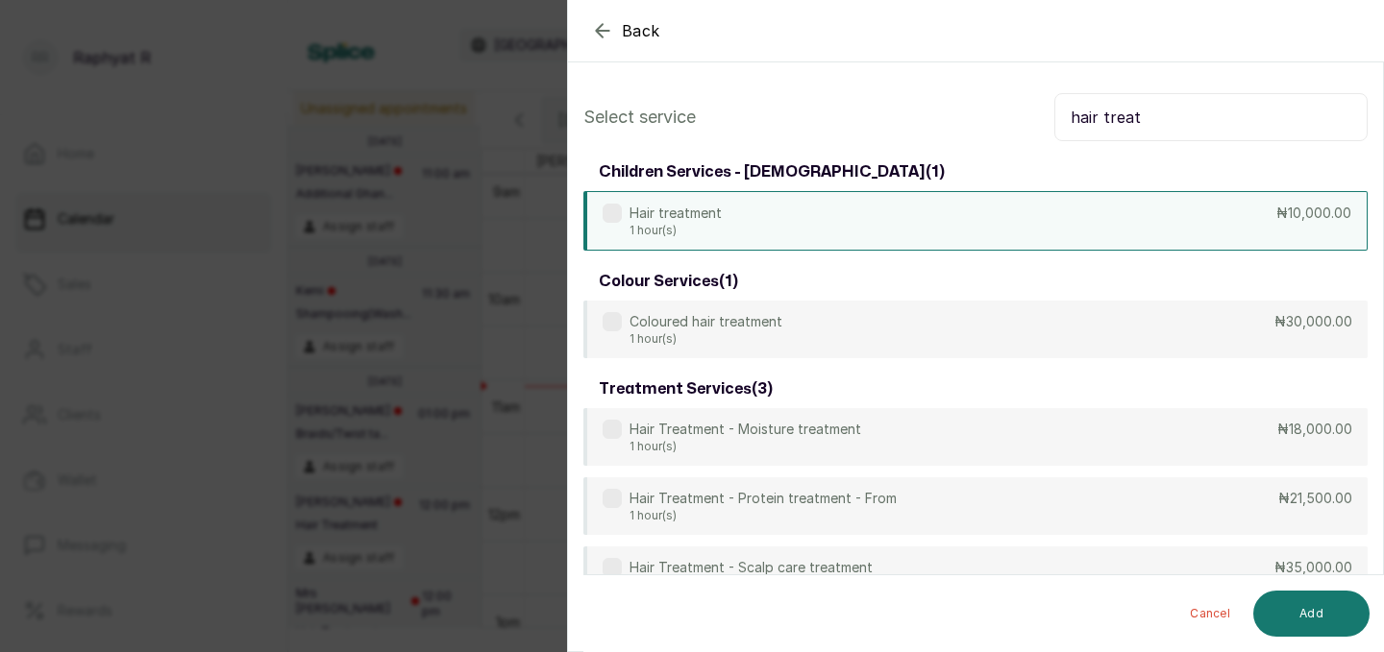
type input "hair treat"
click at [949, 248] on div "Hair treatment 1 hour(s) ₦10,000.00" at bounding box center [975, 221] width 784 height 60
click at [1293, 623] on button "Add" at bounding box center [1311, 614] width 116 height 46
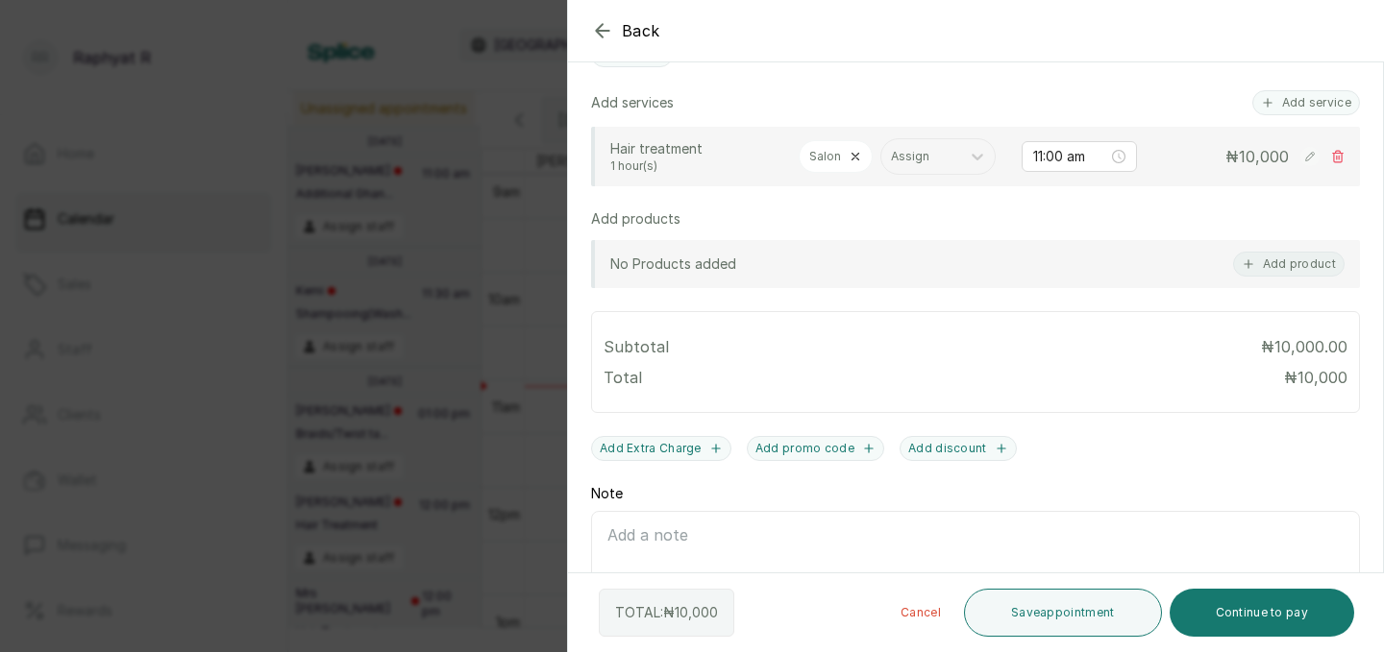
scroll to position [483, 0]
click at [1014, 614] on button "Save appointment" at bounding box center [1063, 613] width 198 height 48
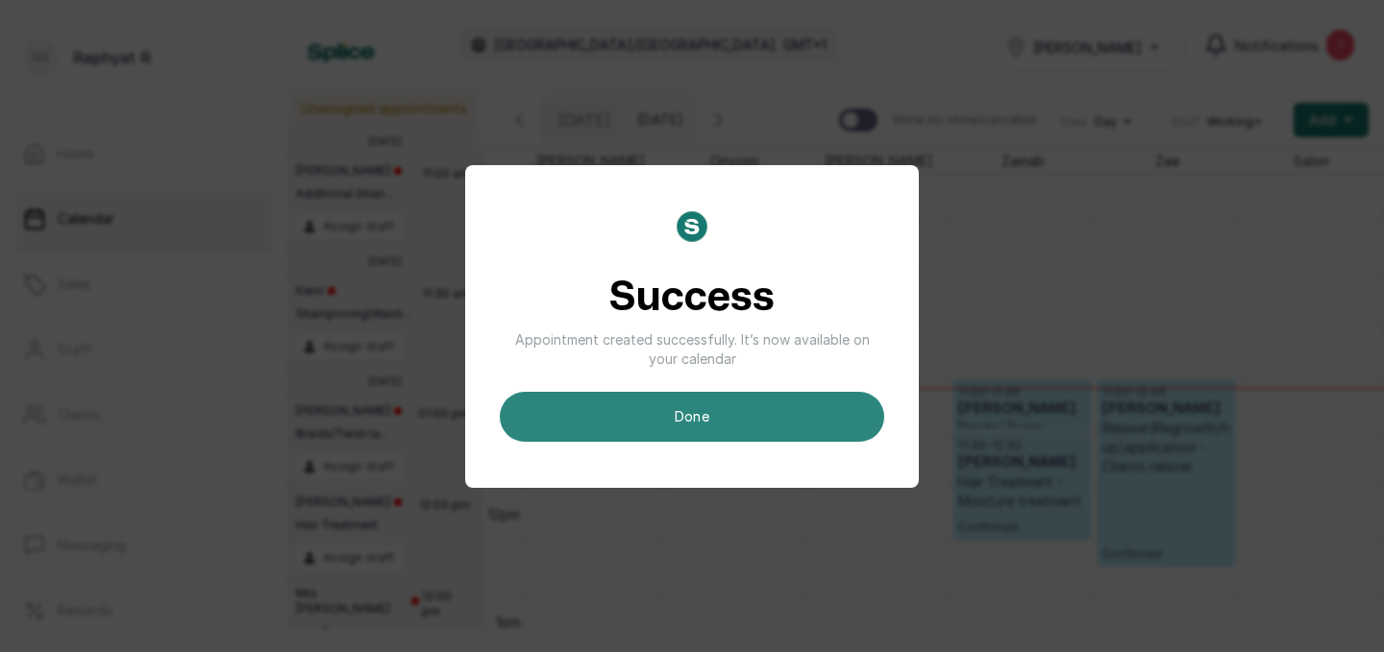
click at [824, 410] on button "done" at bounding box center [692, 417] width 384 height 50
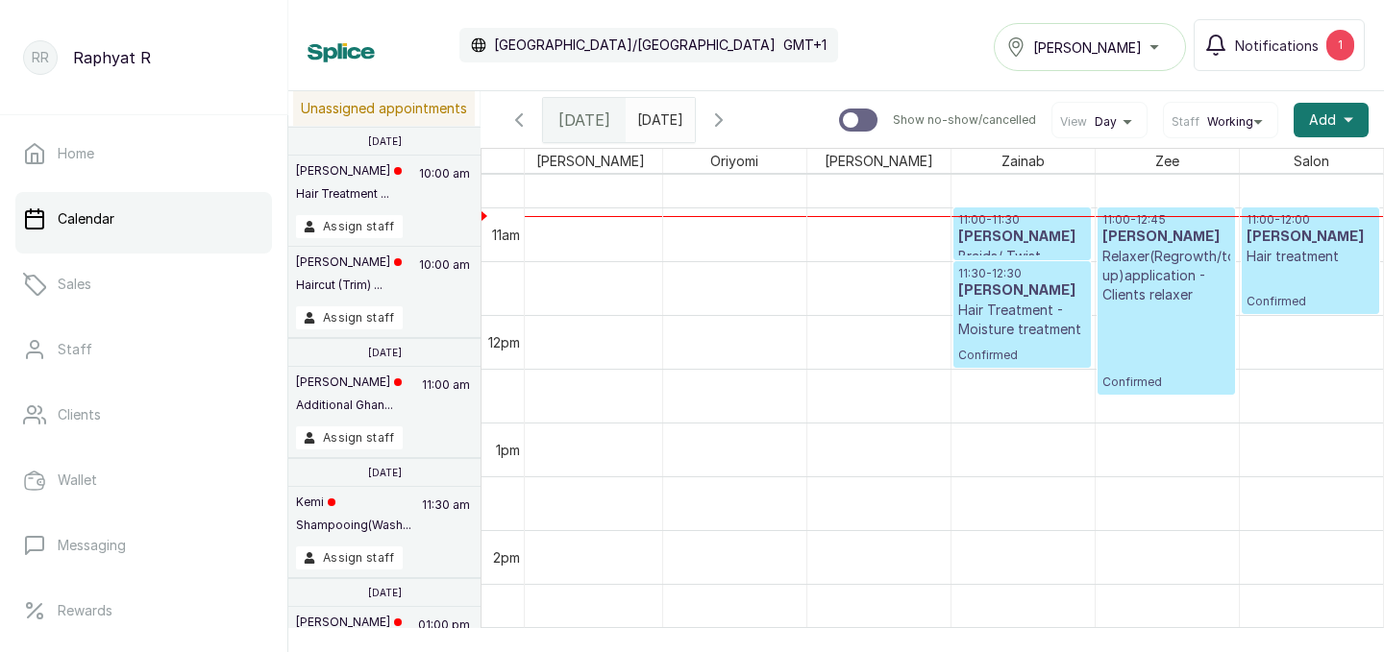
scroll to position [1151, 145]
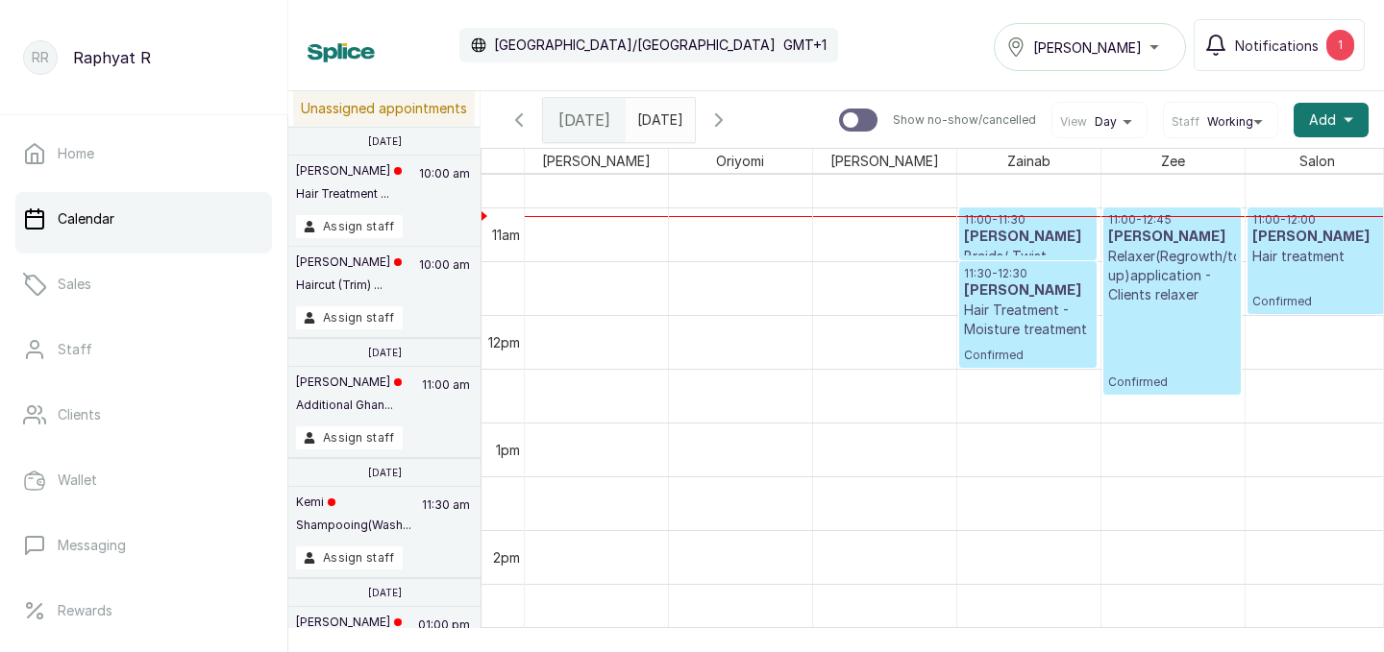
click at [1295, 265] on p "Hair treatment" at bounding box center [1316, 256] width 129 height 19
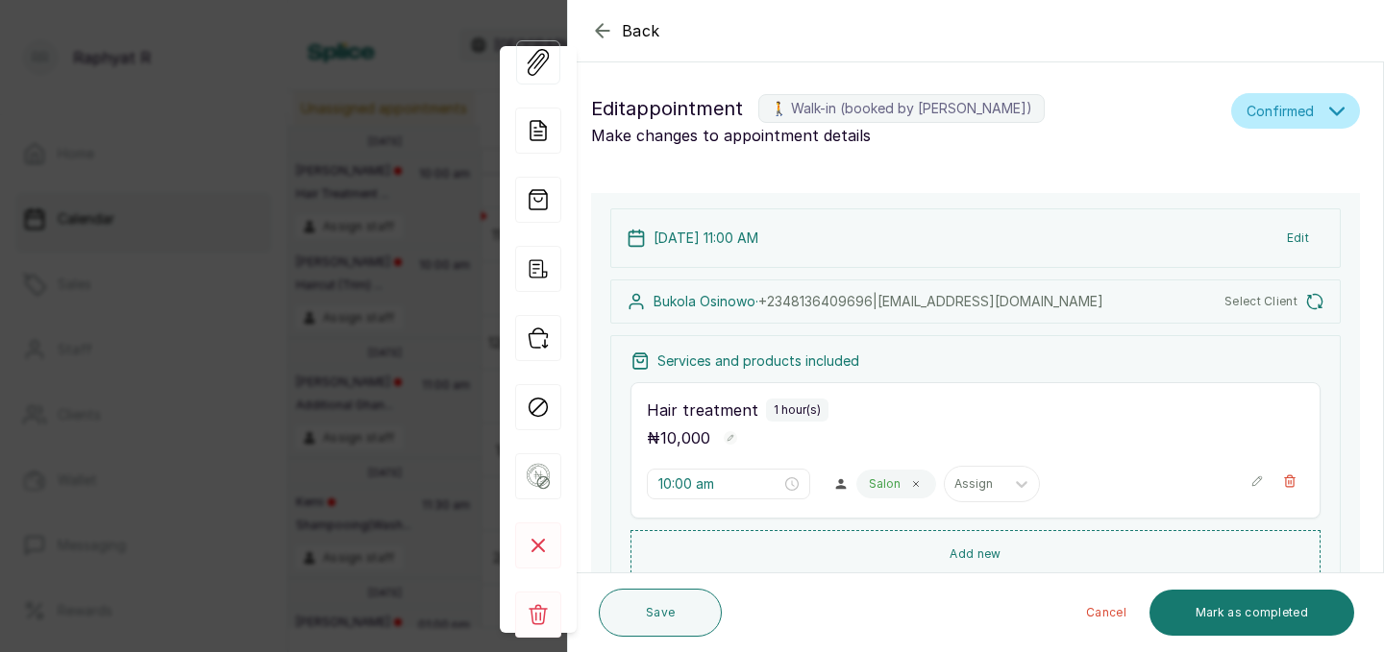
type input "11:00 am"
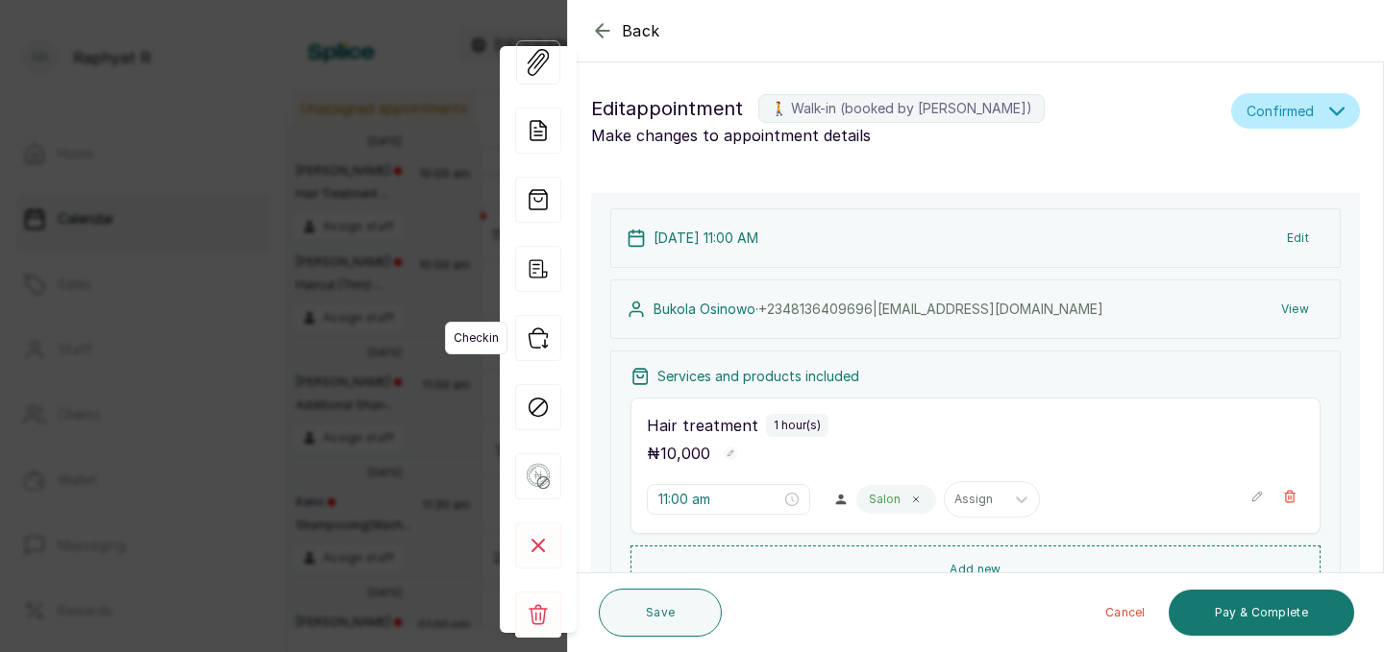
click at [548, 318] on icon "button" at bounding box center [538, 338] width 46 height 46
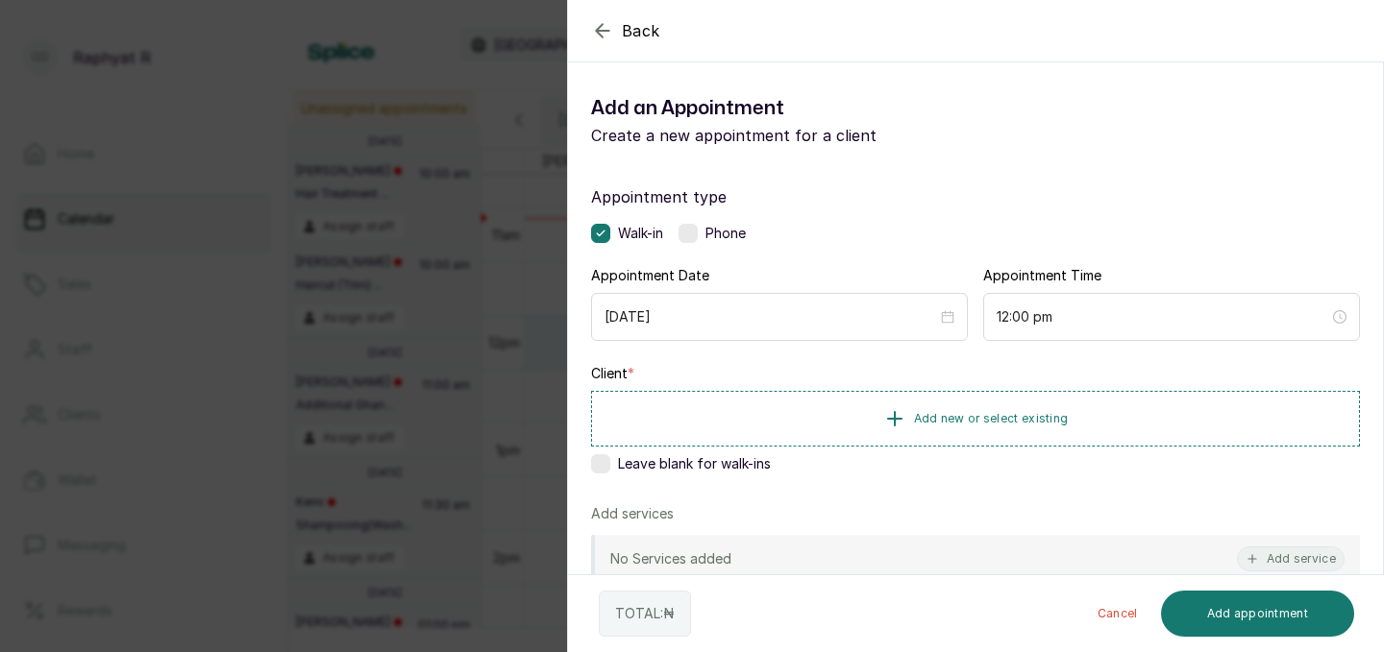
click at [457, 201] on div "Back Add Appointment Add an Appointment Create a new appointment for a client A…" at bounding box center [692, 326] width 1384 height 652
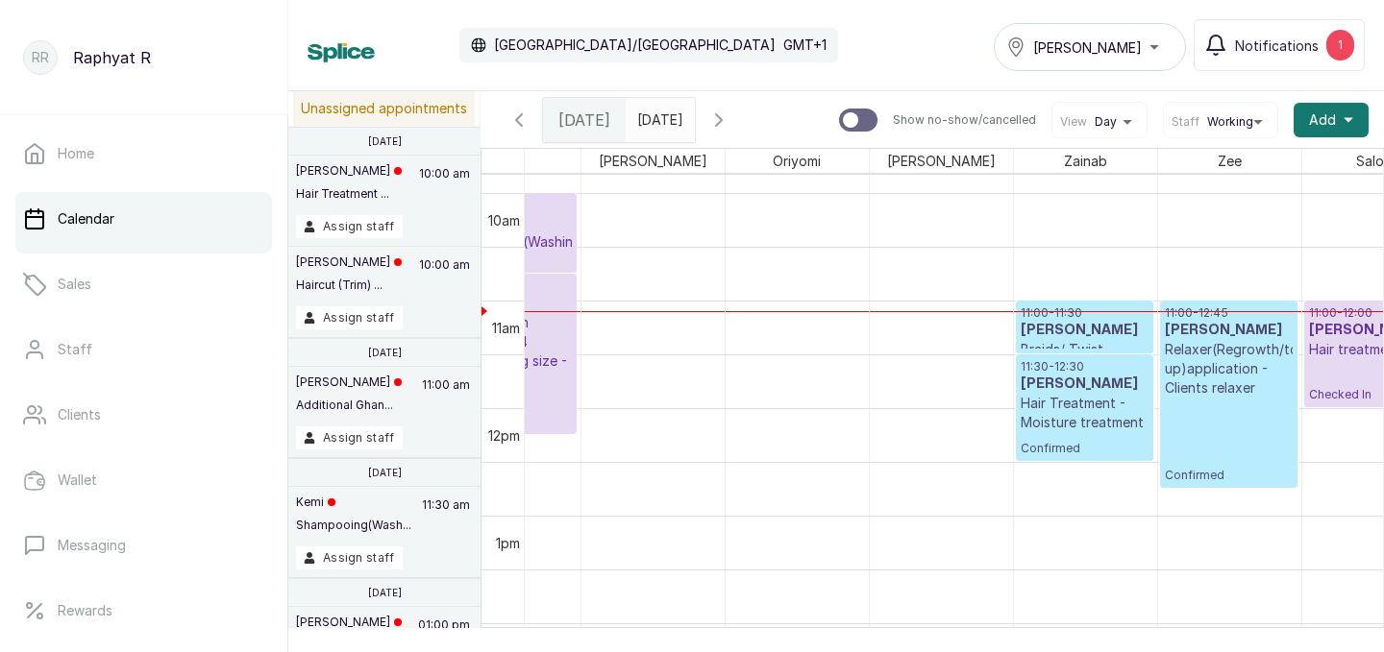
scroll to position [0, 151]
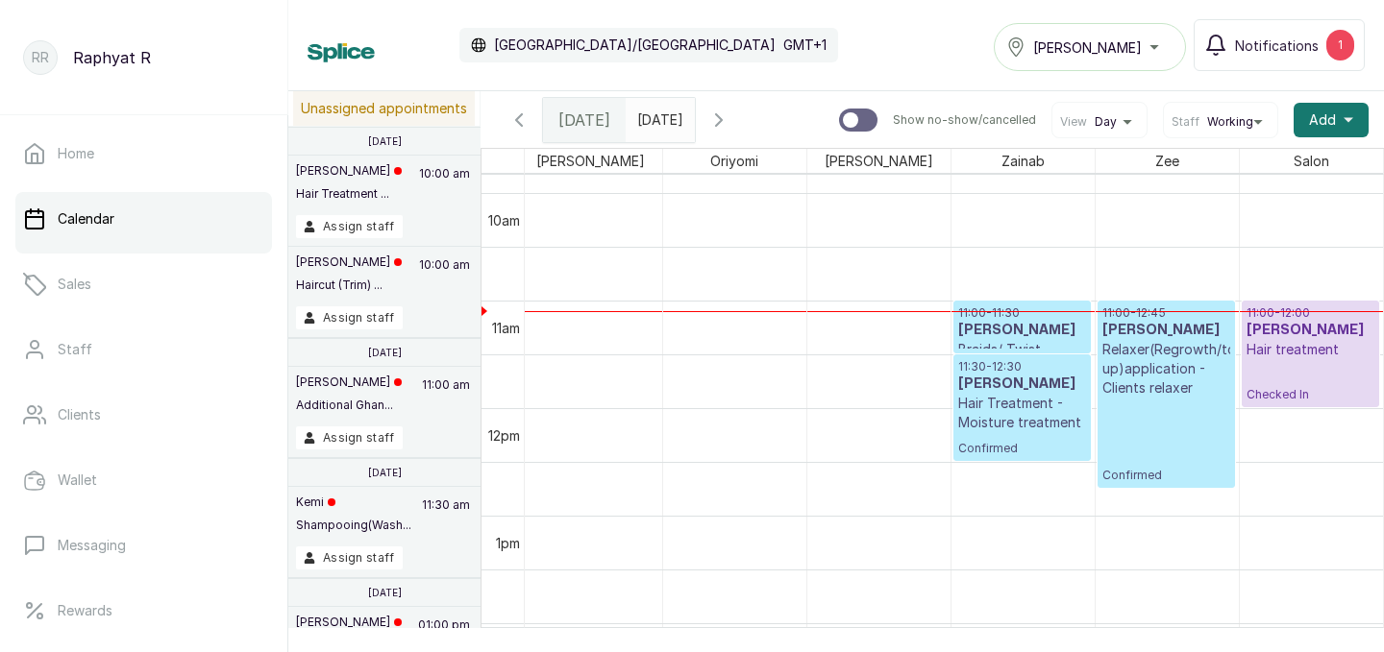
click at [1223, 318] on p "11:00 - 12:45" at bounding box center [1166, 313] width 128 height 15
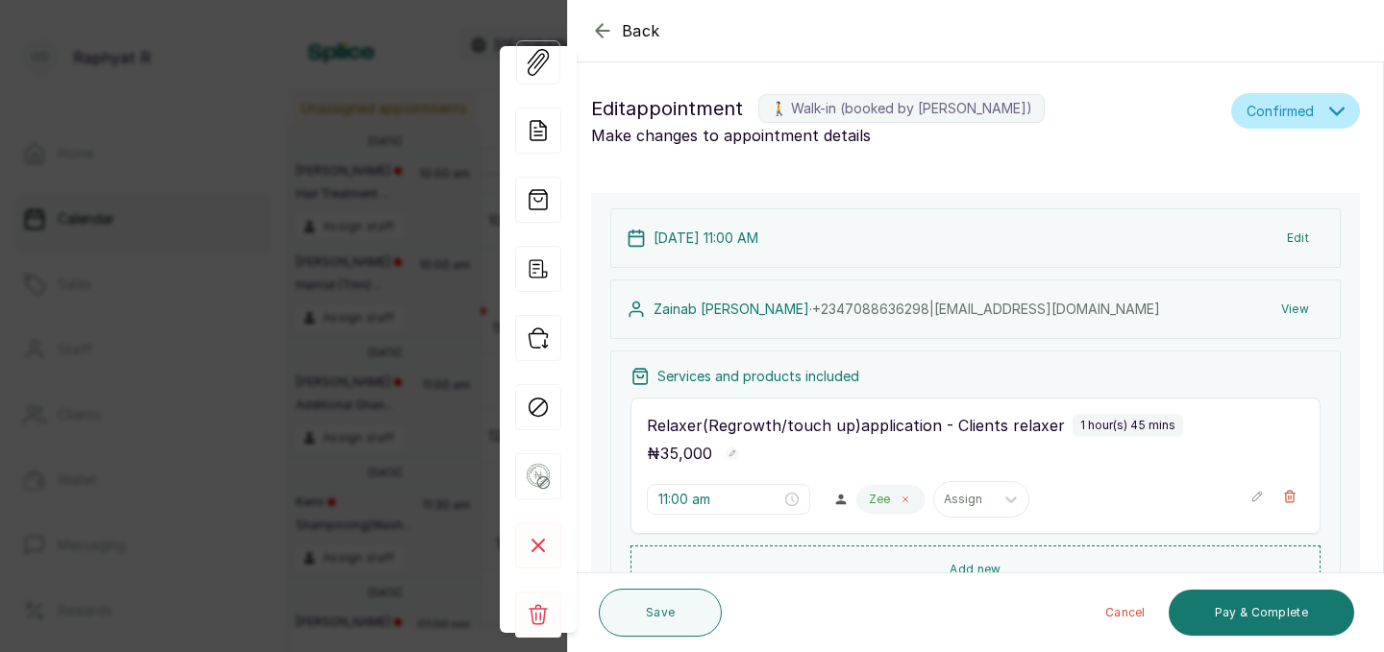
click at [900, 495] on icon at bounding box center [905, 500] width 10 height 10
click at [867, 494] on div at bounding box center [887, 499] width 40 height 17
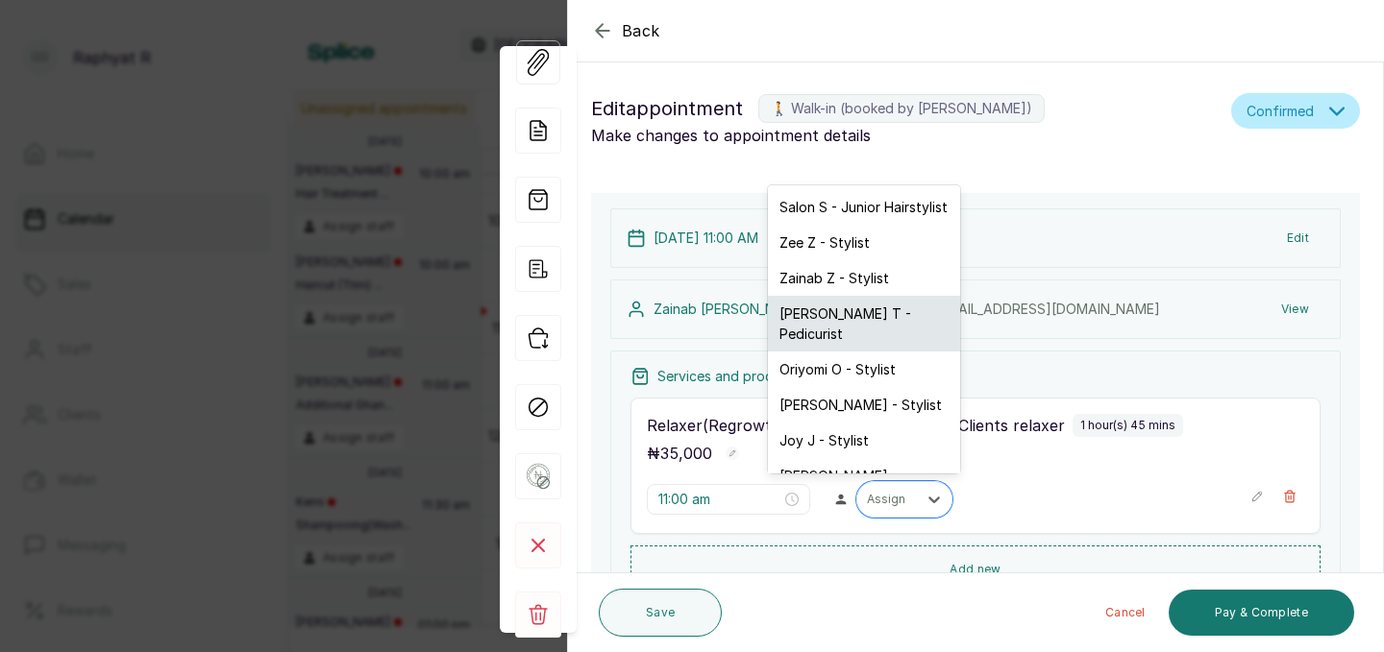
scroll to position [12, 0]
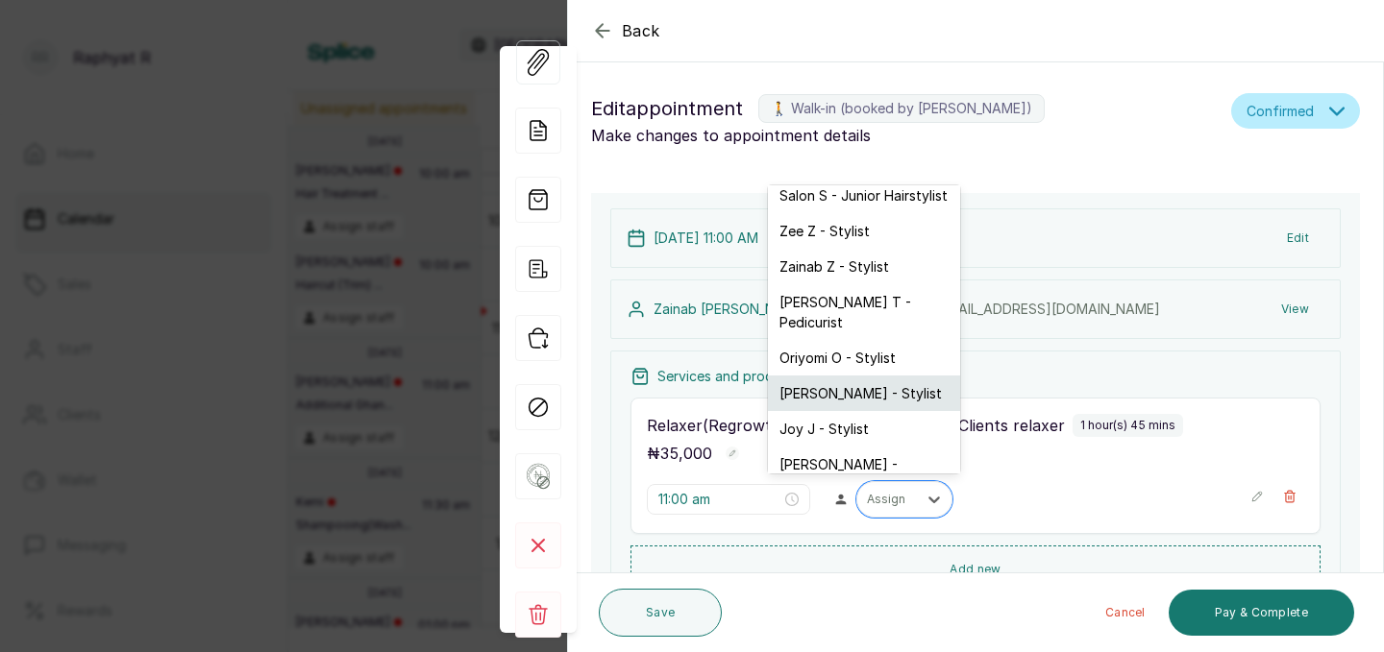
click at [865, 376] on div "[PERSON_NAME] - Stylist" at bounding box center [864, 394] width 192 height 36
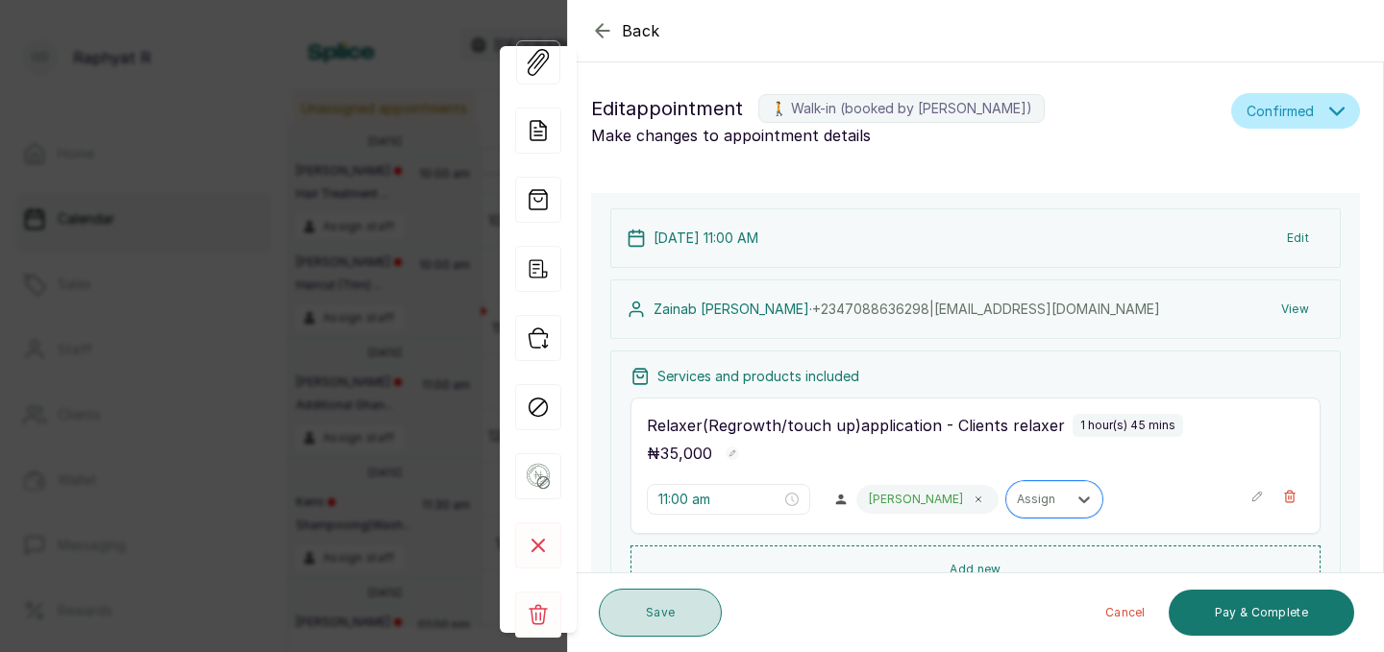
click at [681, 607] on button "Save" at bounding box center [660, 613] width 123 height 48
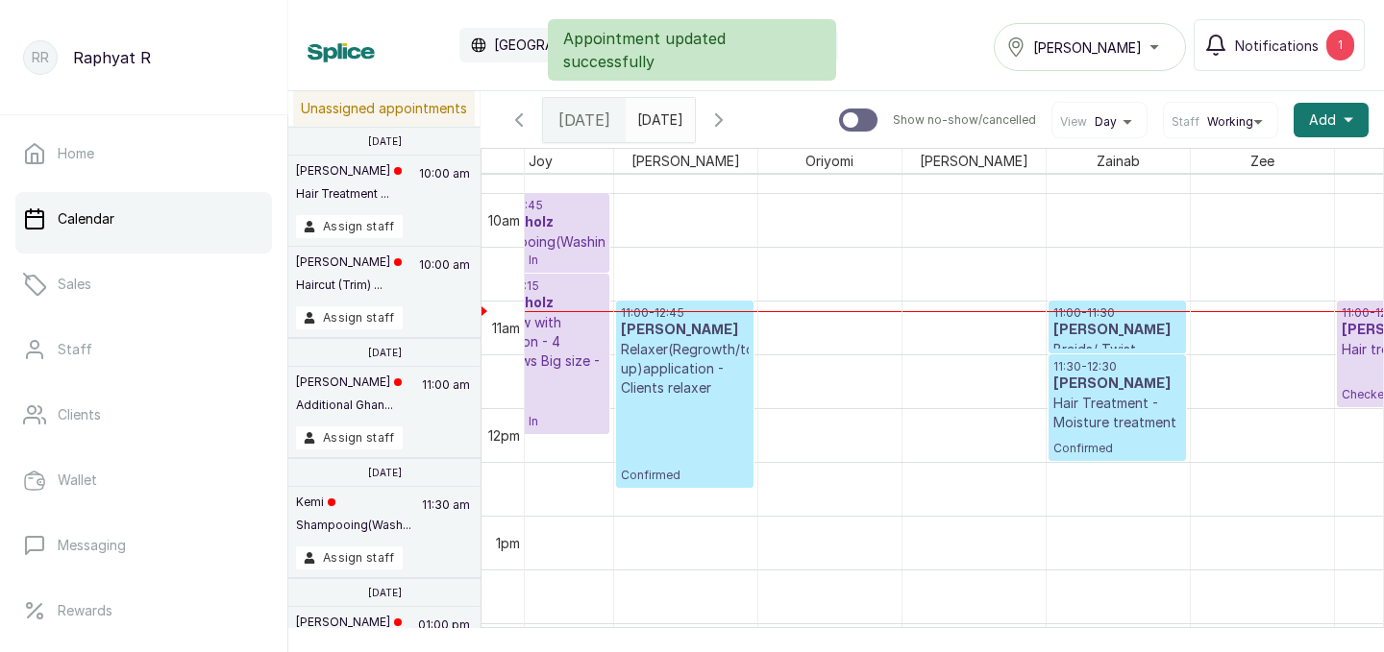
scroll to position [0, 19]
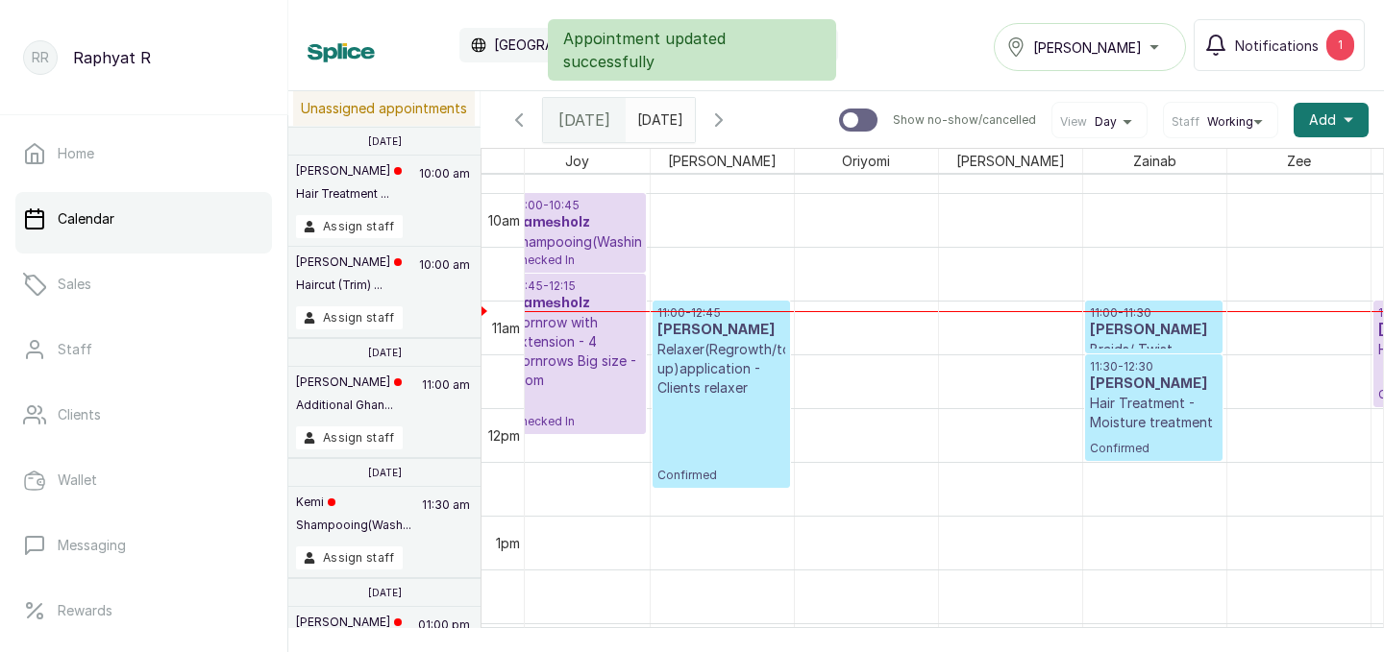
click at [706, 314] on p "11:00 - 12:45" at bounding box center [721, 313] width 128 height 15
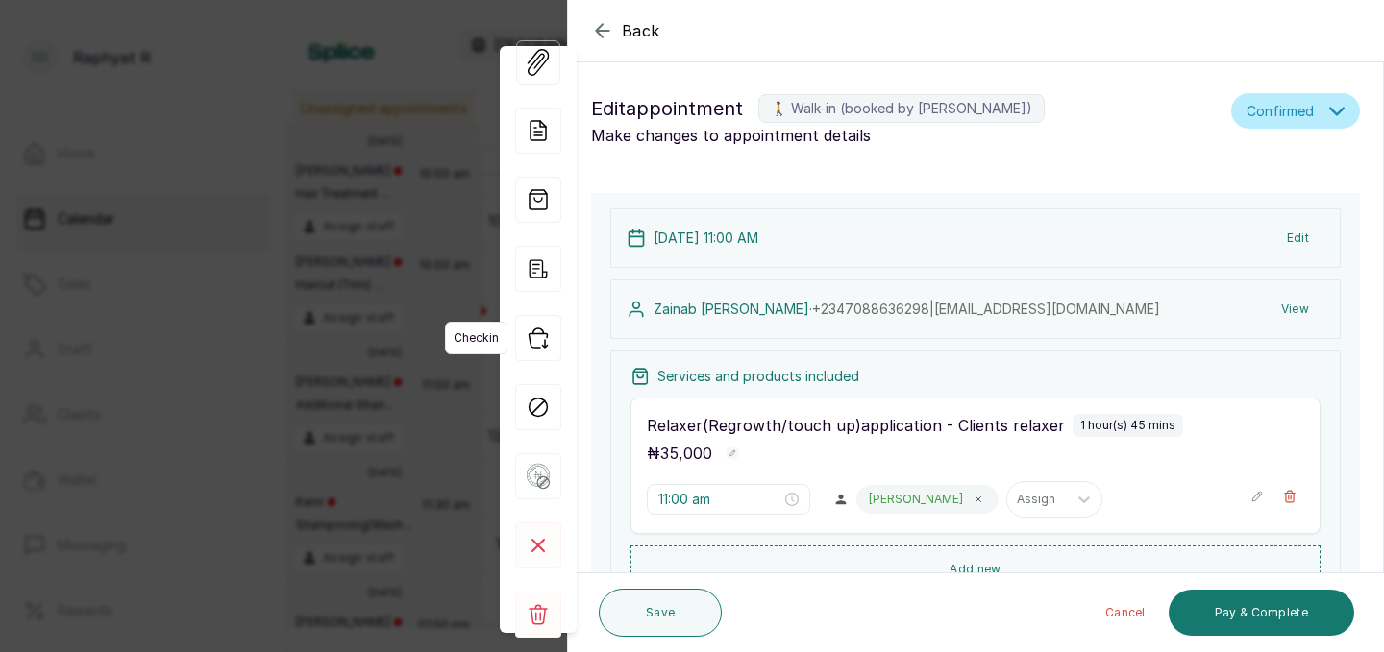
click at [538, 337] on icon "button" at bounding box center [538, 338] width 46 height 46
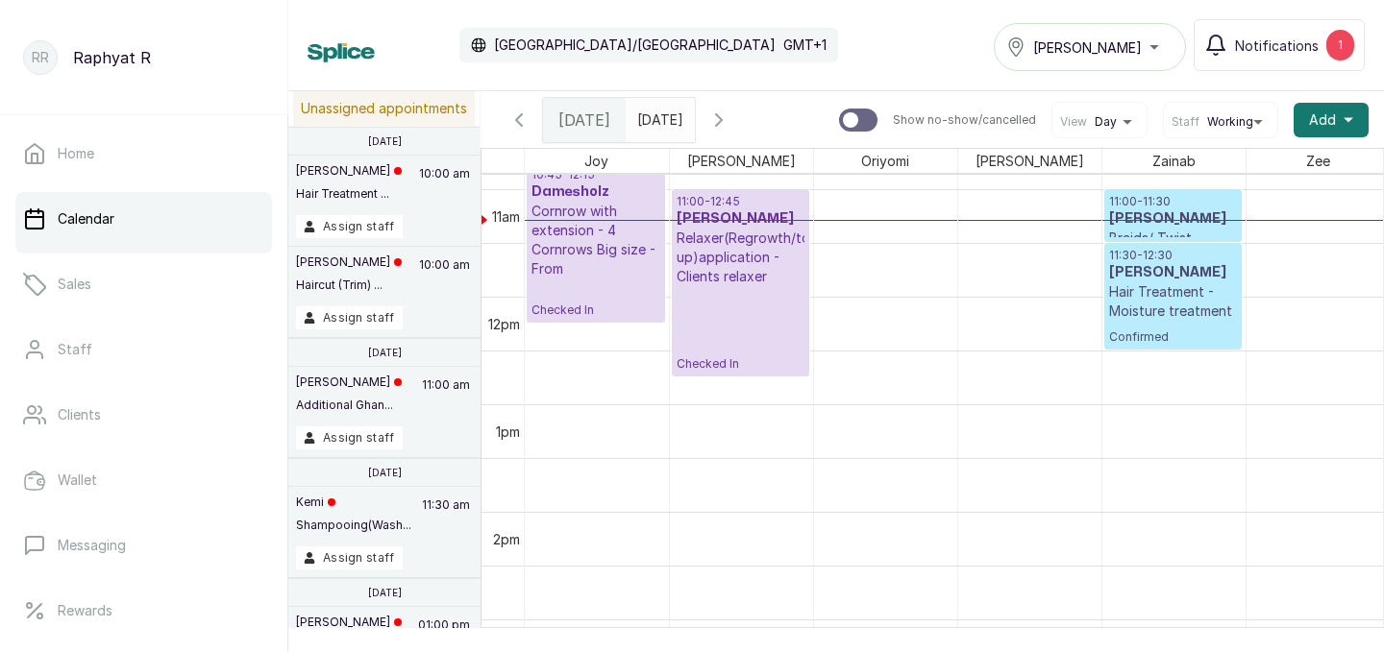
scroll to position [1164, 0]
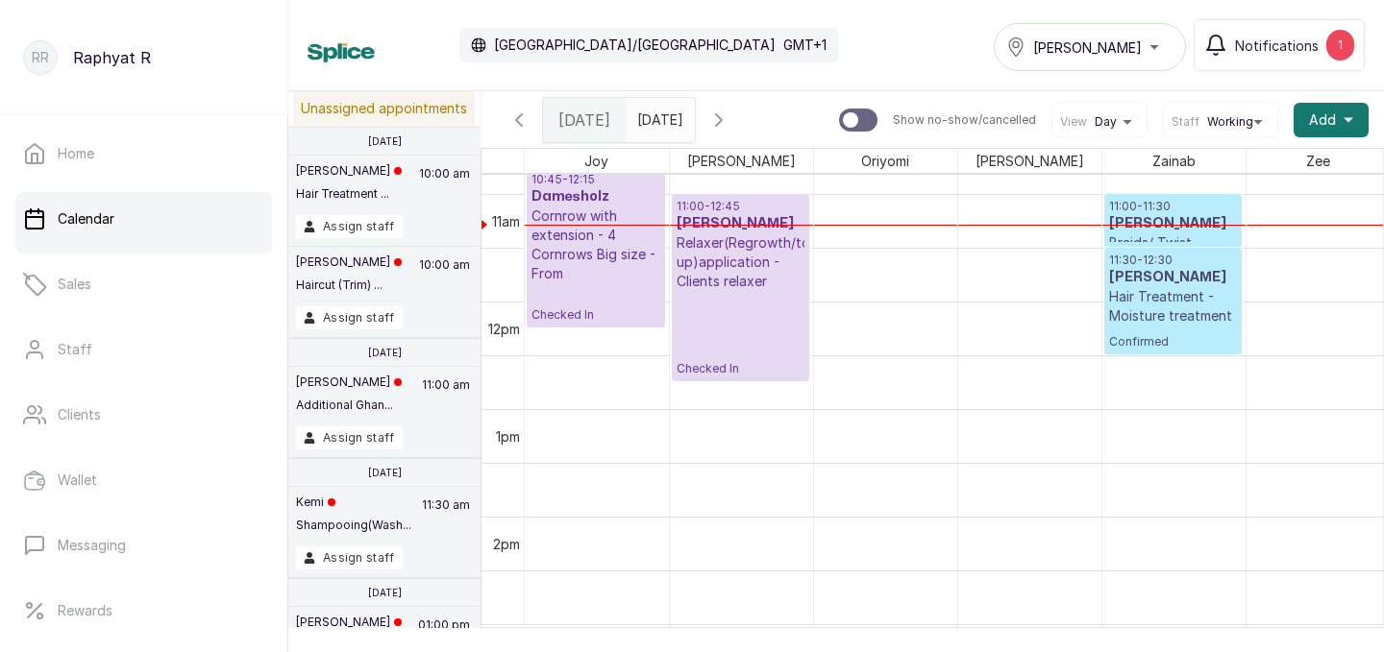
click at [1138, 253] on p "11:30 - 12:30" at bounding box center [1173, 260] width 128 height 15
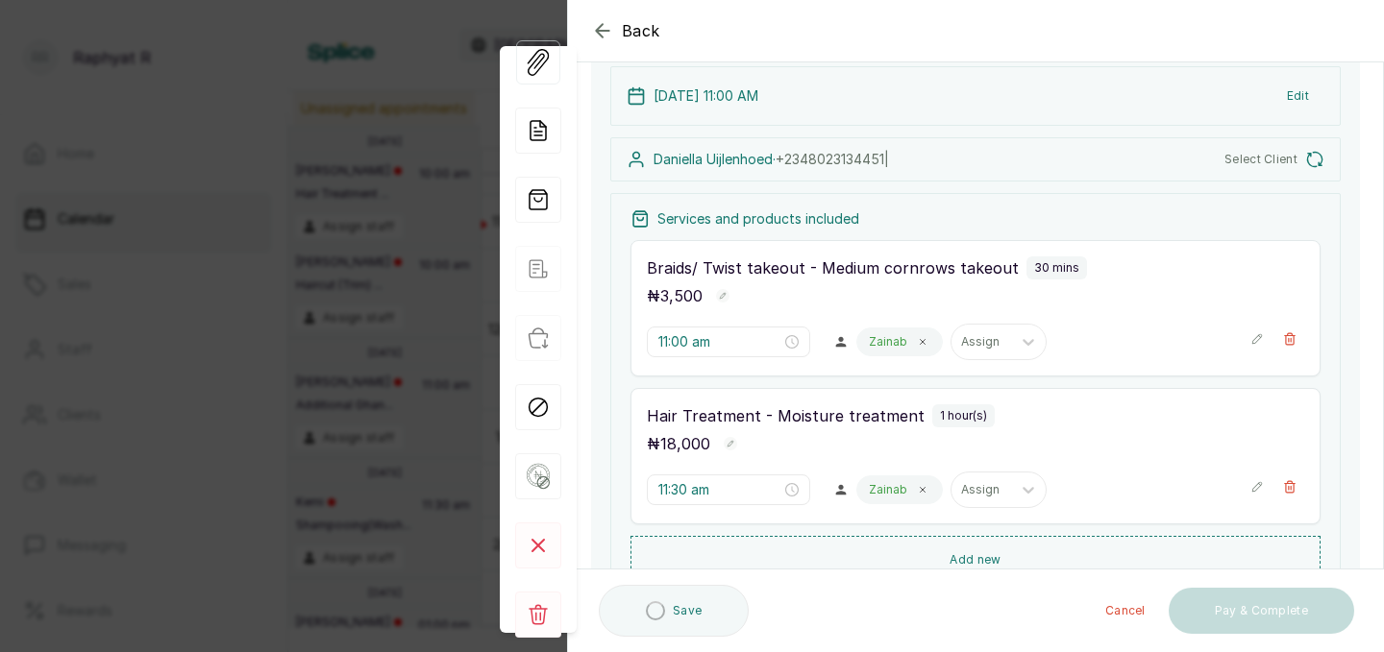
scroll to position [155, 0]
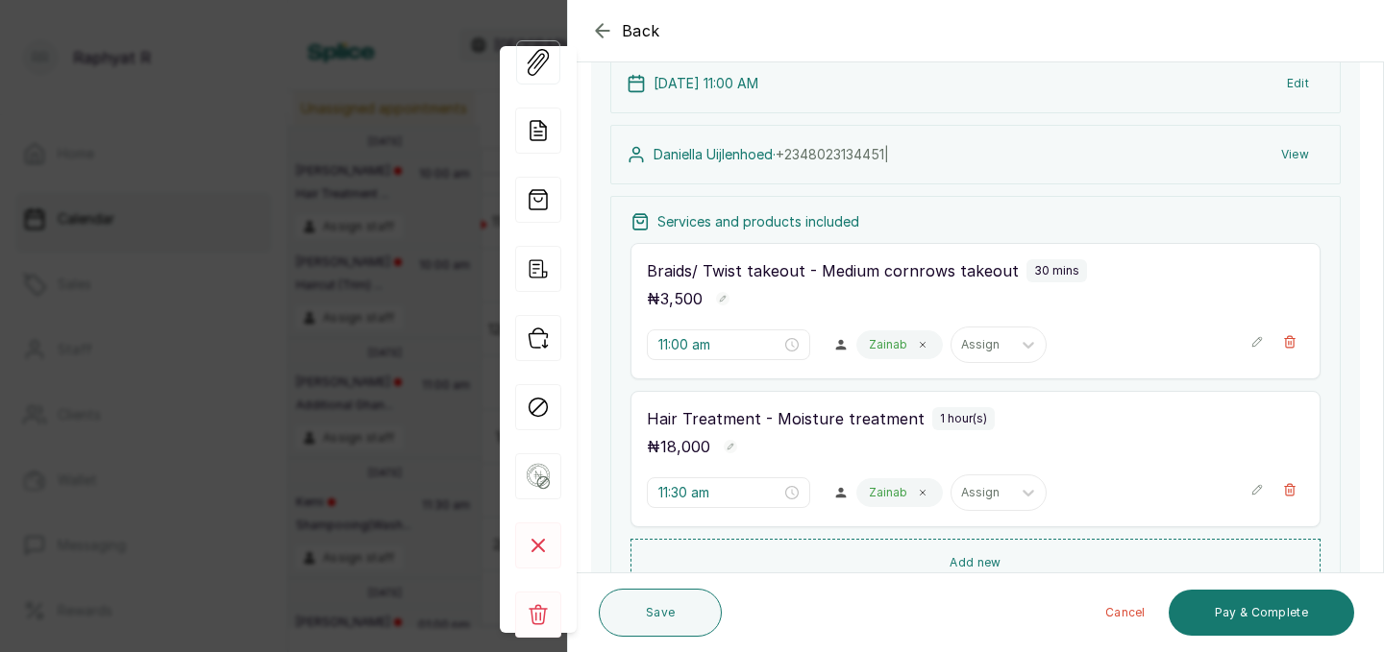
click at [1253, 346] on icon "button" at bounding box center [1257, 342] width 10 height 10
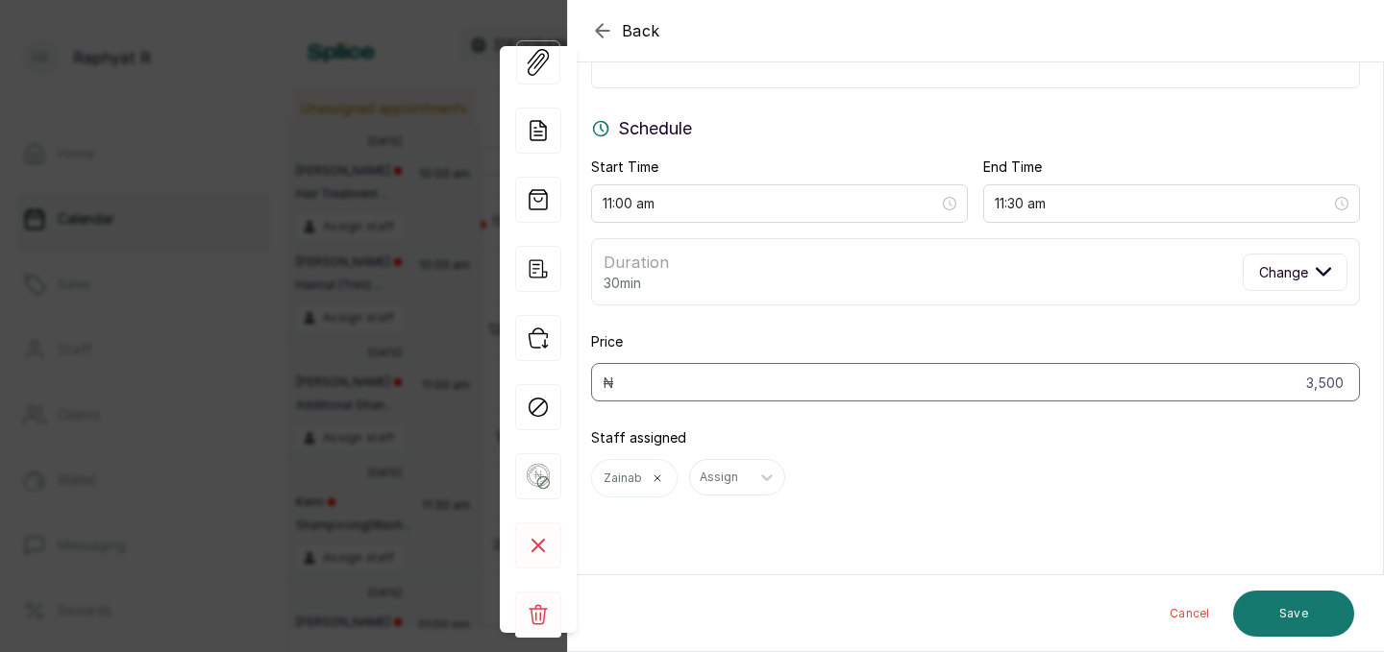
scroll to position [0, 0]
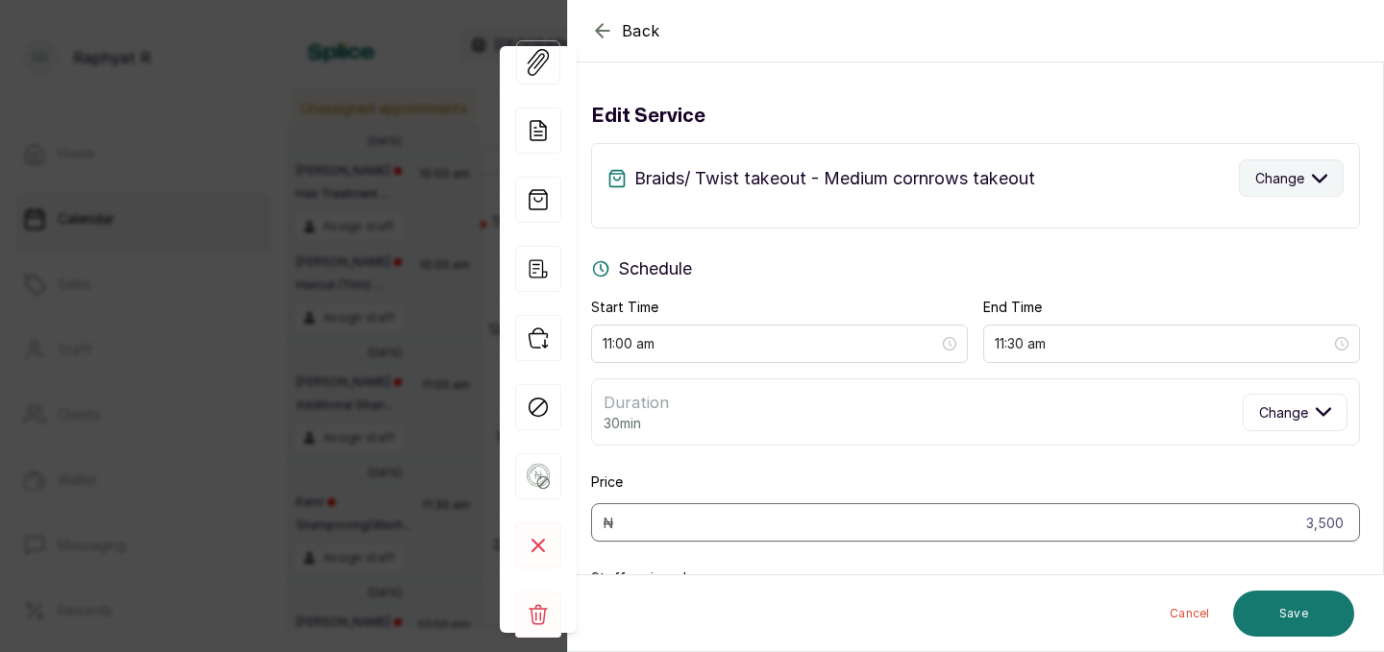
click at [1279, 172] on span "Change" at bounding box center [1279, 178] width 49 height 20
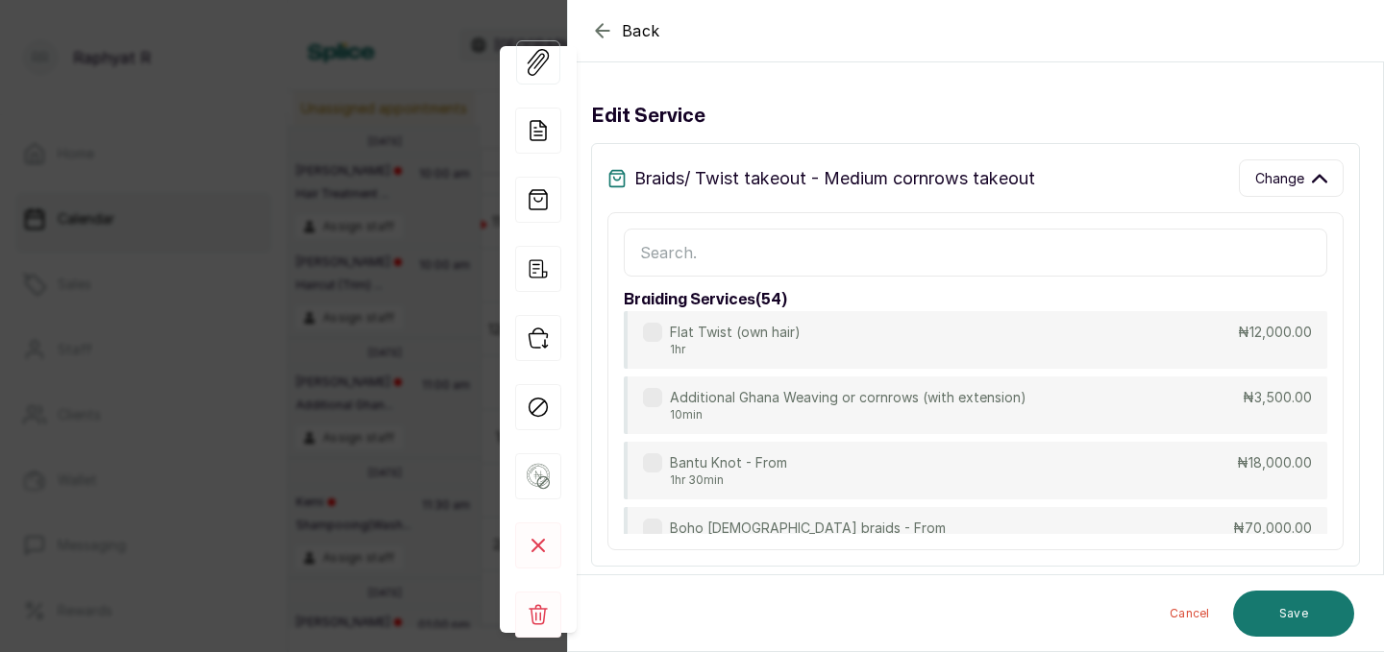
click at [902, 267] on input "text" at bounding box center [975, 253] width 703 height 48
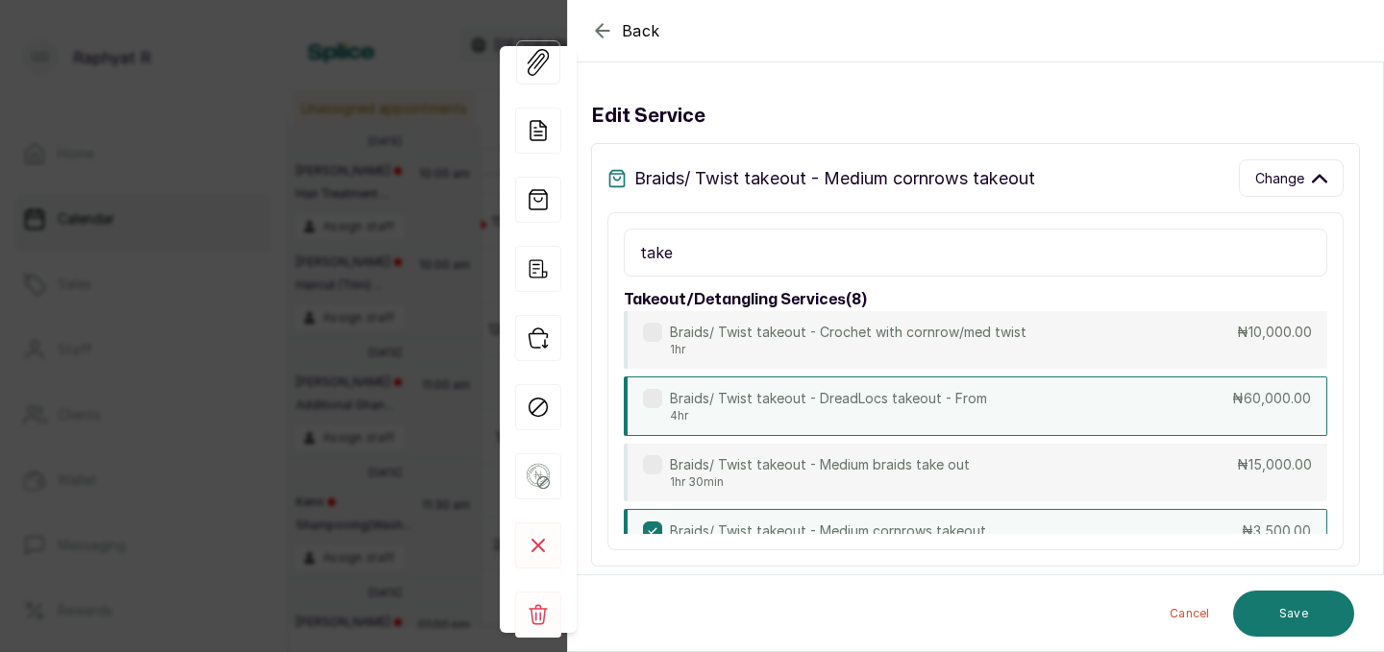
scroll to position [138, 0]
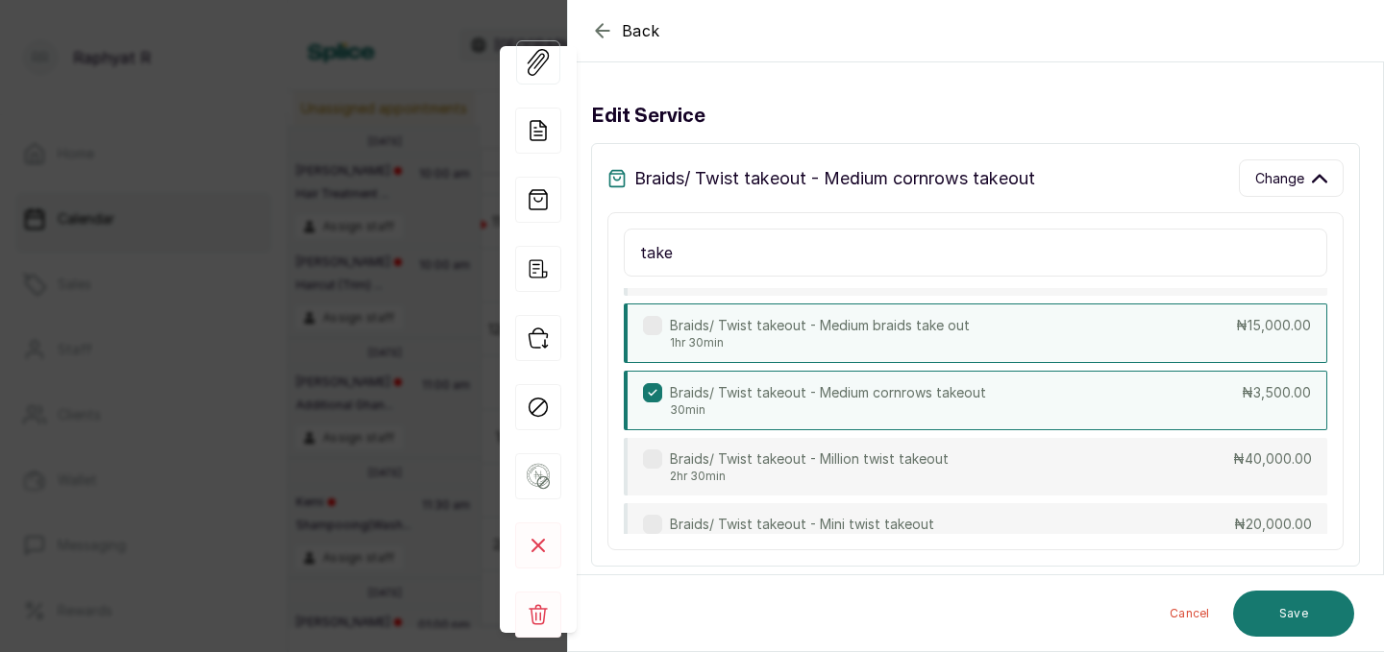
type input "take"
click at [985, 345] on div "Braids/ Twist takeout - Medium braids take out 1hr 30min ₦15,000.00" at bounding box center [975, 334] width 703 height 60
type input "12:30 pm"
type input "15,000"
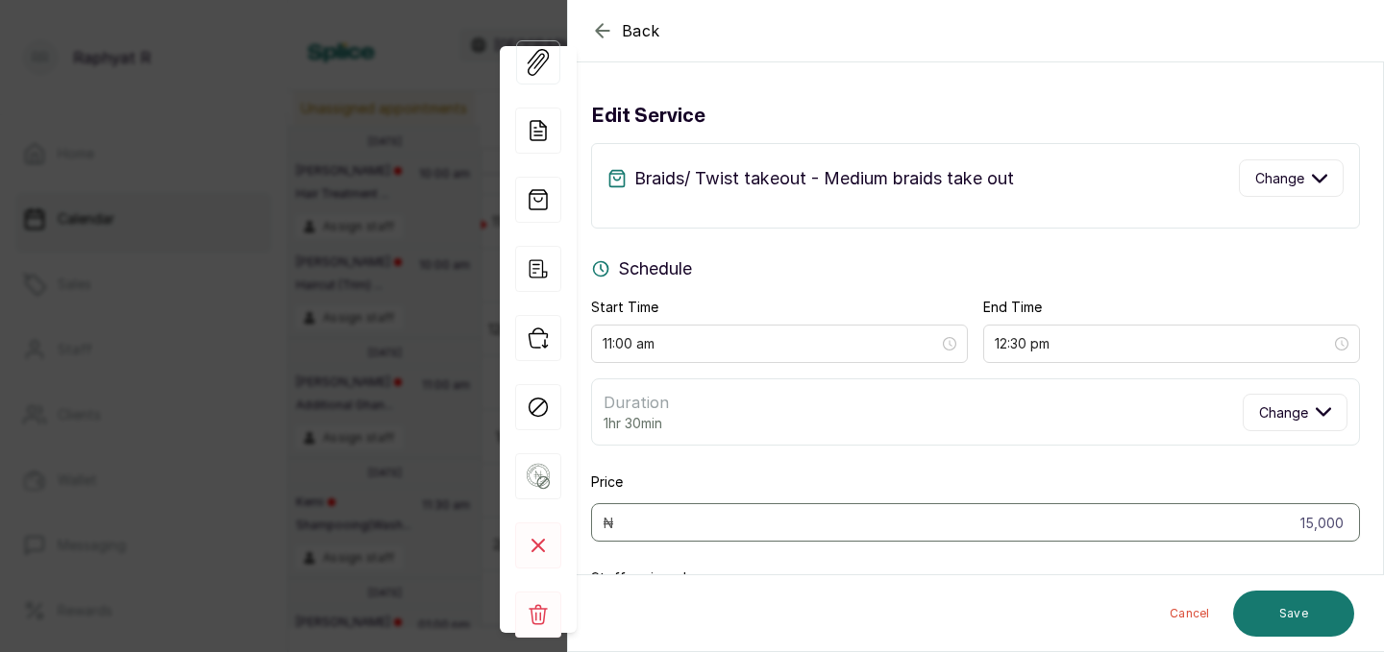
scroll to position [132, 0]
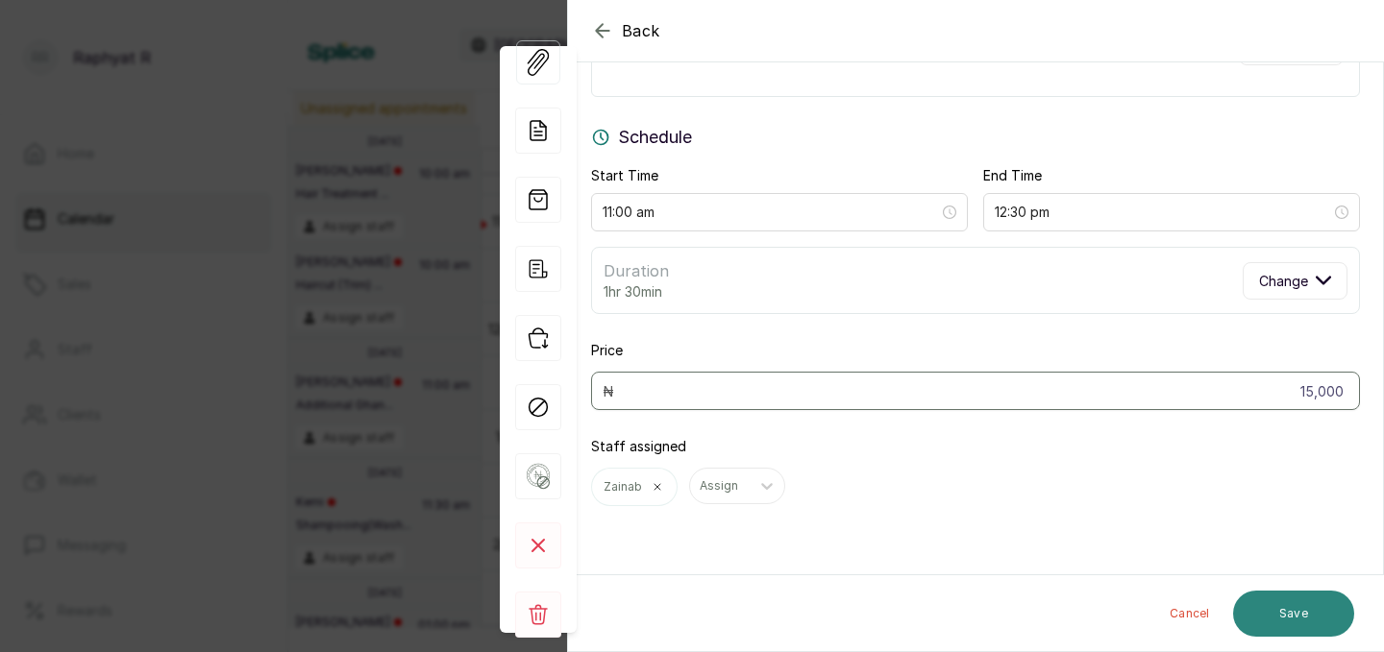
click at [1311, 630] on button "Save" at bounding box center [1293, 614] width 121 height 46
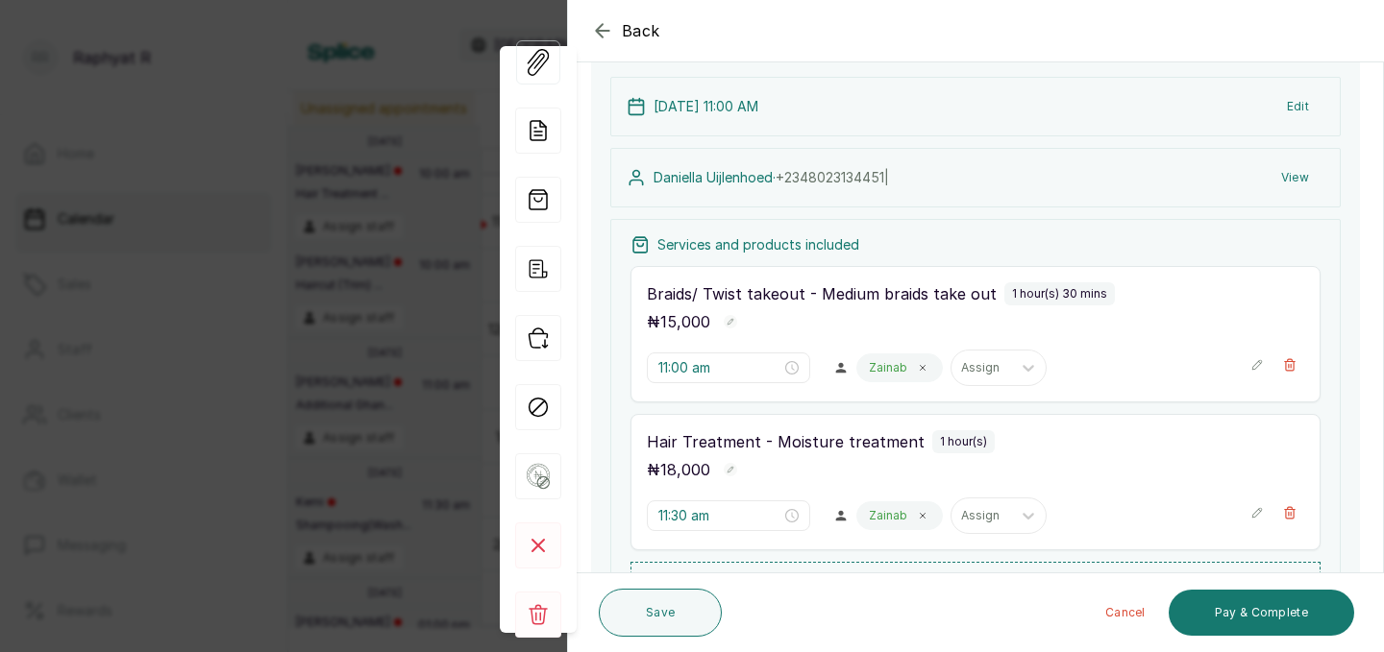
scroll to position [265, 0]
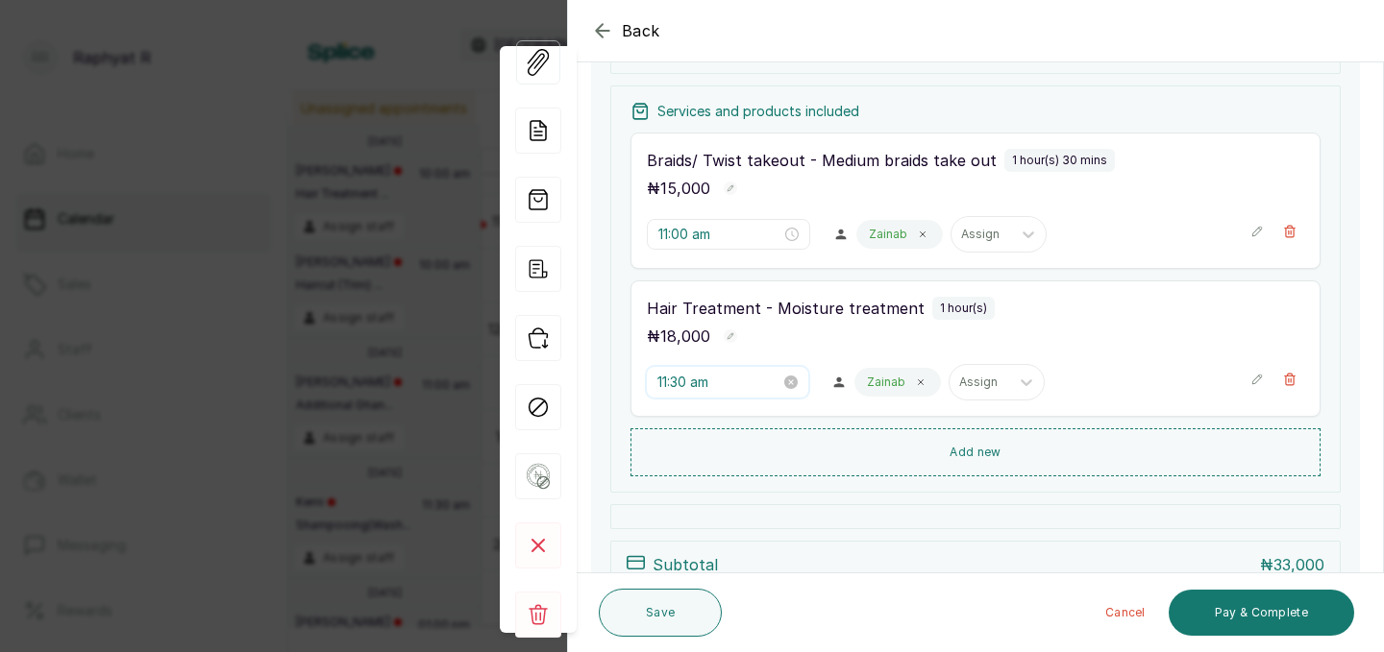
click at [686, 376] on input "11:30 am" at bounding box center [718, 382] width 123 height 21
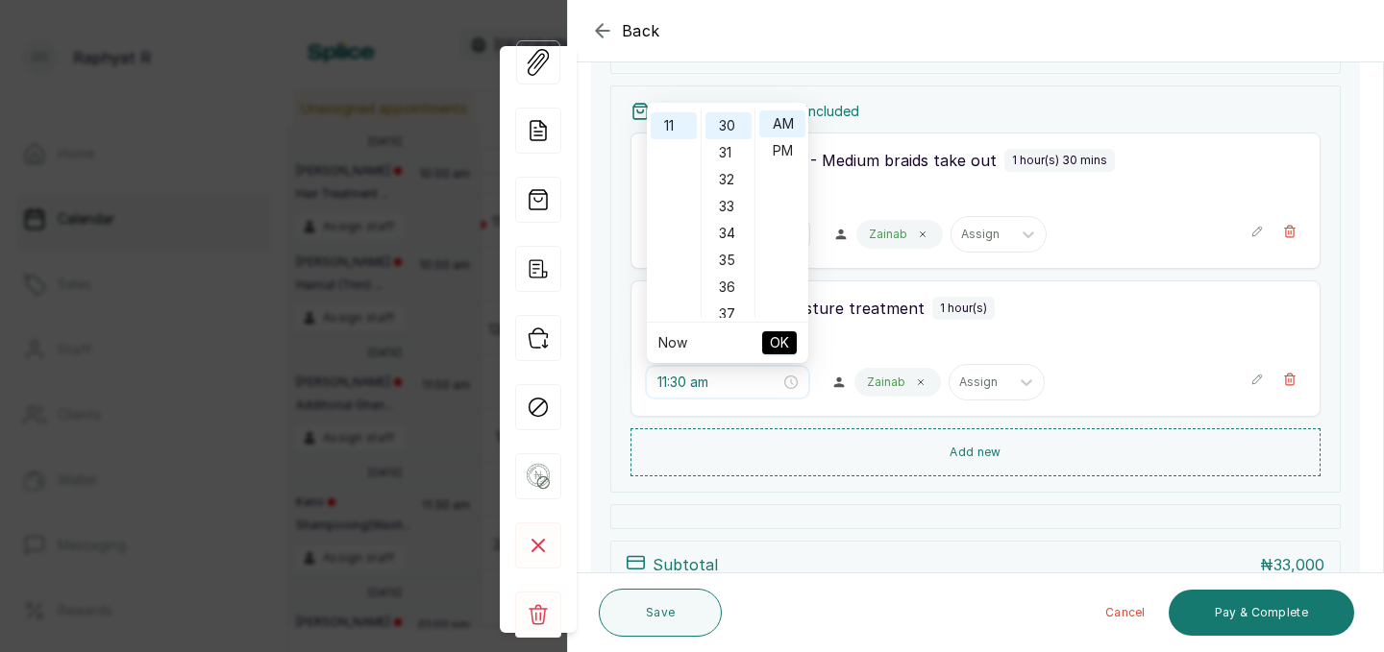
scroll to position [0, 0]
click at [669, 127] on div "12" at bounding box center [673, 123] width 46 height 27
type input "12:30 am"
click at [787, 338] on span "OK" at bounding box center [779, 343] width 19 height 37
type input "12:30 am"
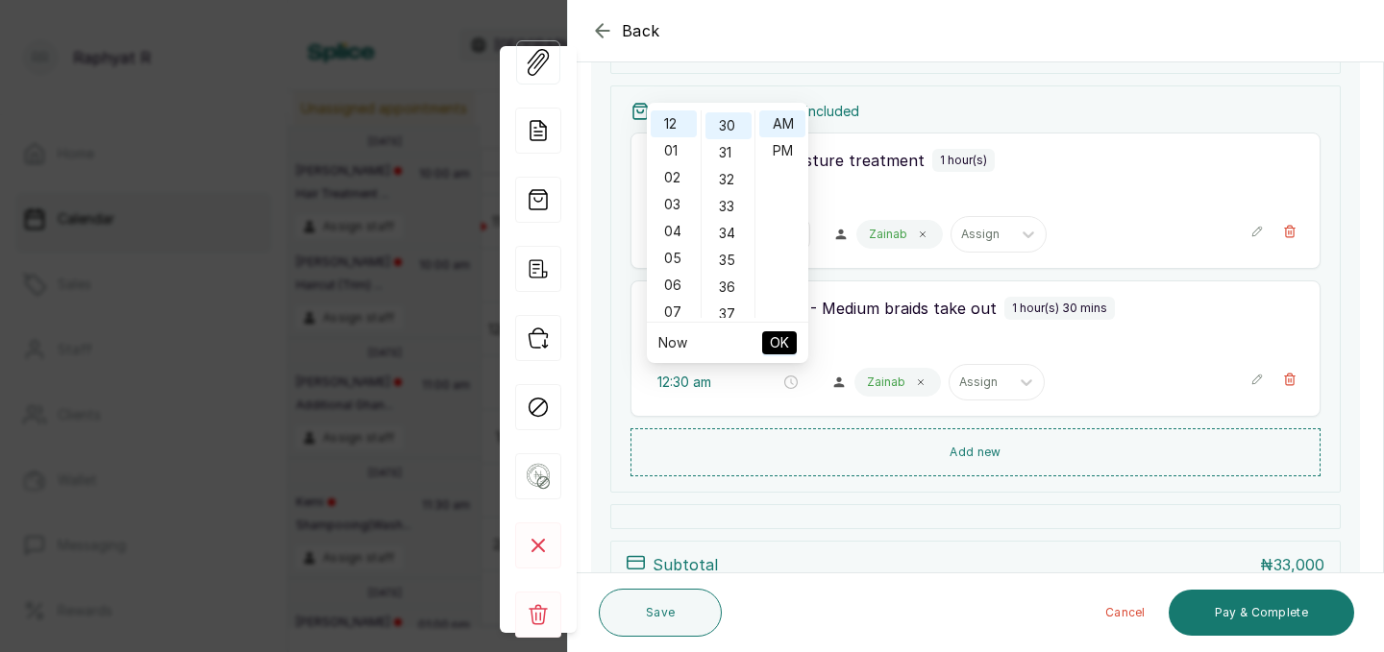
type input "11:00 am"
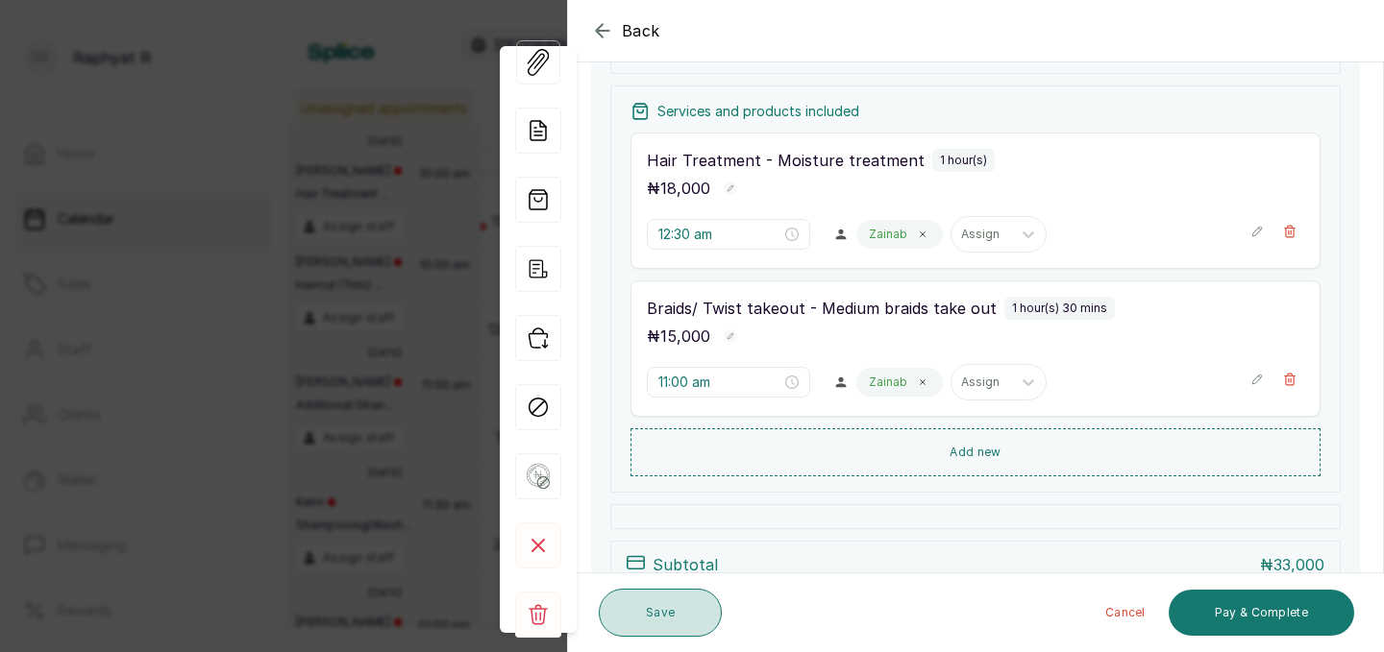
click at [665, 611] on button "Save" at bounding box center [660, 613] width 123 height 48
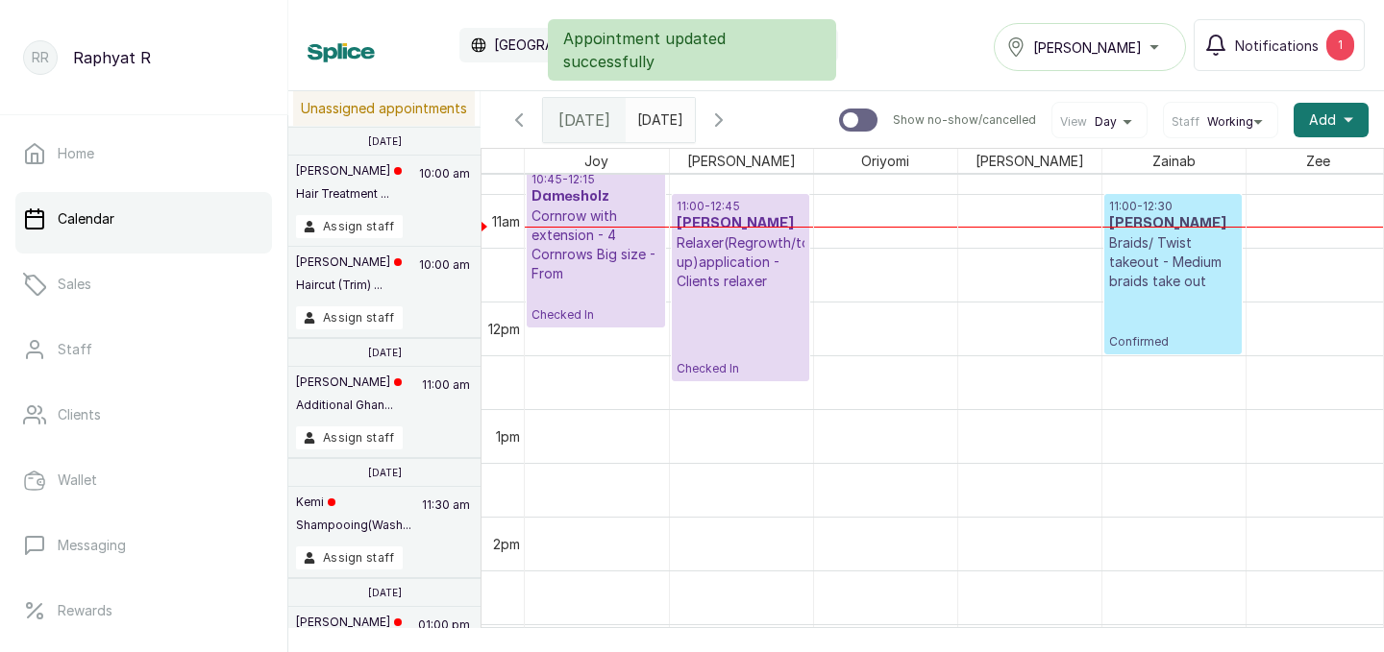
click at [1137, 217] on h3 "[PERSON_NAME]" at bounding box center [1173, 223] width 128 height 19
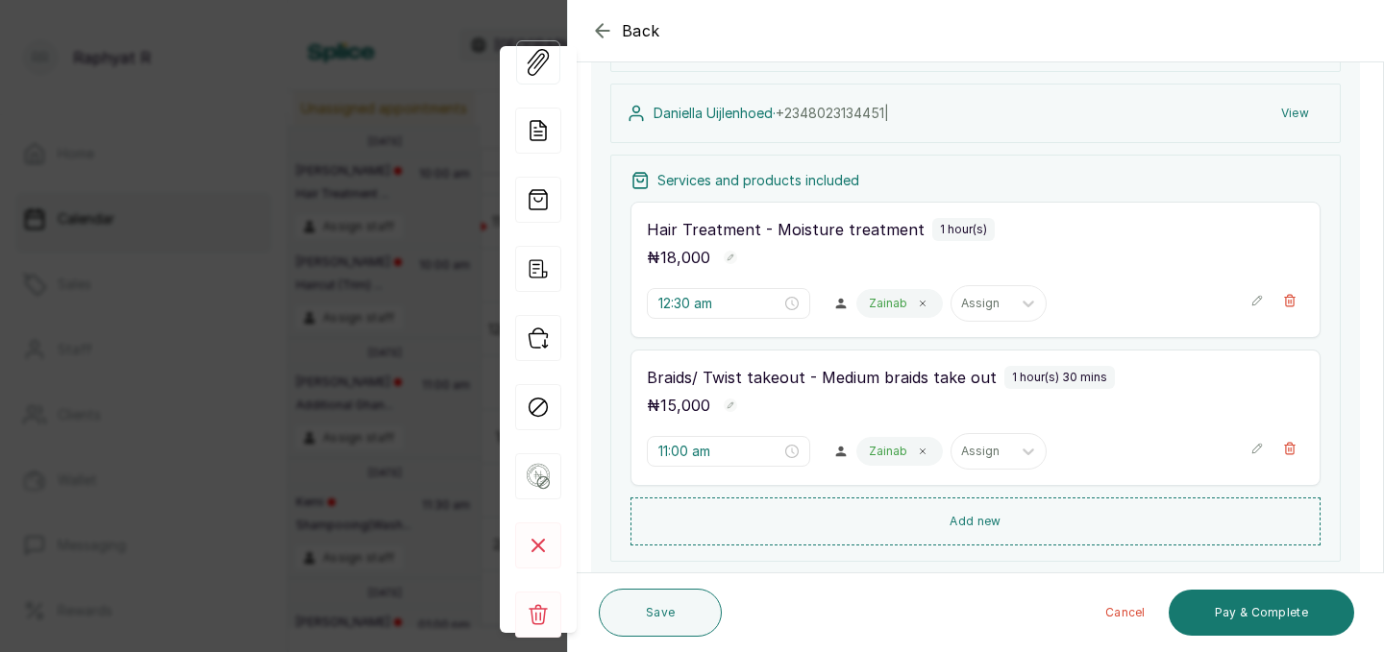
scroll to position [212, 0]
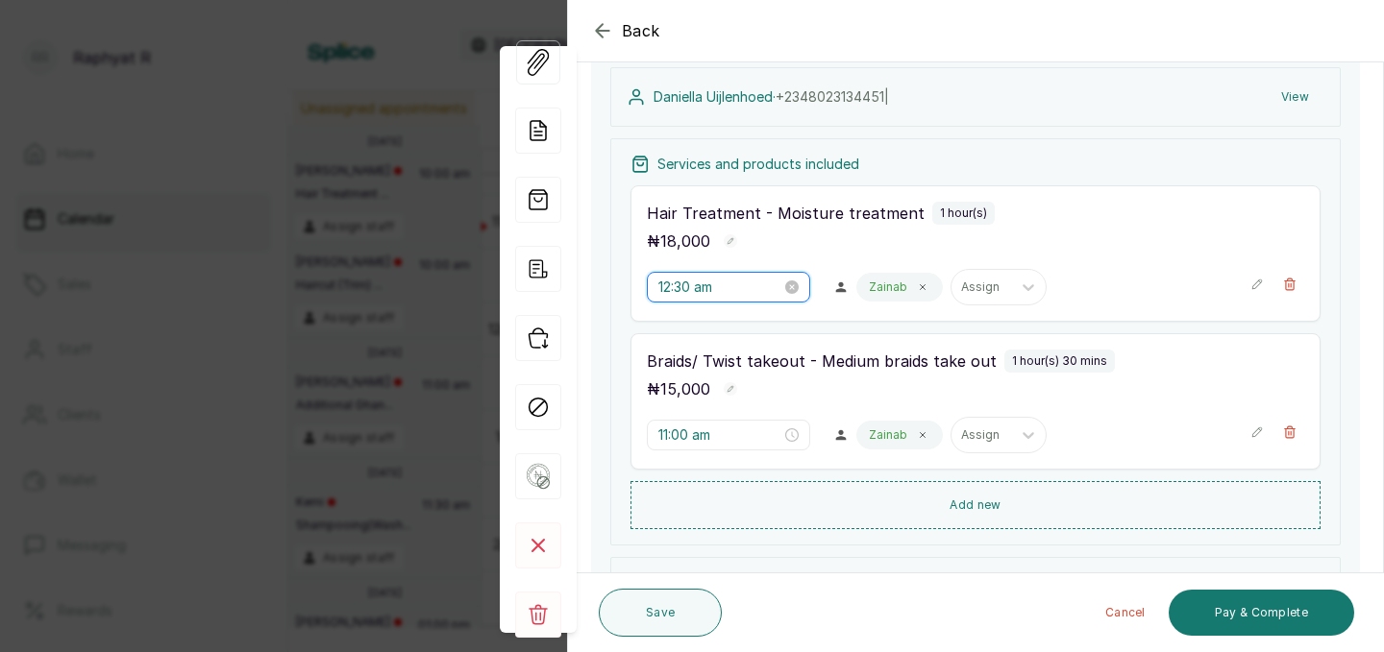
click at [717, 287] on input "12:30 am" at bounding box center [719, 287] width 123 height 21
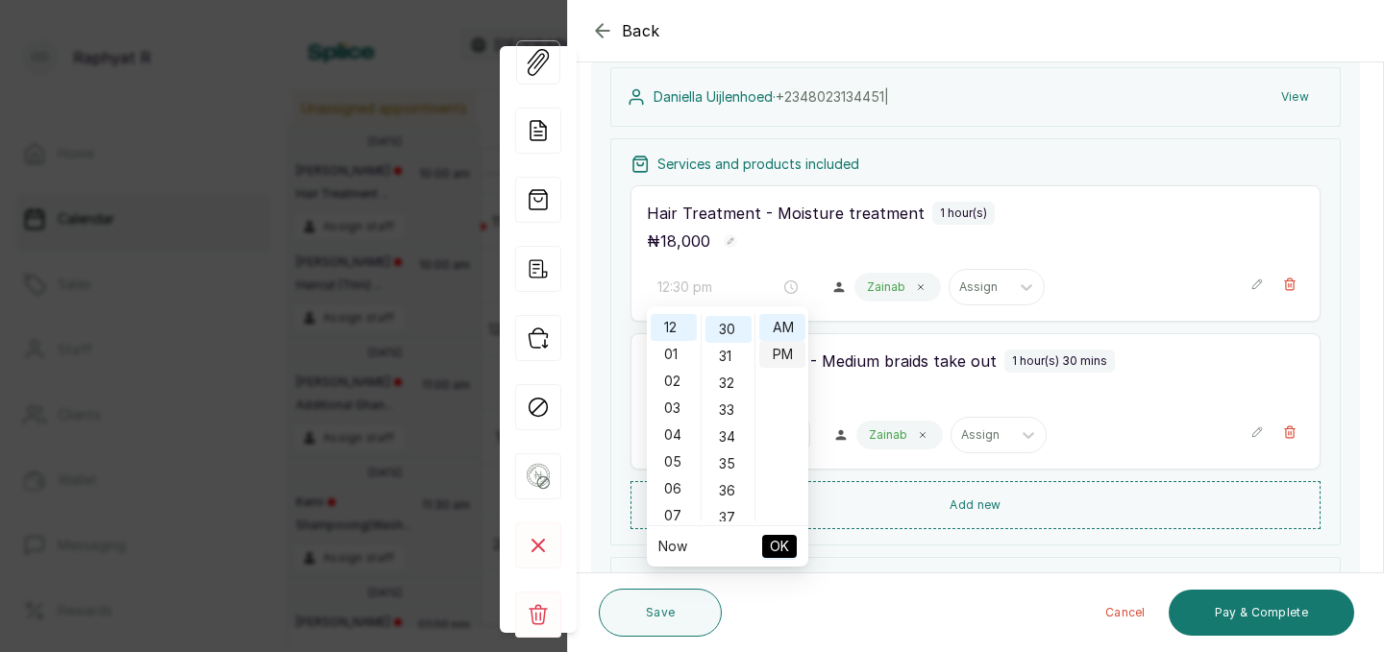
click at [785, 349] on div "PM" at bounding box center [782, 354] width 46 height 27
click at [776, 551] on span "OK" at bounding box center [779, 546] width 19 height 37
type input "11:00 am"
type input "12:30 pm"
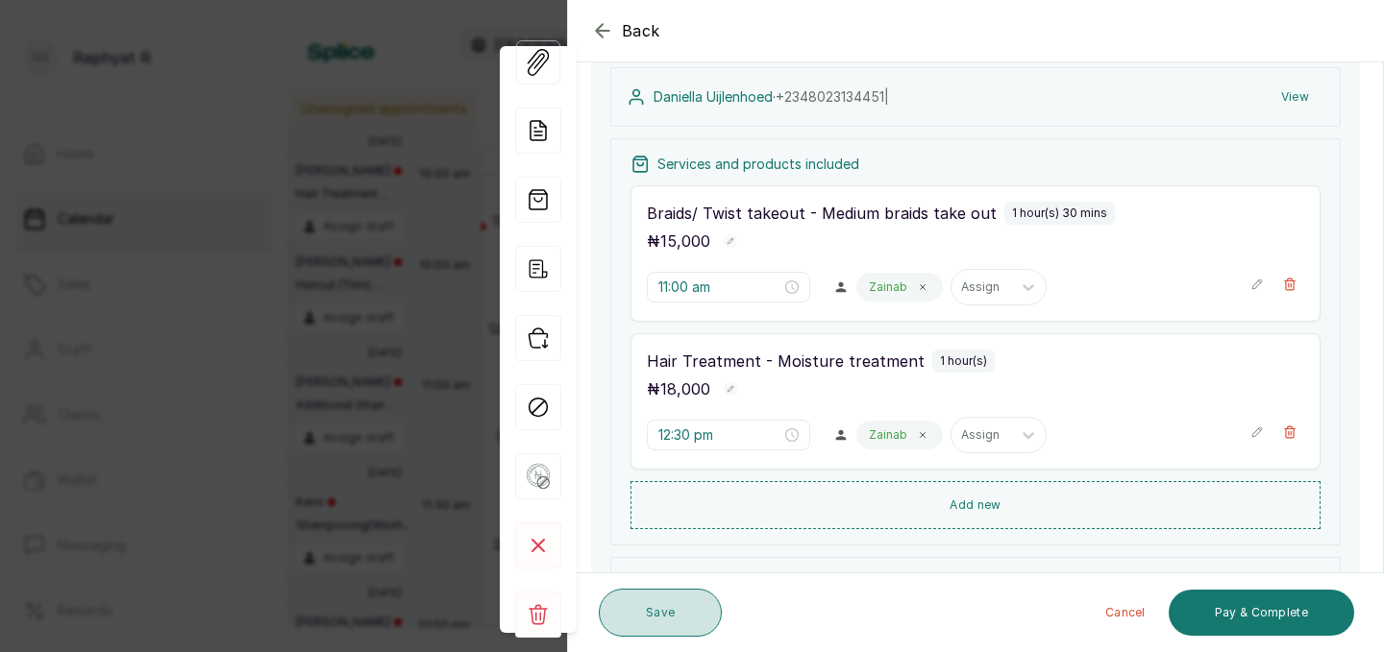
click at [662, 613] on button "Save" at bounding box center [660, 613] width 123 height 48
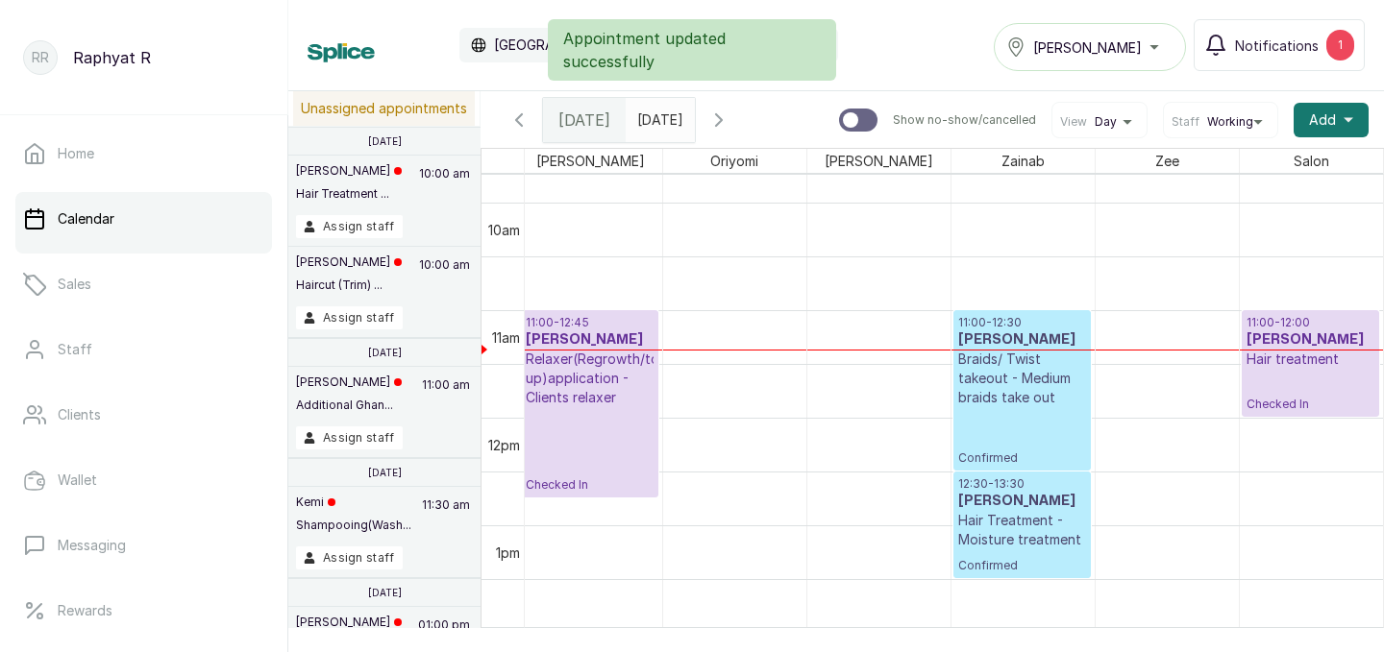
scroll to position [0, 0]
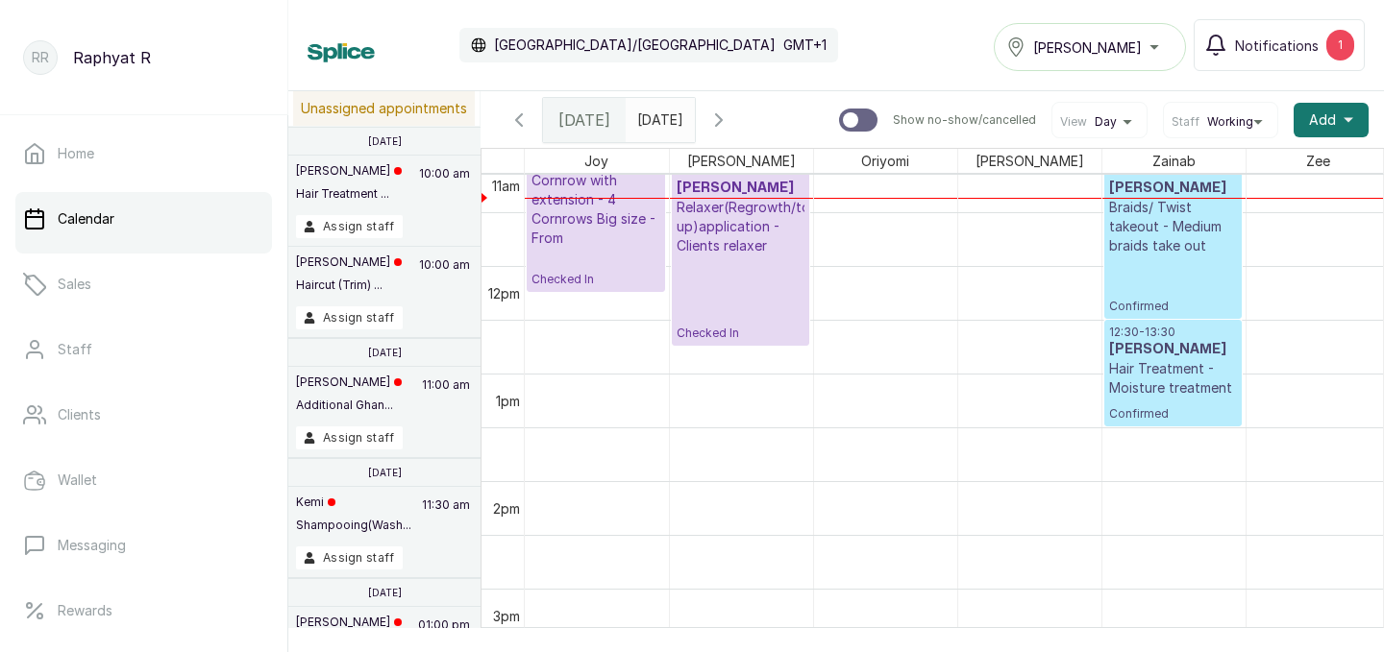
click at [1162, 198] on h3 "[PERSON_NAME]" at bounding box center [1173, 188] width 128 height 19
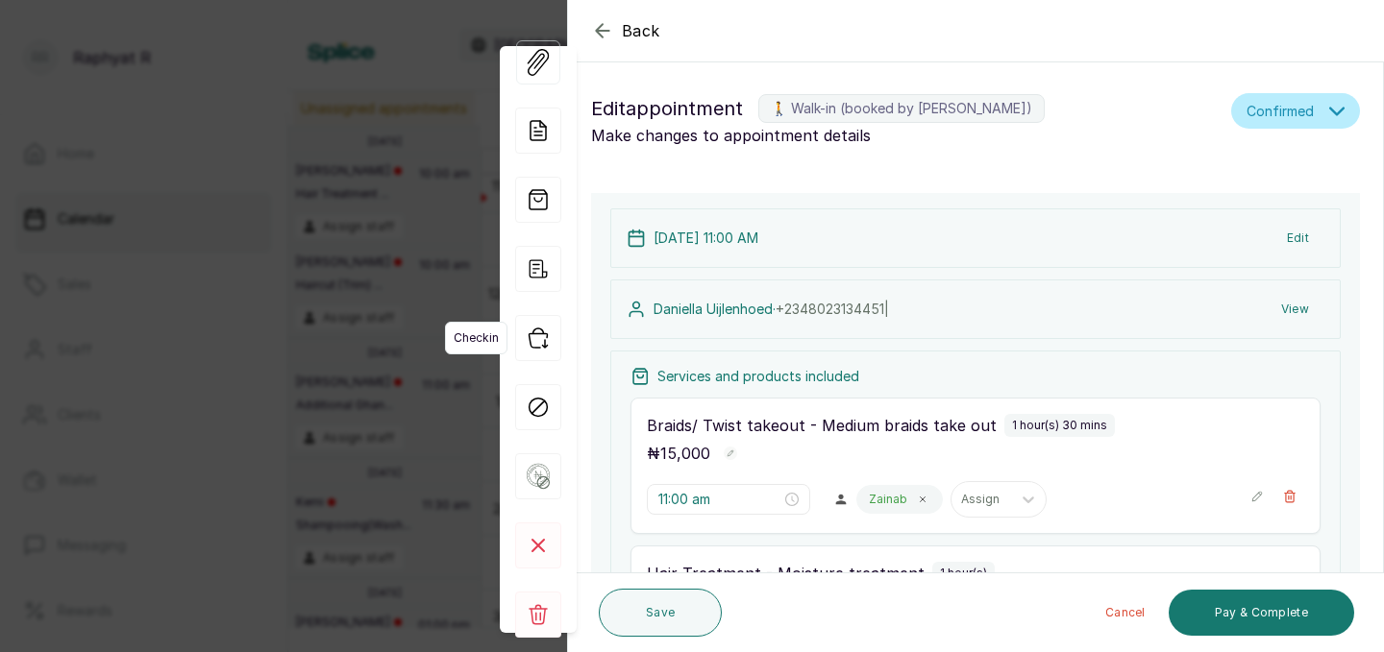
click at [535, 338] on icon "button" at bounding box center [538, 338] width 46 height 46
